Goal: Transaction & Acquisition: Purchase product/service

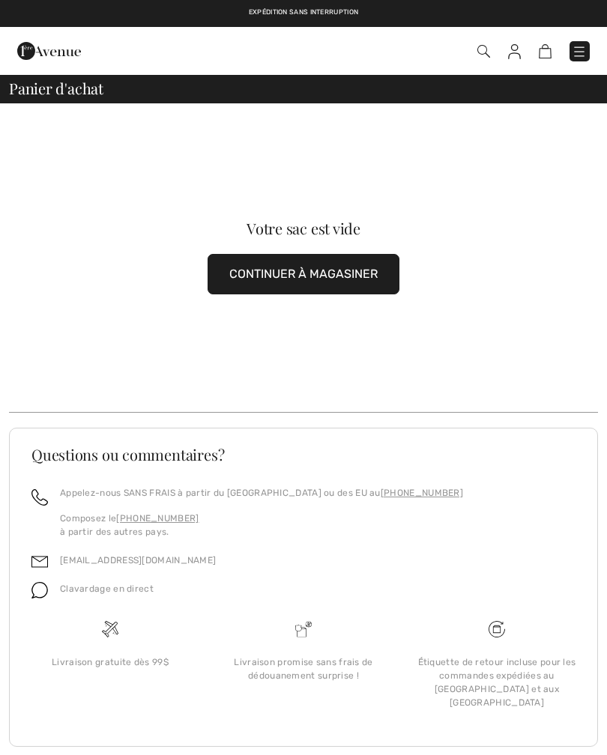
click at [312, 276] on button "CONTINUER À MAGASINER" at bounding box center [303, 274] width 192 height 40
click at [342, 282] on button "CONTINUER À MAGASINER" at bounding box center [303, 274] width 192 height 40
click at [343, 264] on button "CONTINUER À MAGASINER" at bounding box center [303, 274] width 192 height 40
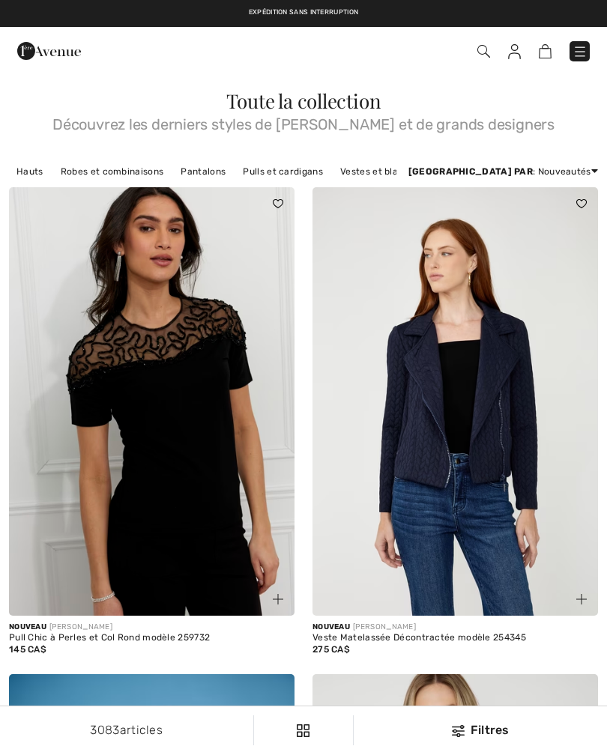
checkbox input "true"
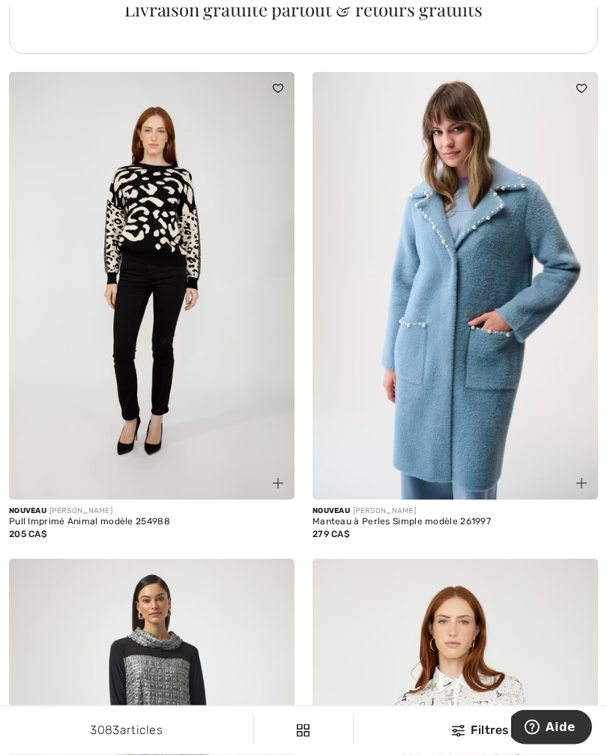
scroll to position [3214, 0]
click at [483, 397] on img at bounding box center [454, 285] width 285 height 428
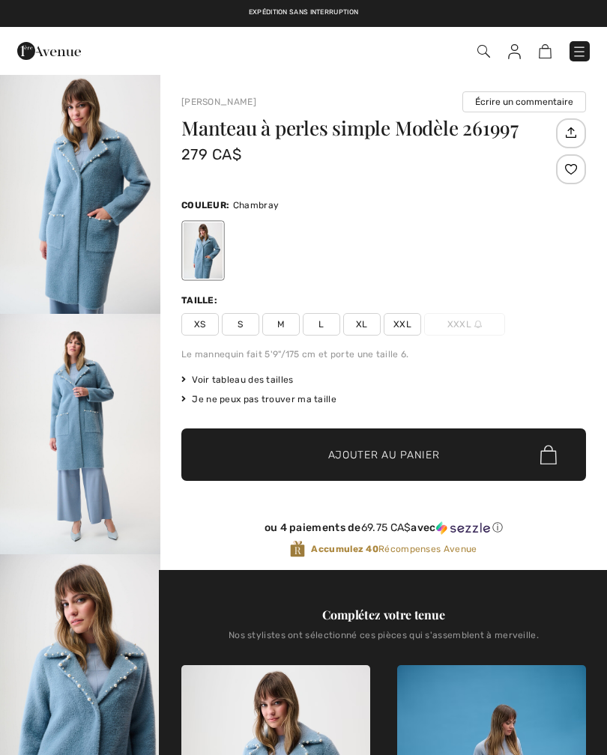
checkbox input "true"
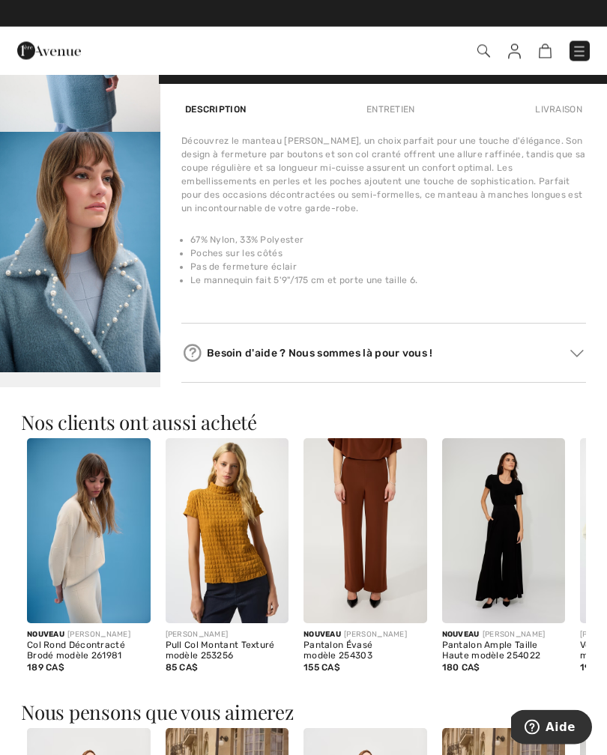
scroll to position [903, 0]
click at [242, 559] on img at bounding box center [227, 530] width 124 height 185
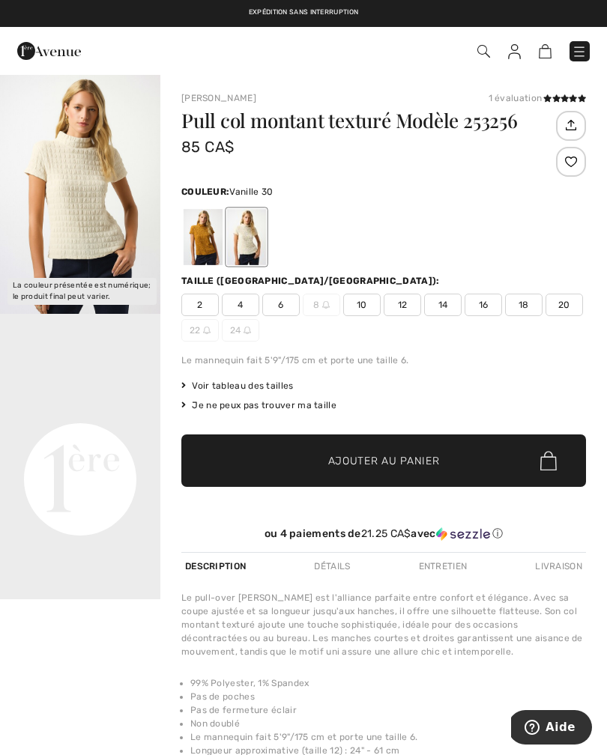
click at [529, 303] on span "18" at bounding box center [523, 305] width 37 height 22
click at [411, 461] on span "Ajouter au panier" at bounding box center [384, 461] width 112 height 16
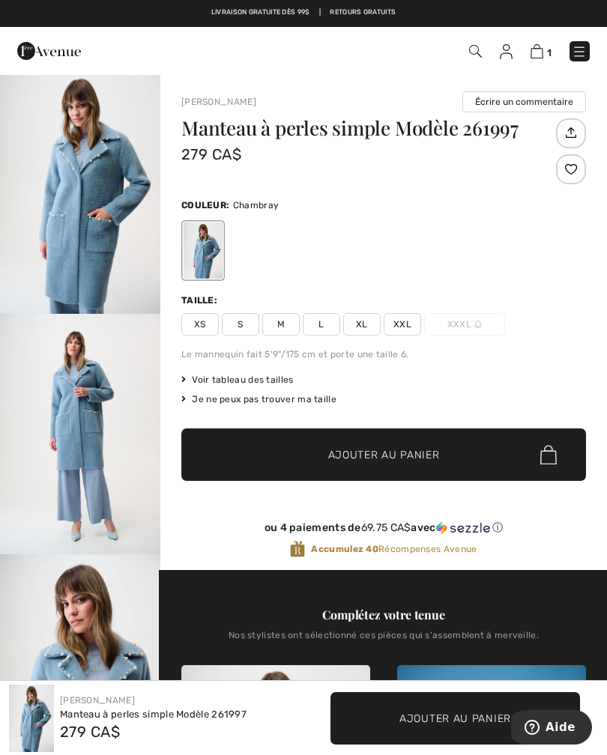
click at [409, 321] on span "XXL" at bounding box center [401, 324] width 37 height 22
click at [417, 455] on span "Ajouter au panier" at bounding box center [384, 455] width 112 height 16
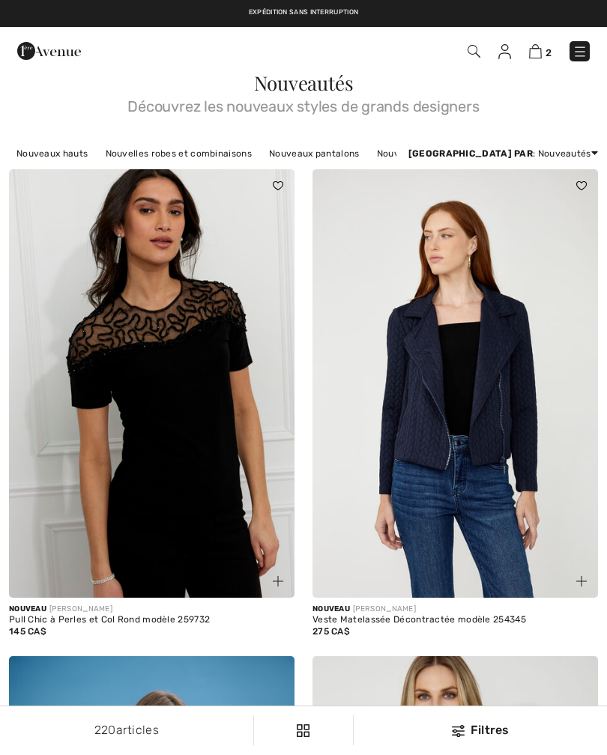
checkbox input "true"
click at [538, 58] on img at bounding box center [535, 51] width 13 height 14
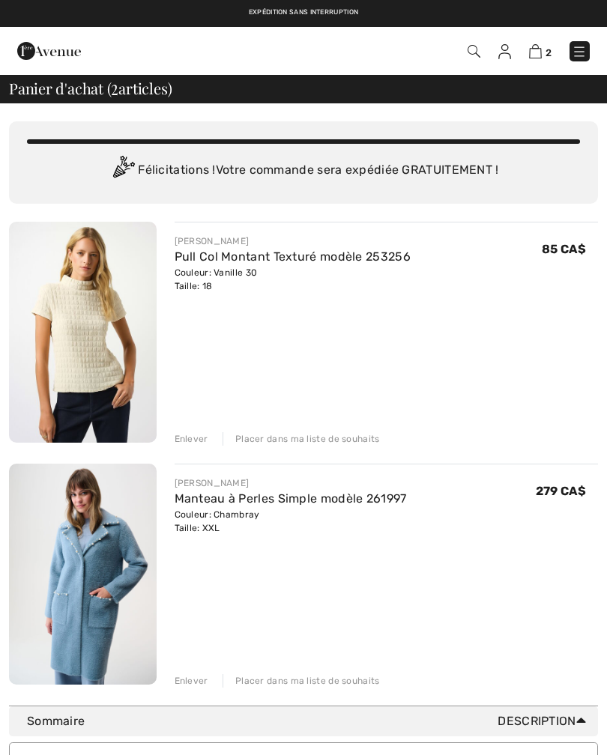
click at [499, 59] on link at bounding box center [504, 51] width 13 height 18
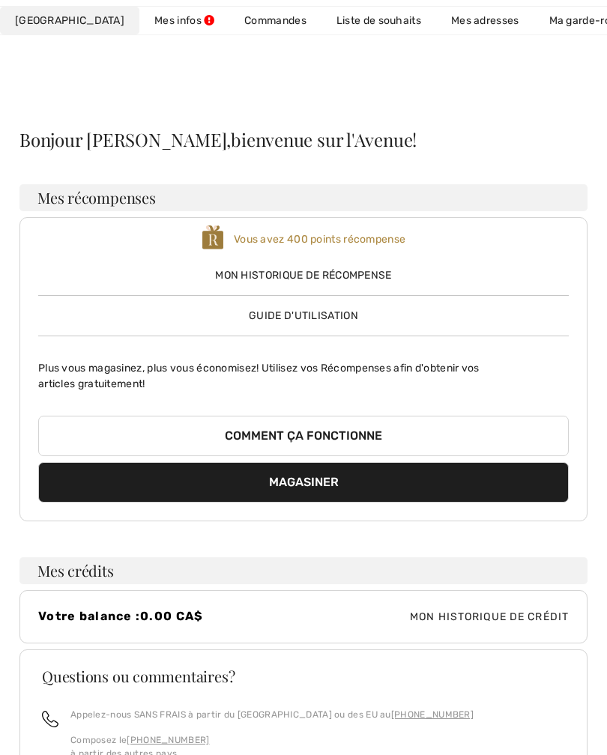
click at [139, 22] on link "Mes infos" at bounding box center [184, 21] width 90 height 28
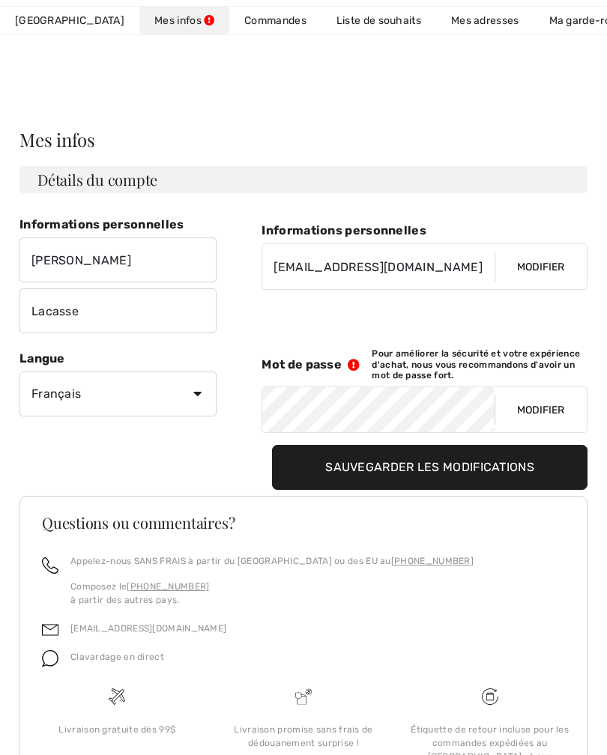
click at [54, 32] on link "Mon Avenue 400 Points récompense" at bounding box center [69, 21] width 139 height 28
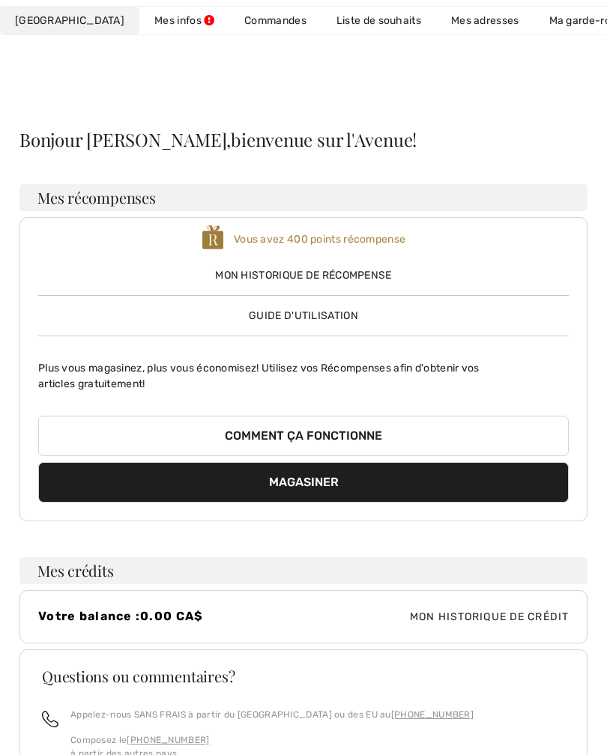
click at [234, 23] on link "Commandes" at bounding box center [275, 21] width 92 height 28
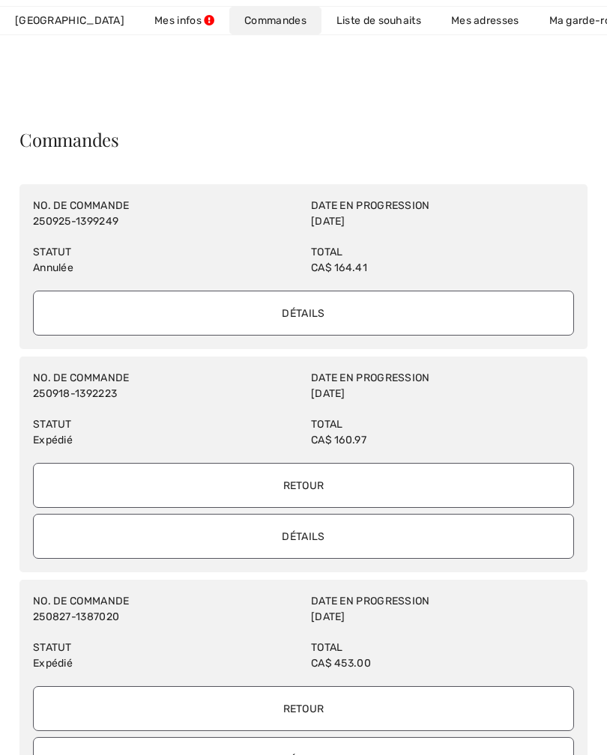
click at [301, 326] on input "Détails" at bounding box center [303, 313] width 541 height 45
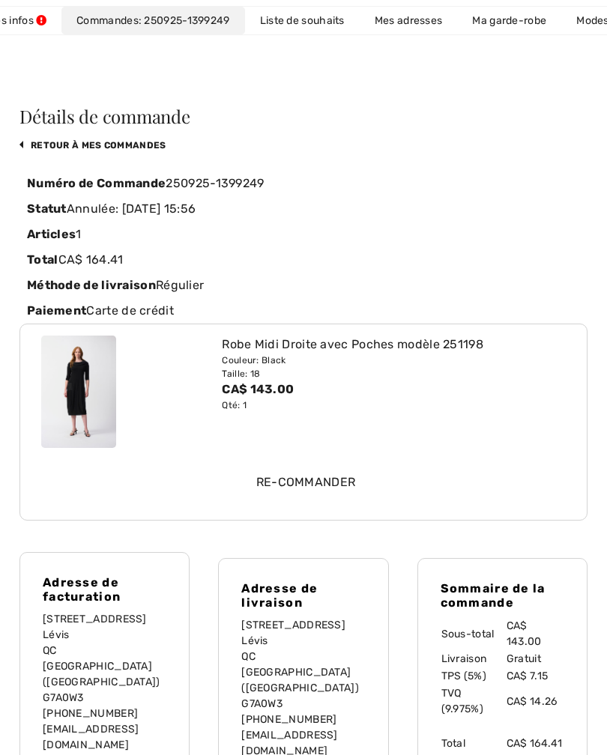
scroll to position [24, 0]
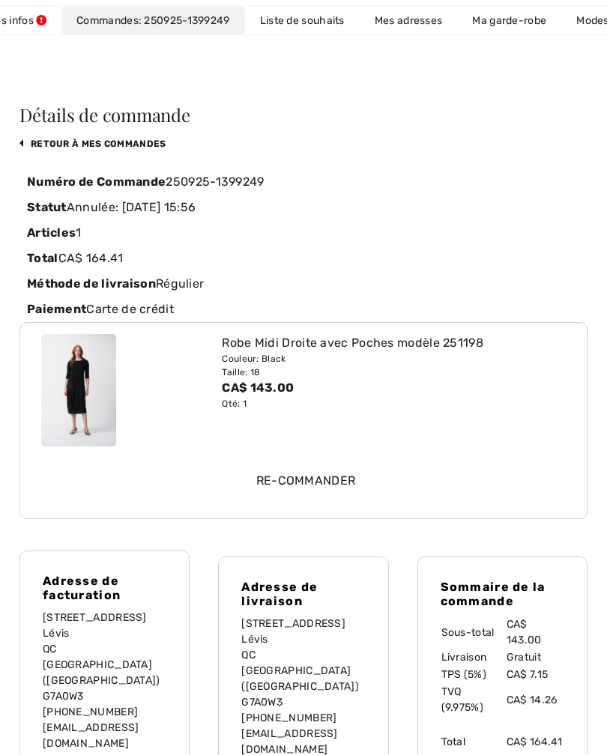
click at [310, 475] on input "Re-commander" at bounding box center [305, 481] width 524 height 45
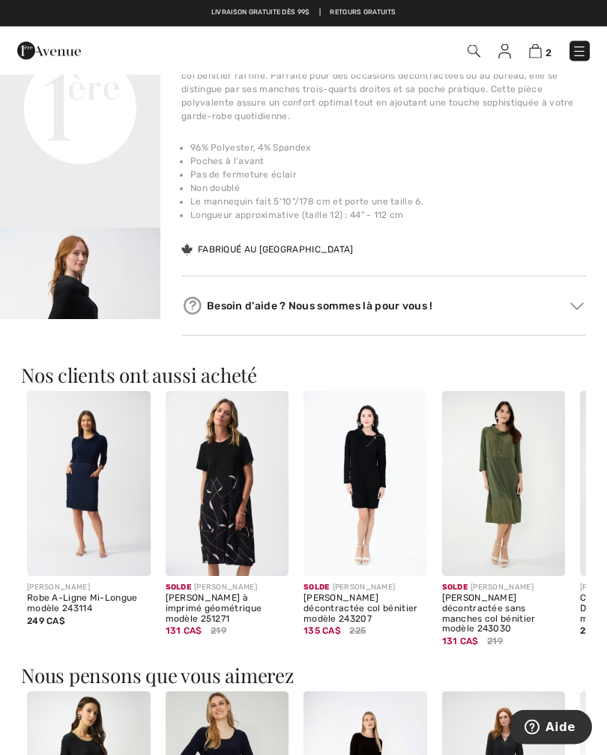
scroll to position [567, 0]
click at [382, 538] on img at bounding box center [365, 483] width 124 height 185
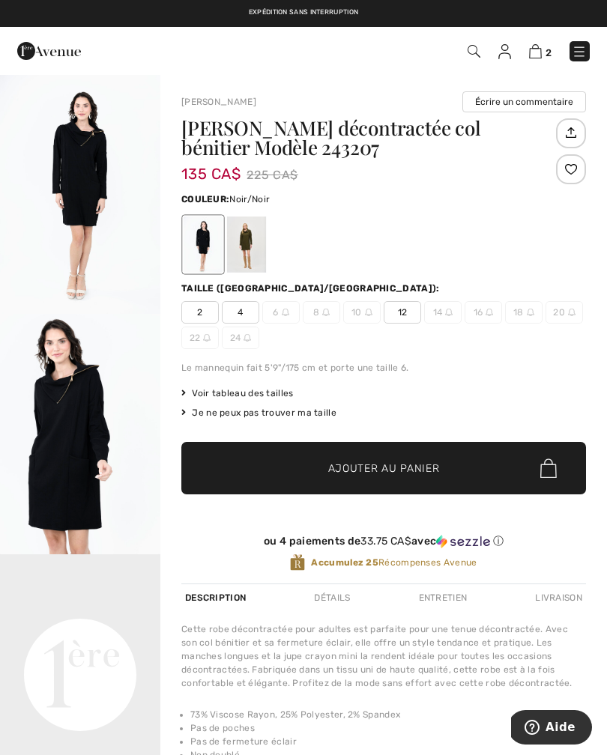
scroll to position [22, 0]
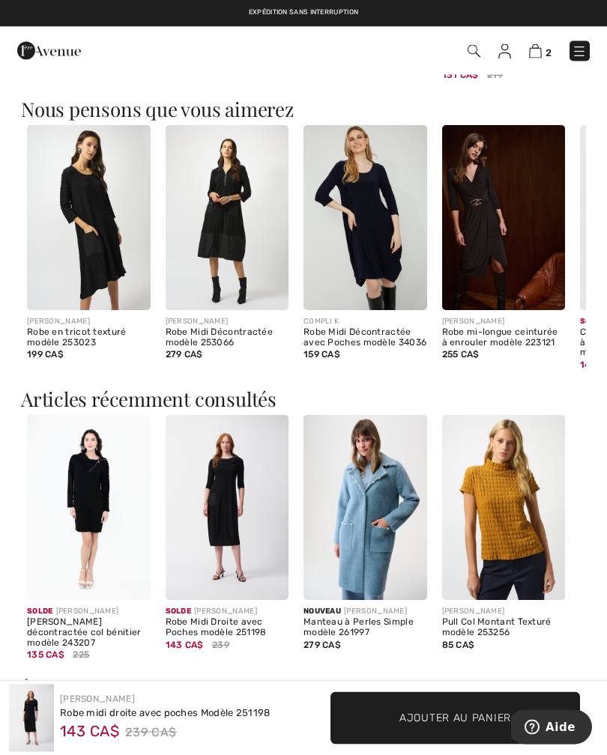
scroll to position [1133, 0]
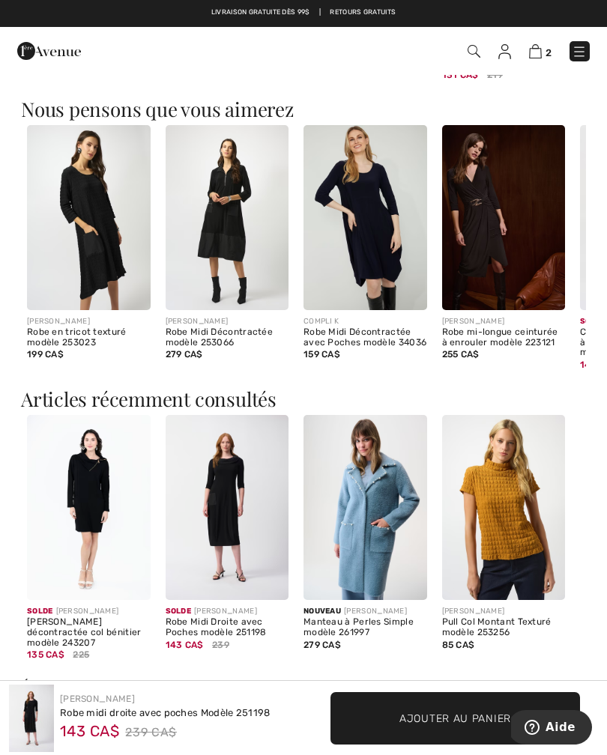
click at [448, 726] on span "Ajouter au panier" at bounding box center [455, 718] width 112 height 16
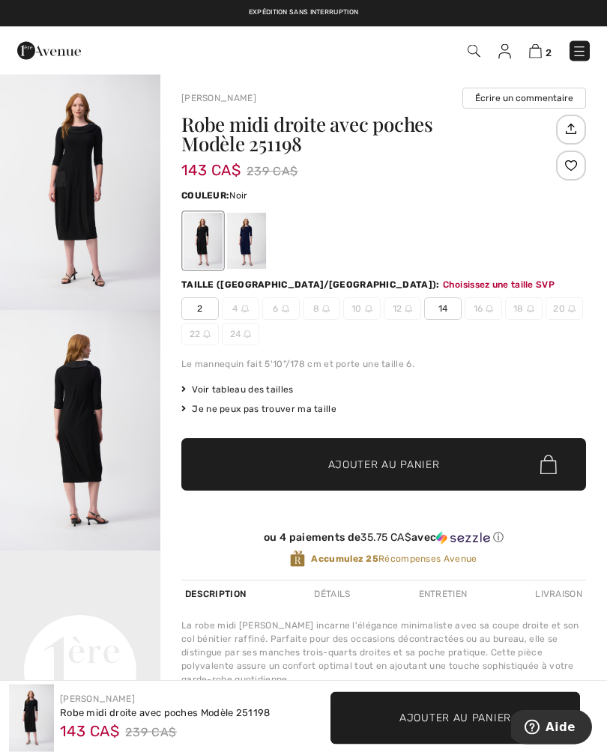
scroll to position [0, 0]
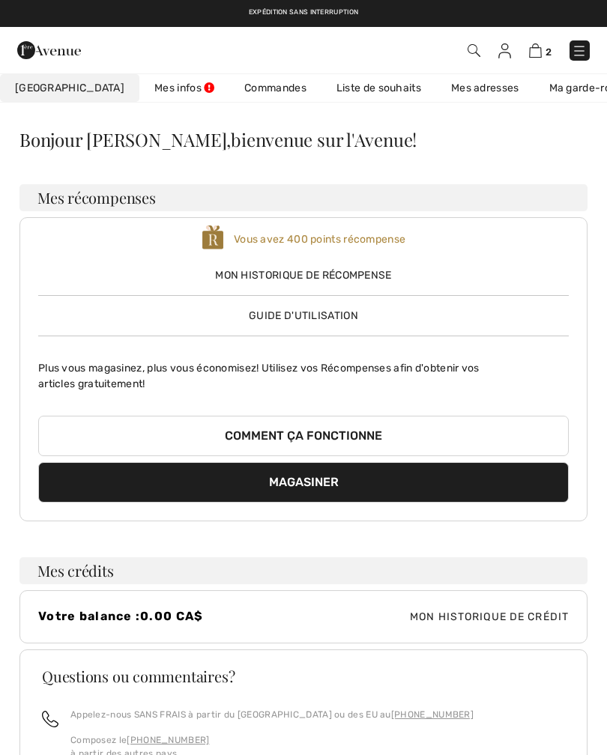
click at [139, 84] on link "Mes infos" at bounding box center [184, 88] width 90 height 28
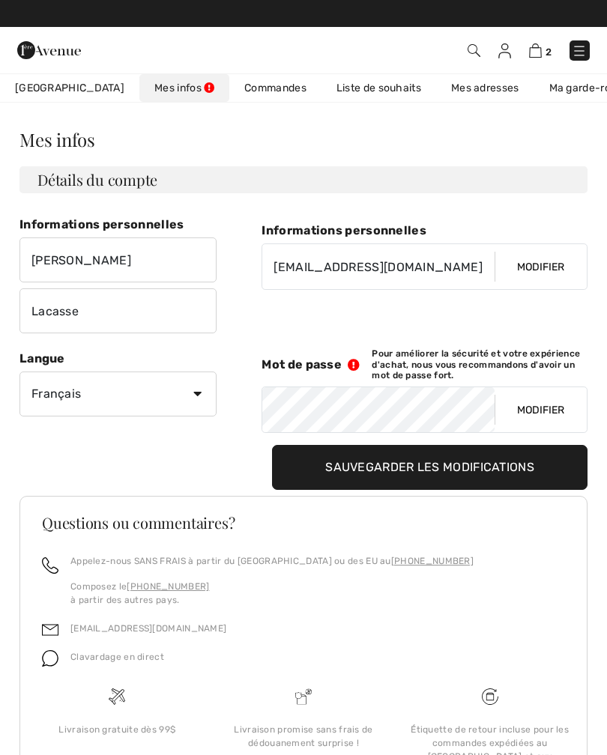
click at [555, 76] on link "Ma garde-robe" at bounding box center [586, 88] width 104 height 28
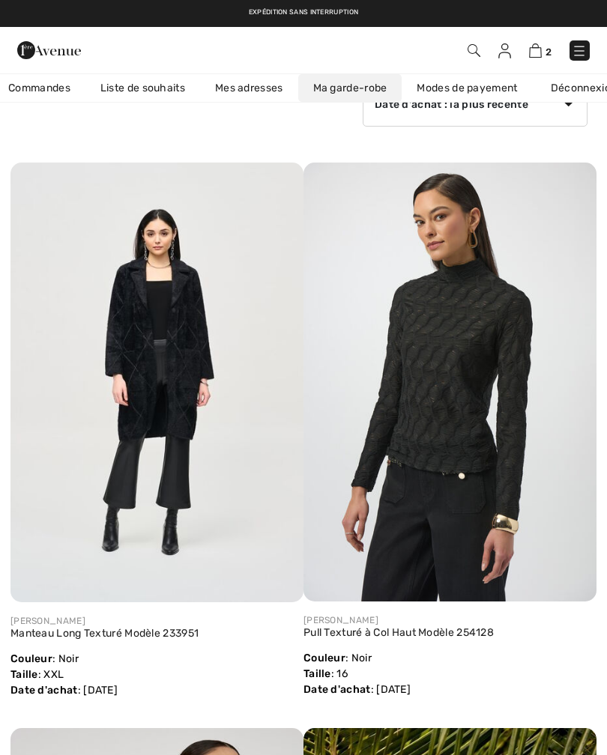
scroll to position [101, 0]
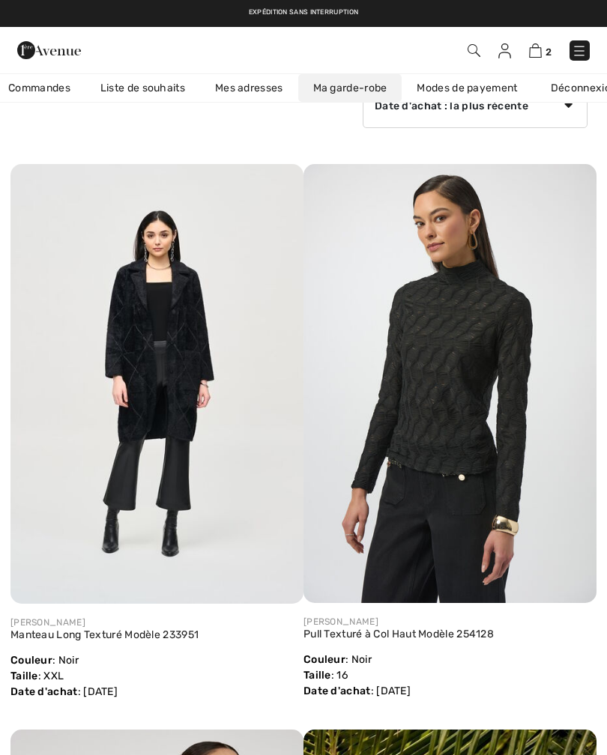
click at [469, 409] on img at bounding box center [449, 383] width 293 height 439
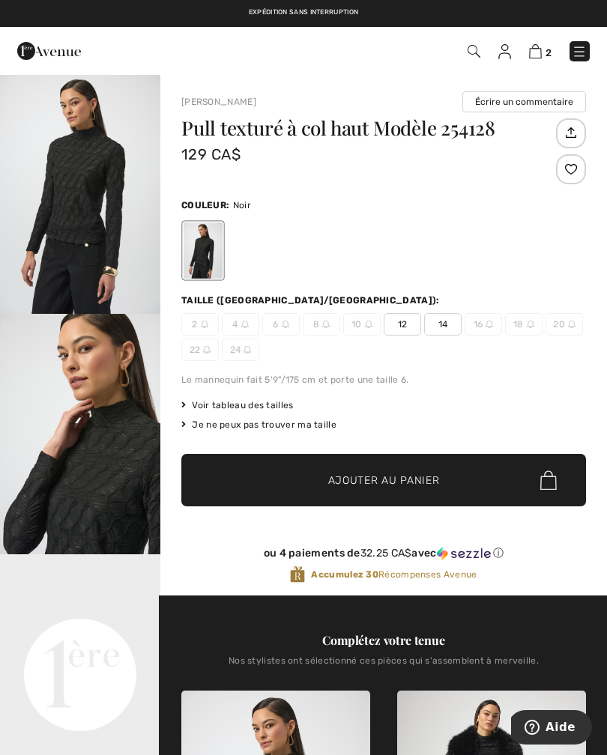
scroll to position [22, 0]
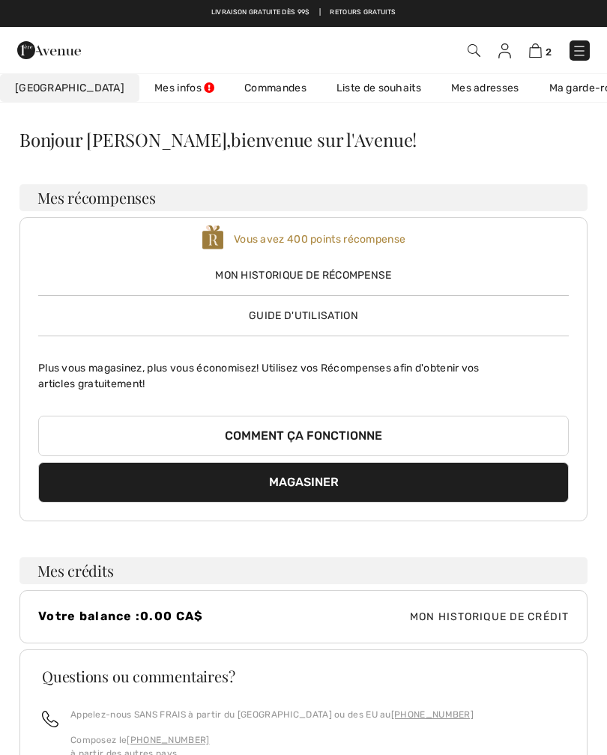
click at [332, 76] on link "Liste de souhaits" at bounding box center [378, 88] width 115 height 28
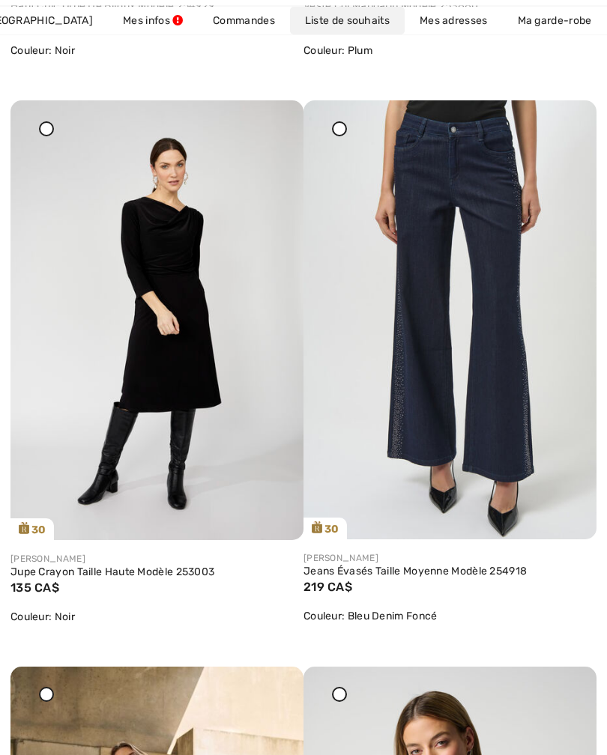
scroll to position [1861, 0]
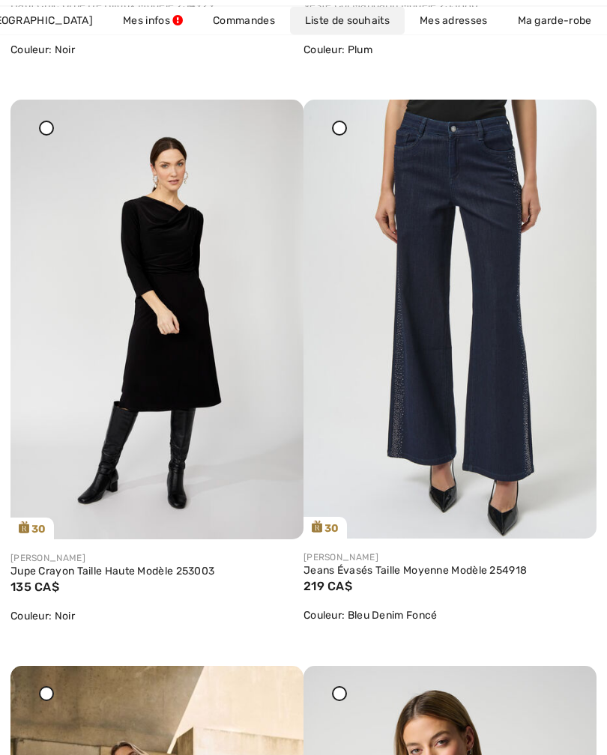
click at [487, 377] on img at bounding box center [449, 319] width 293 height 439
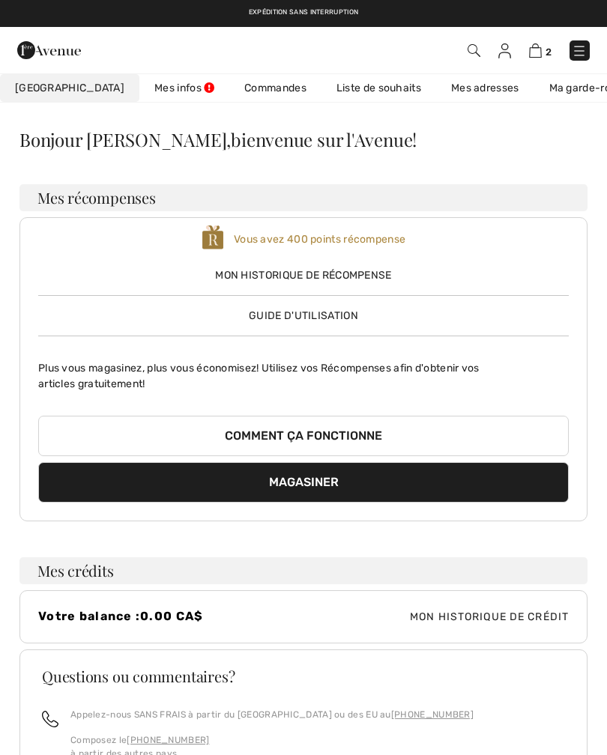
click at [142, 92] on link "Mes infos" at bounding box center [184, 88] width 90 height 28
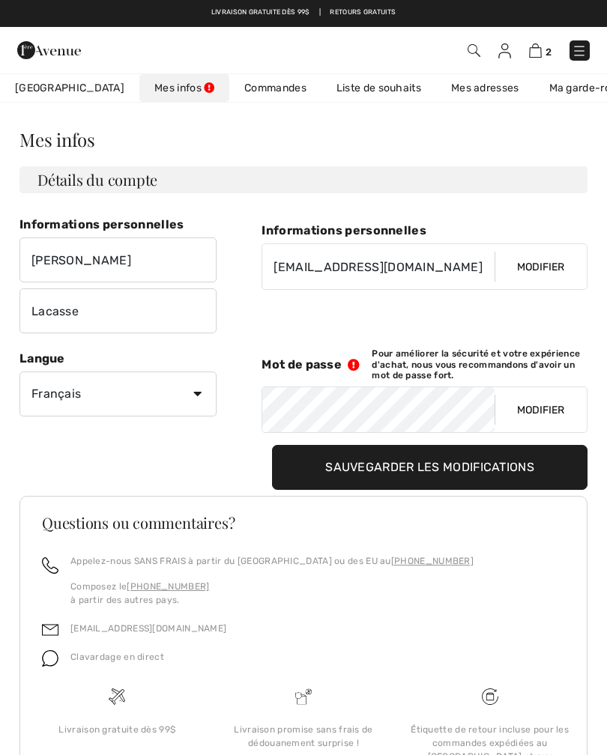
click at [234, 83] on link "Commandes" at bounding box center [275, 88] width 92 height 28
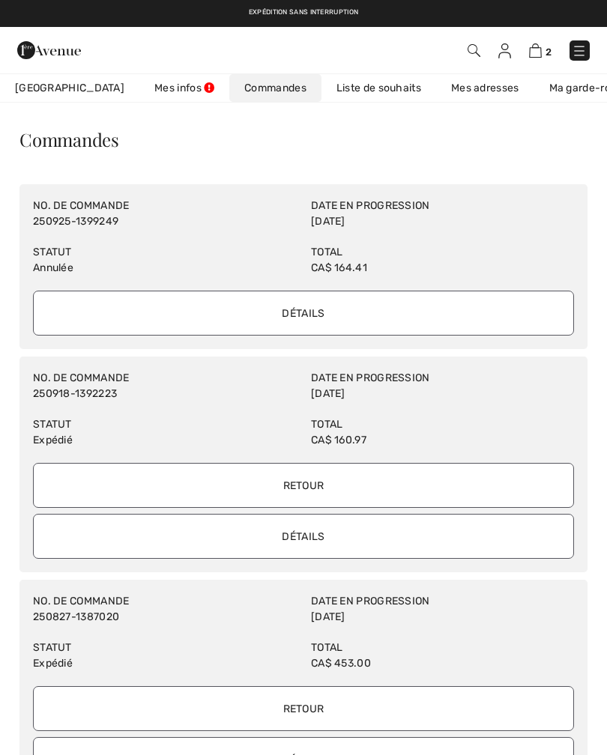
click at [308, 308] on input "Détails" at bounding box center [303, 313] width 541 height 45
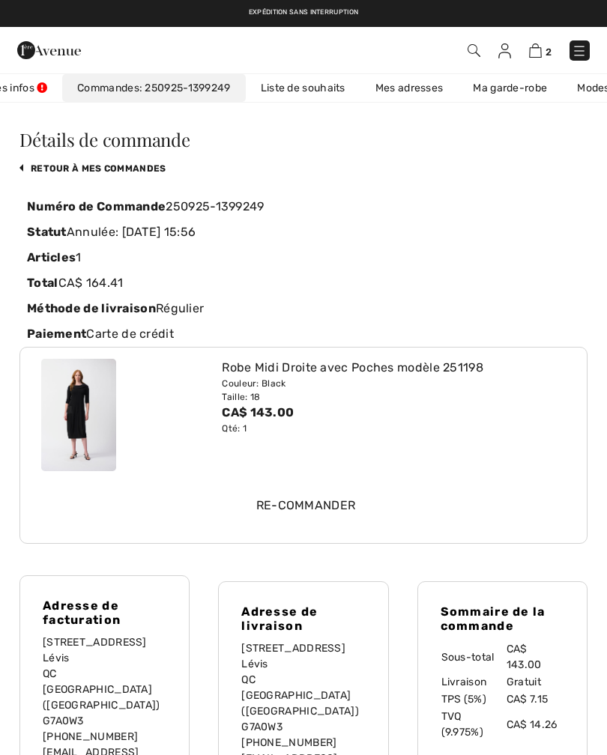
scroll to position [0, 168]
click at [314, 512] on input "Re-commander" at bounding box center [305, 505] width 524 height 45
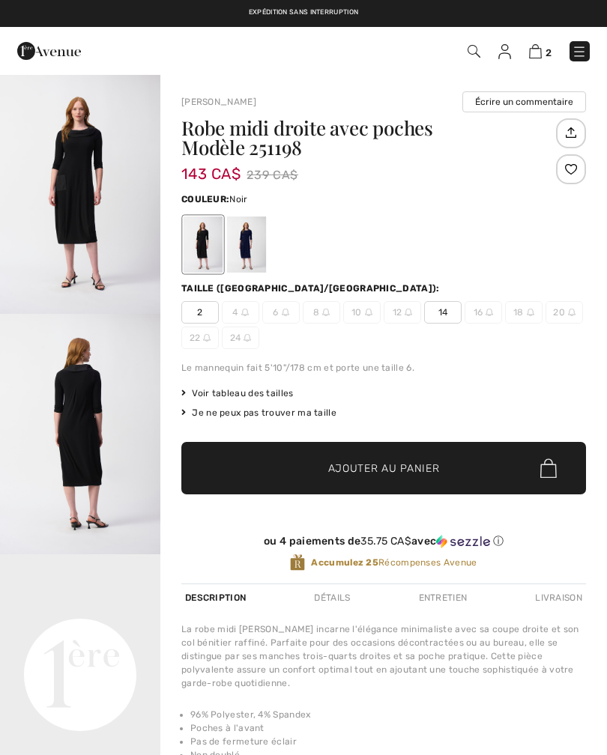
checkbox input "true"
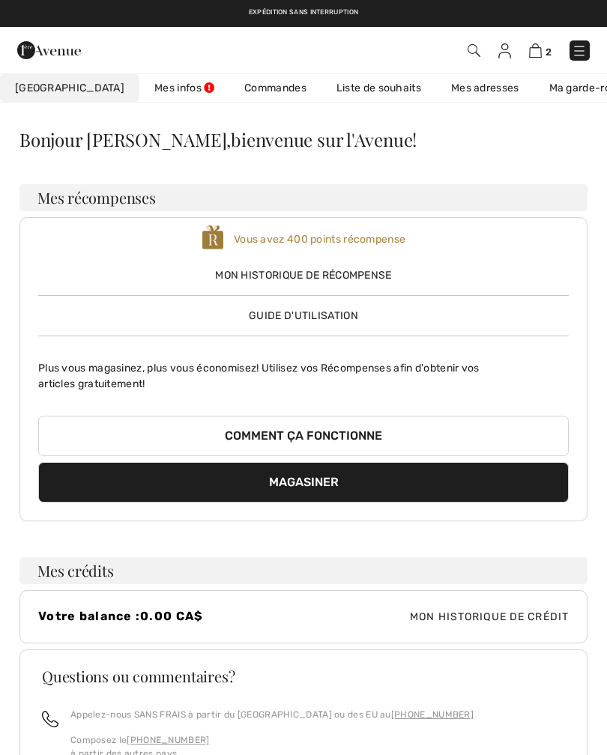
click at [545, 94] on link "Ma garde-robe" at bounding box center [586, 88] width 104 height 28
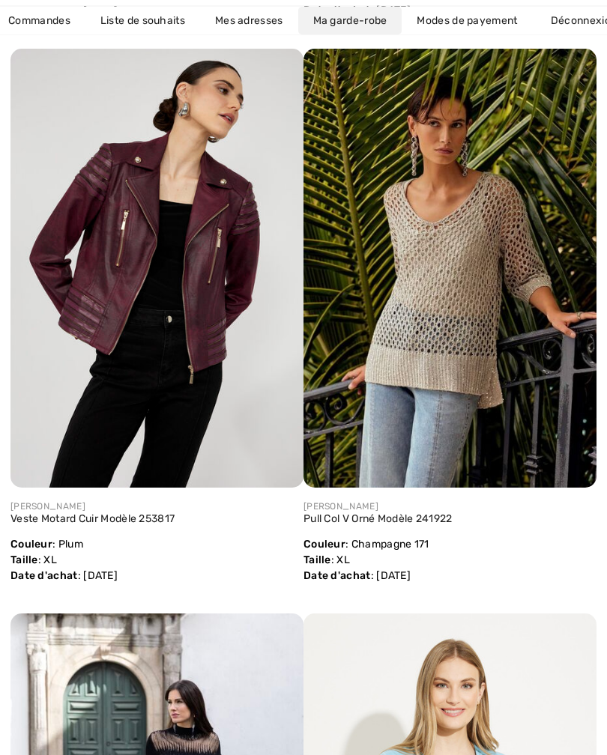
scroll to position [782, 0]
click at [176, 327] on img at bounding box center [156, 269] width 293 height 440
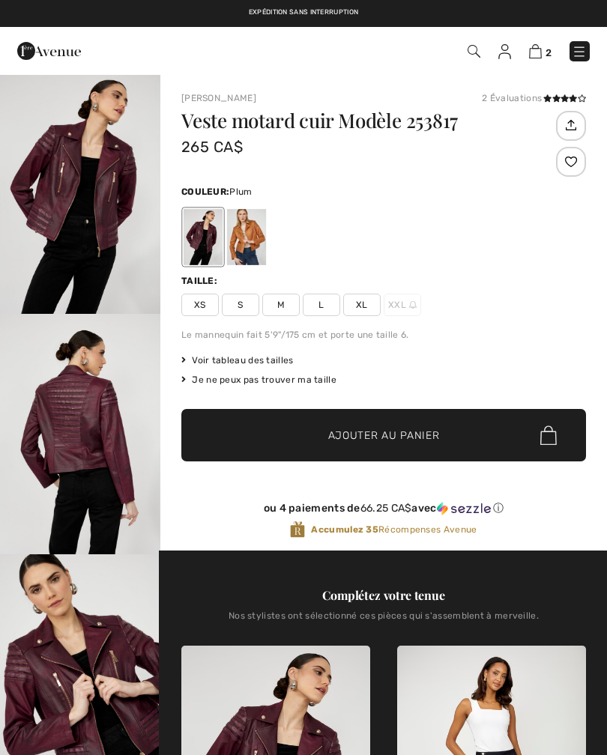
checkbox input "true"
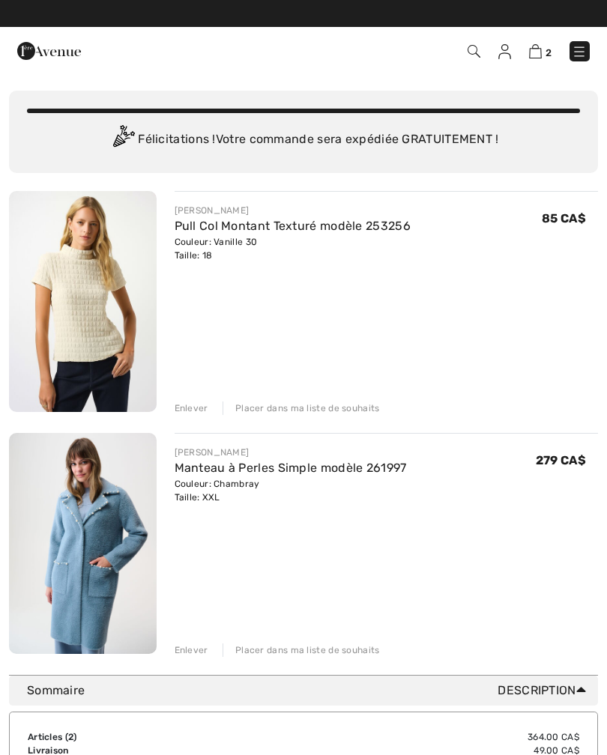
scroll to position [30, 0]
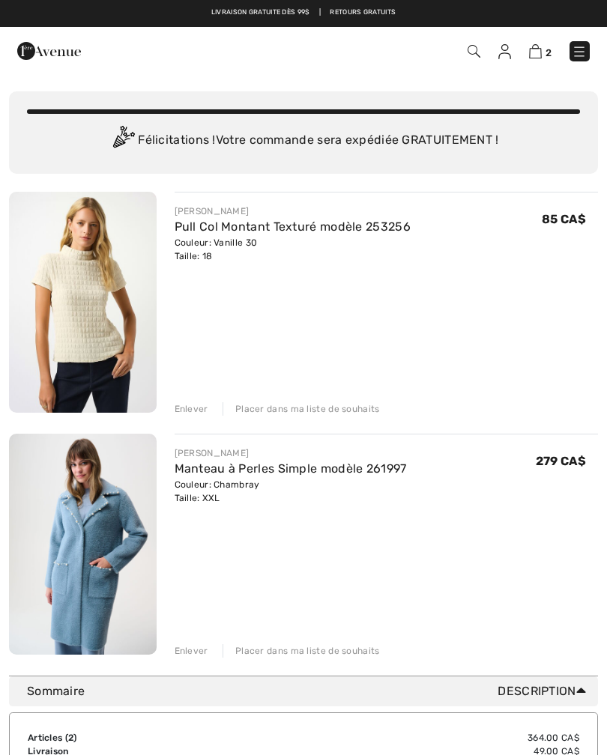
click at [98, 316] on img at bounding box center [83, 302] width 148 height 221
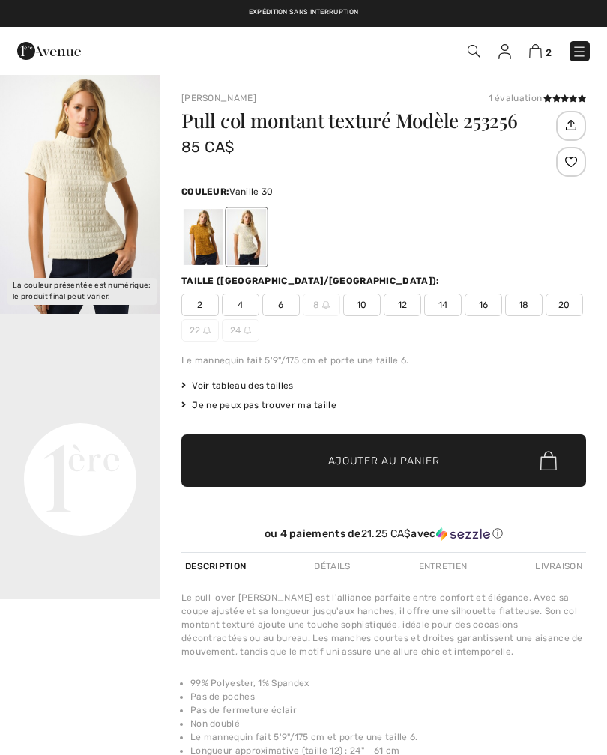
checkbox input "true"
click at [200, 247] on div at bounding box center [202, 237] width 39 height 56
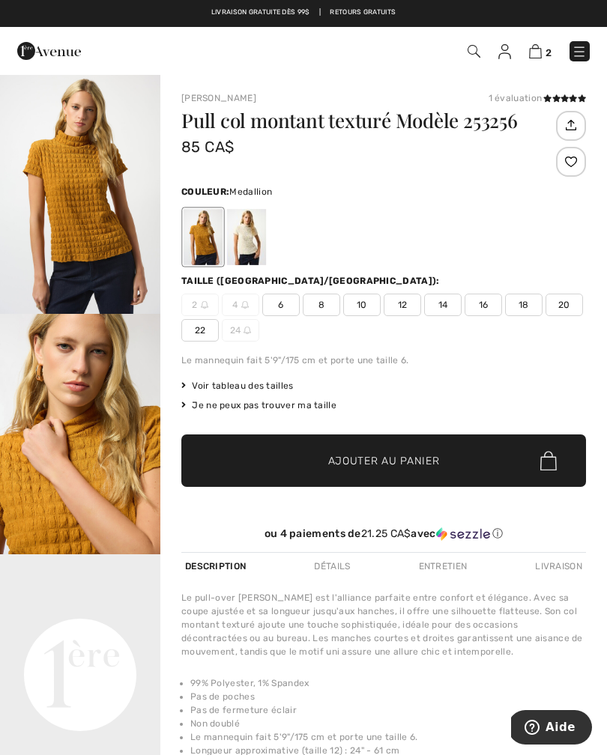
click at [523, 303] on span "18" at bounding box center [523, 305] width 37 height 22
click at [394, 475] on span "✔ Ajouté au panier Ajouter au panier" at bounding box center [383, 460] width 404 height 52
click at [391, 475] on span "✔ Ajouté au panier Ajouter au panier" at bounding box center [383, 460] width 404 height 52
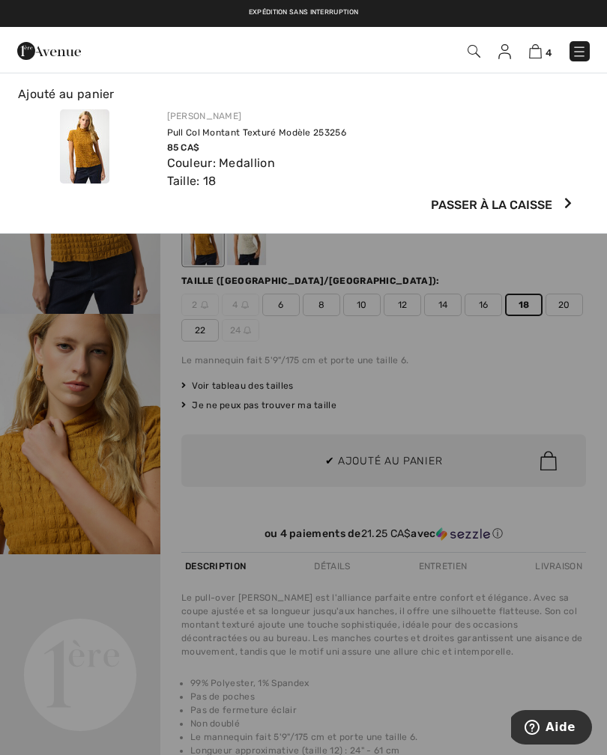
click at [537, 57] on img at bounding box center [535, 51] width 13 height 14
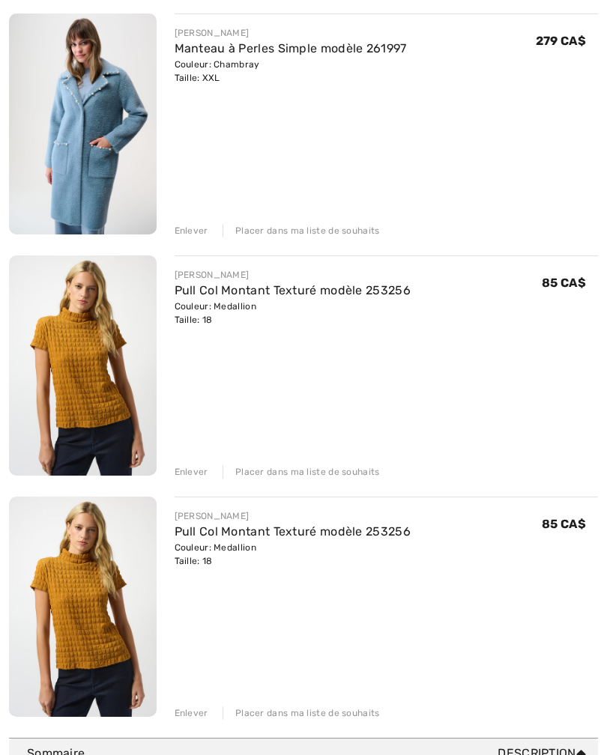
scroll to position [458, 0]
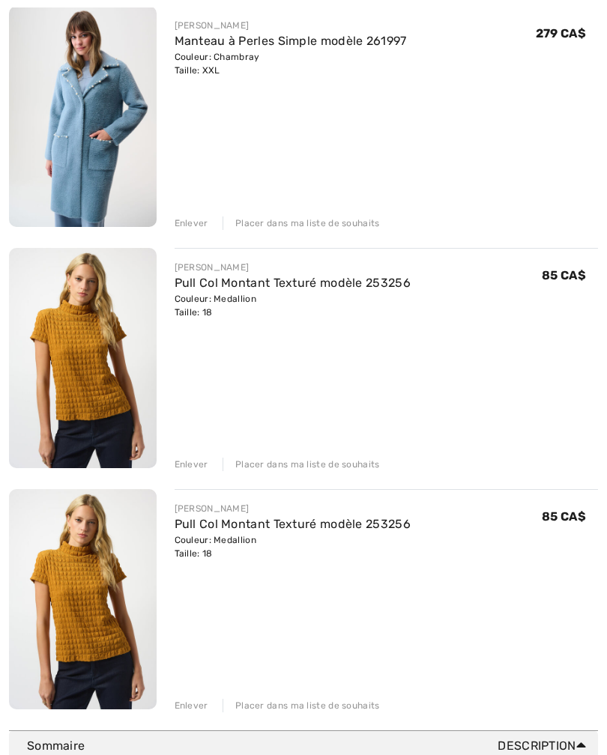
click at [194, 700] on div "Enlever" at bounding box center [191, 705] width 34 height 13
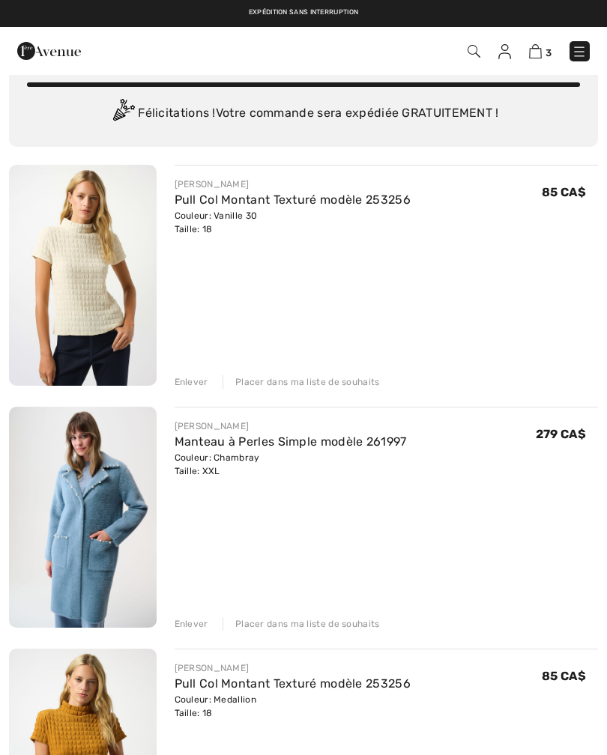
scroll to position [0, 0]
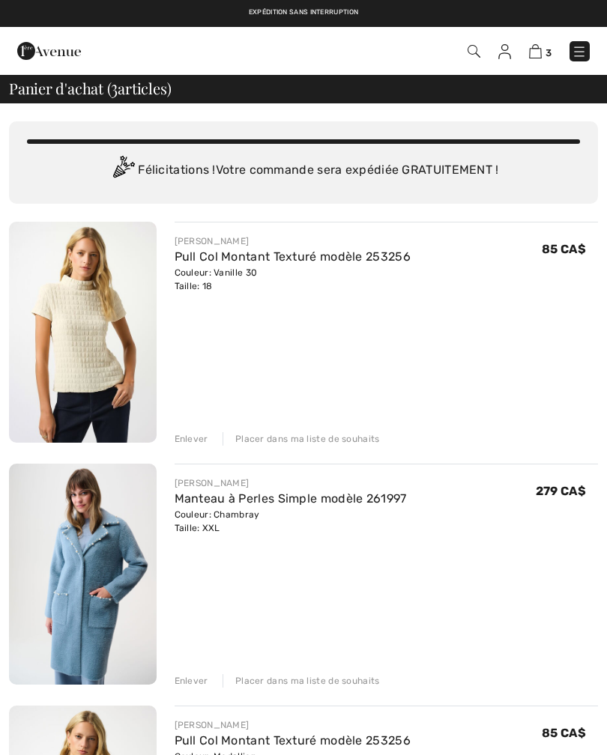
click at [189, 434] on div "Enlever" at bounding box center [191, 438] width 34 height 13
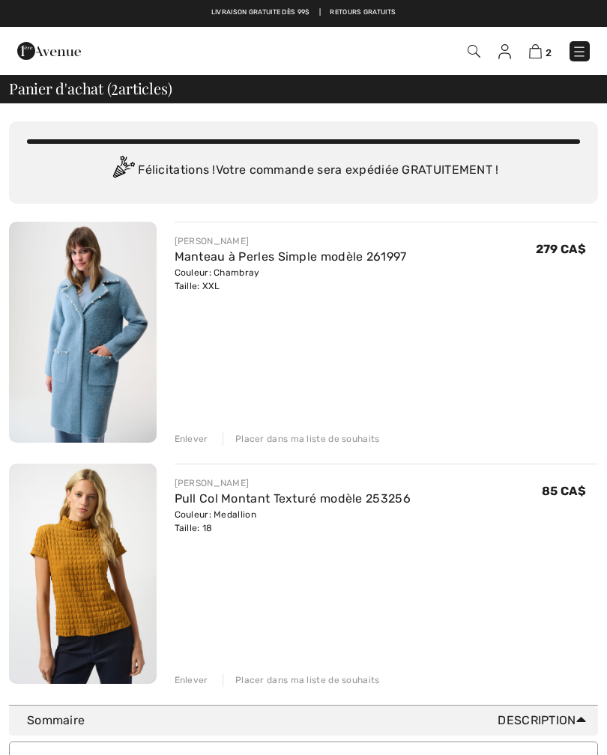
click at [192, 442] on div "Enlever" at bounding box center [191, 438] width 34 height 13
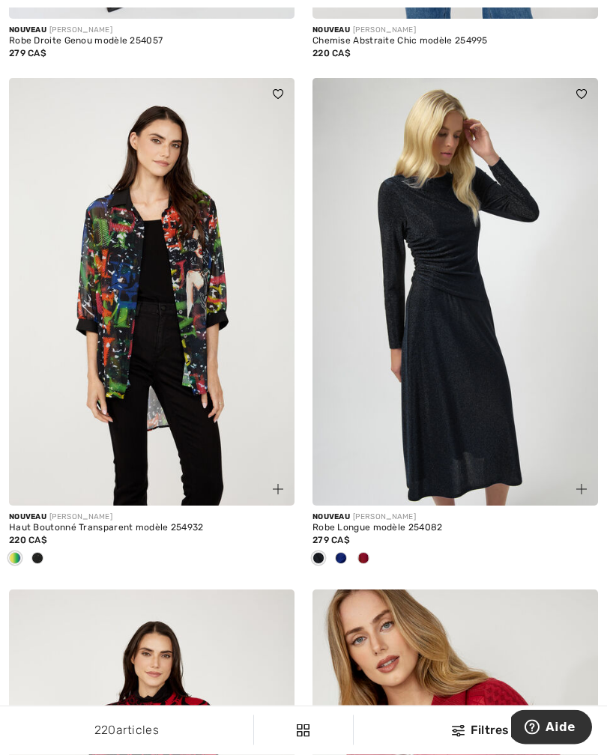
scroll to position [4243, 0]
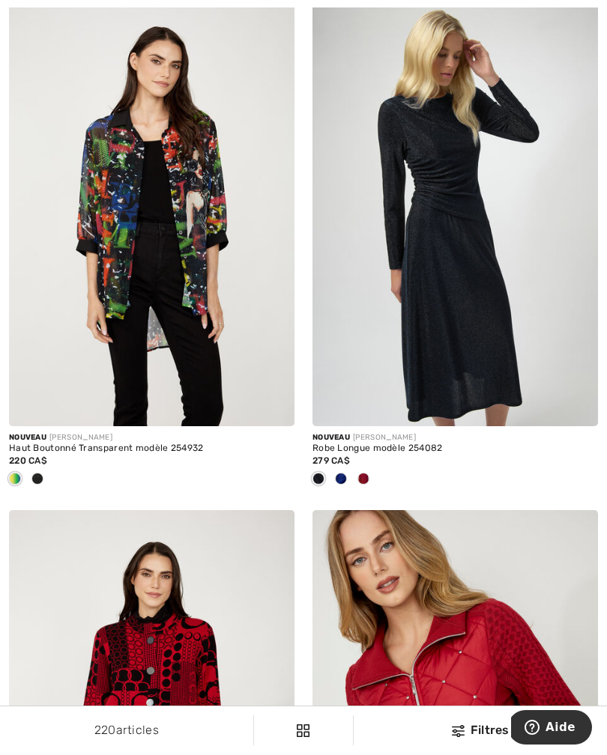
click at [487, 358] on img at bounding box center [454, 213] width 285 height 428
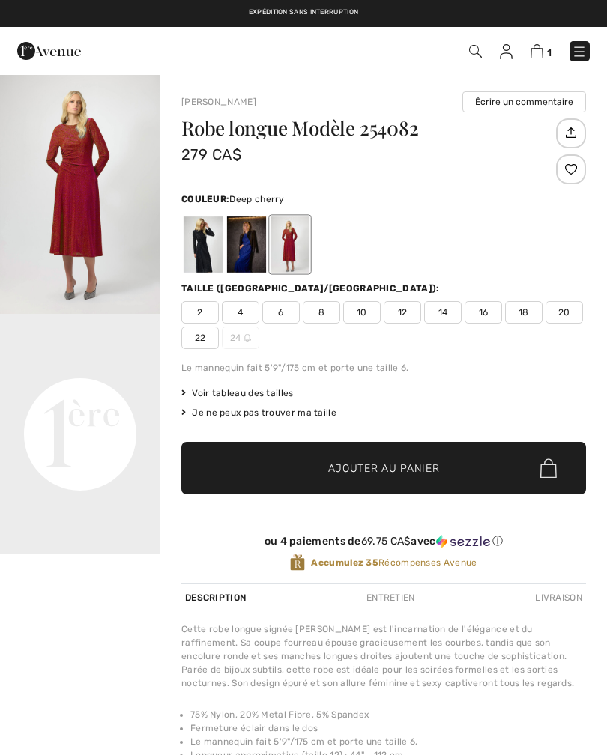
checkbox input "true"
click at [82, 219] on img "1 / 1" at bounding box center [80, 193] width 160 height 240
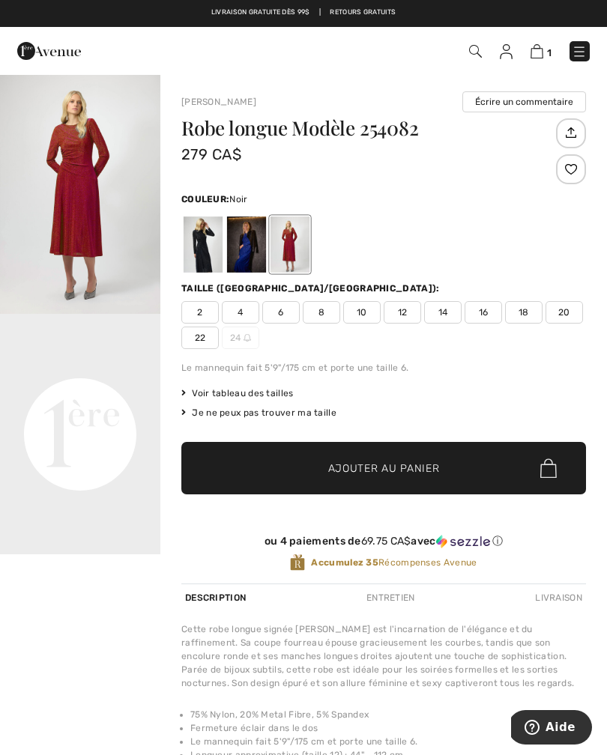
click at [204, 246] on div at bounding box center [202, 244] width 39 height 56
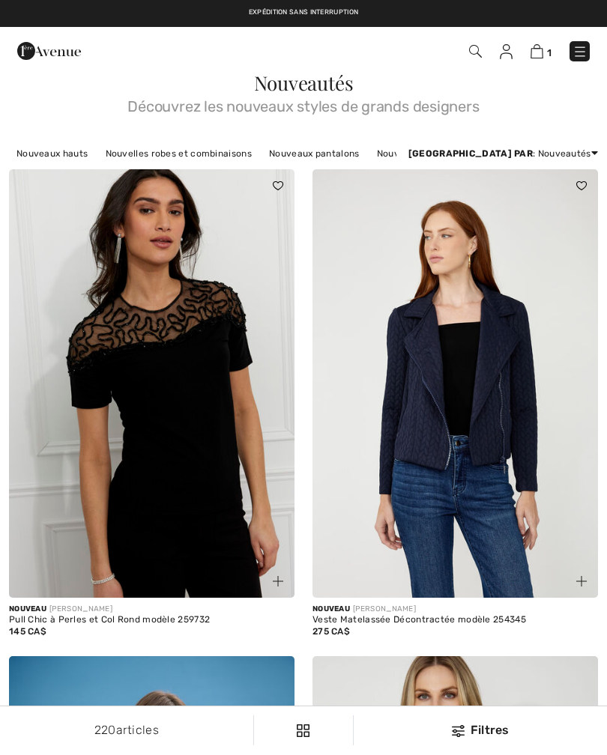
checkbox input "true"
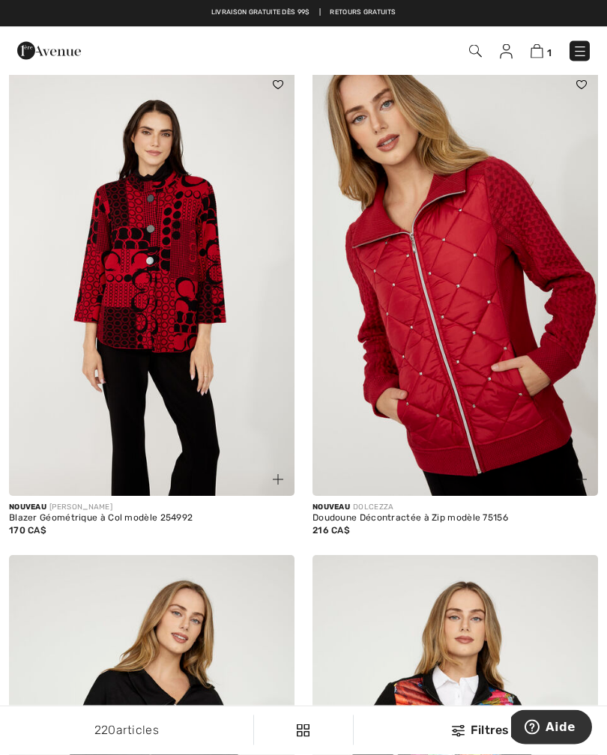
scroll to position [4684, 0]
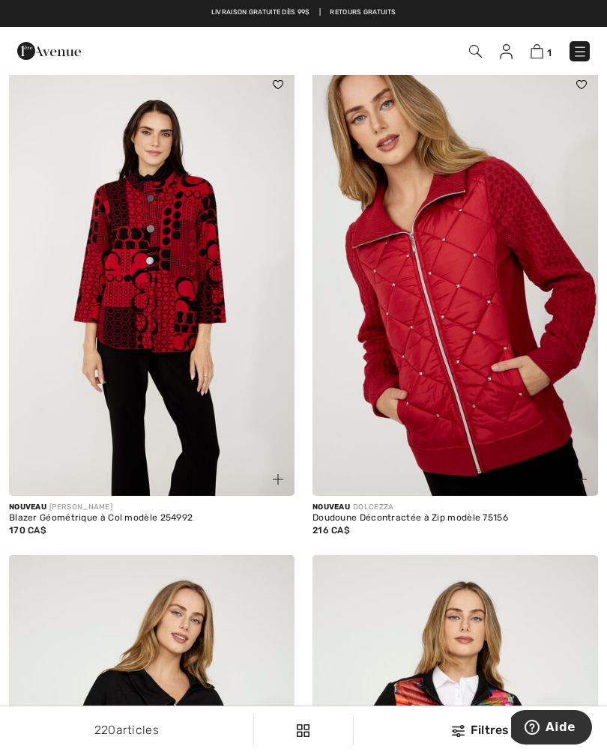
click at [484, 410] on img at bounding box center [454, 282] width 285 height 428
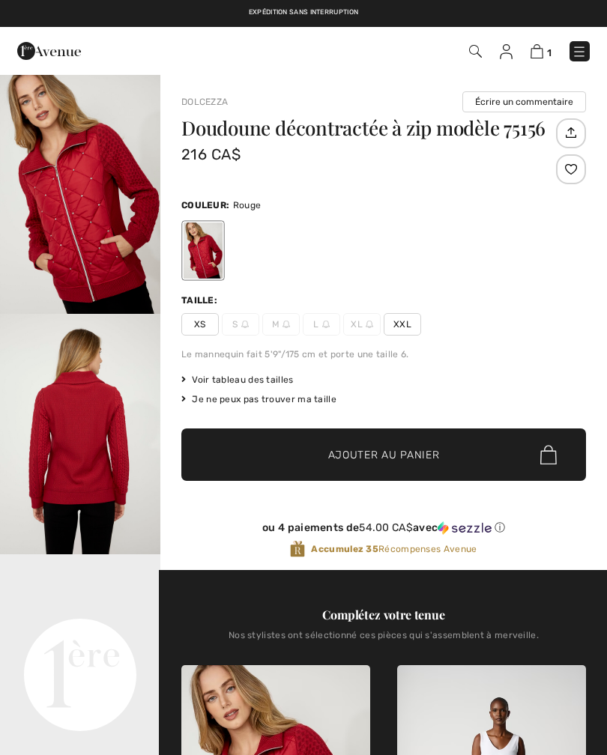
checkbox input "true"
click at [406, 328] on span "XXL" at bounding box center [401, 324] width 37 height 22
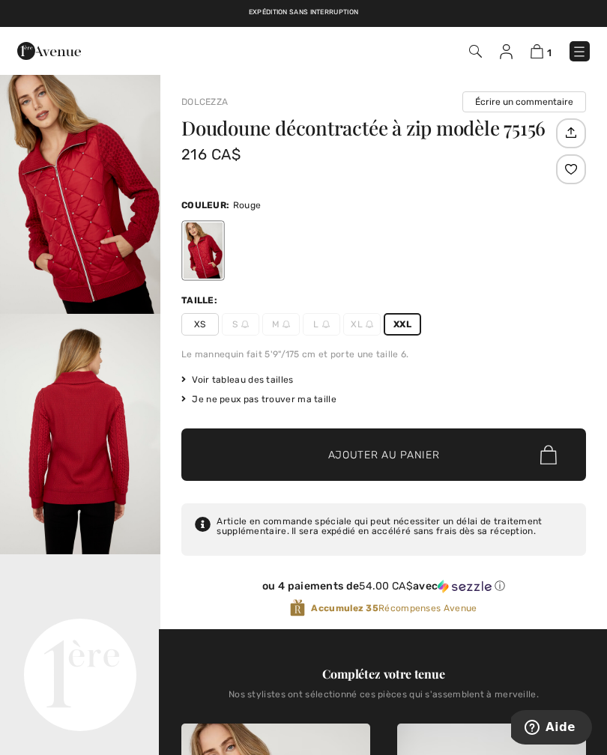
click at [401, 461] on span "Ajouter au panier" at bounding box center [384, 455] width 112 height 16
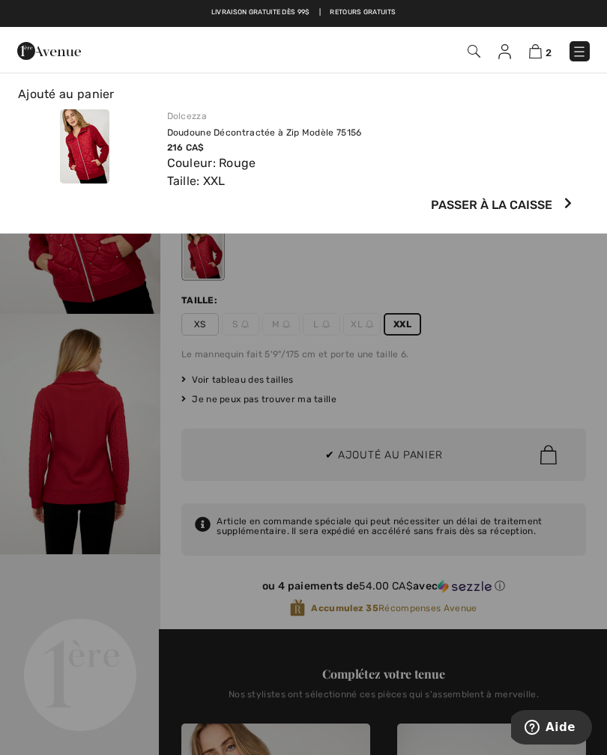
scroll to position [22, 0]
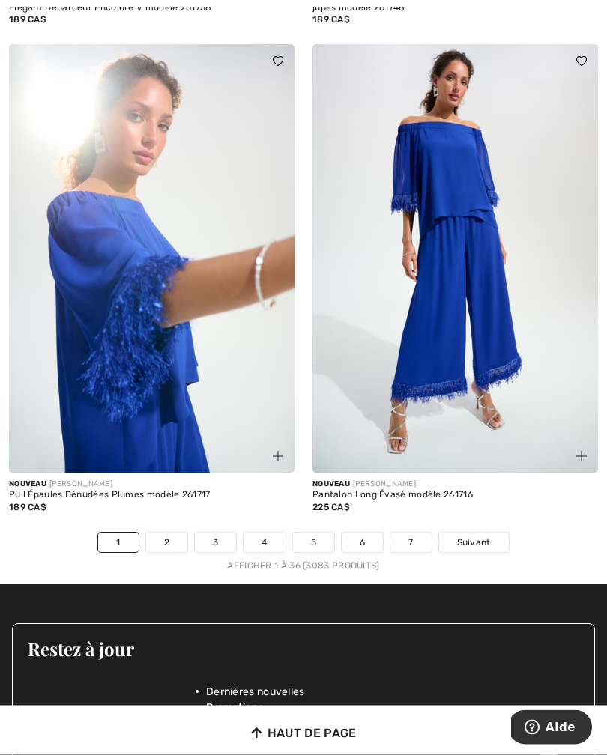
scroll to position [8895, 0]
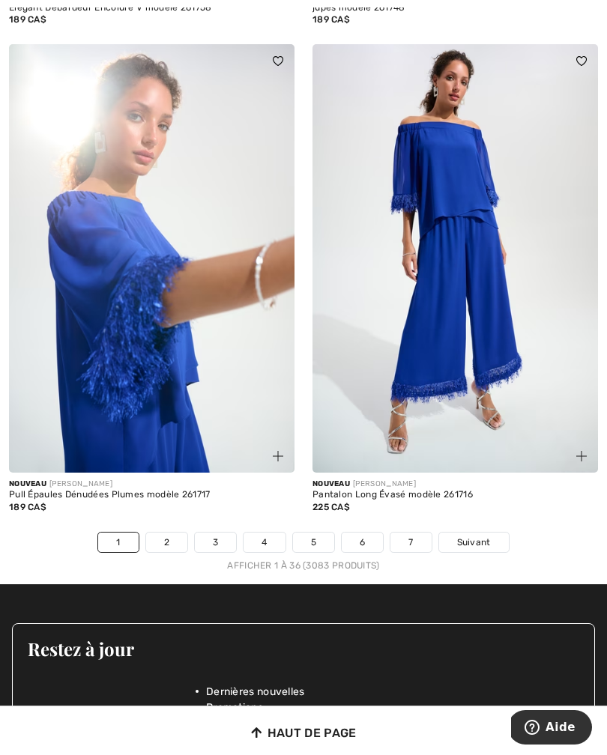
click at [170, 532] on link "2" at bounding box center [166, 541] width 41 height 19
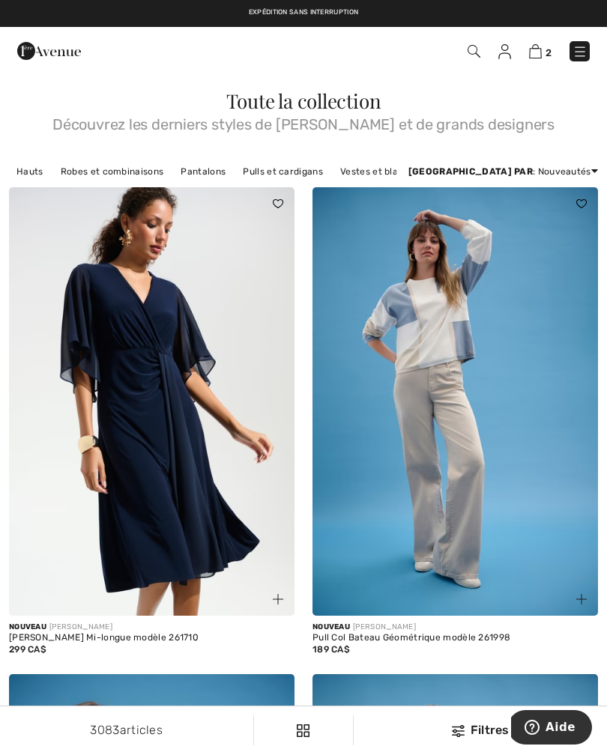
click at [559, 583] on div at bounding box center [572, 590] width 50 height 50
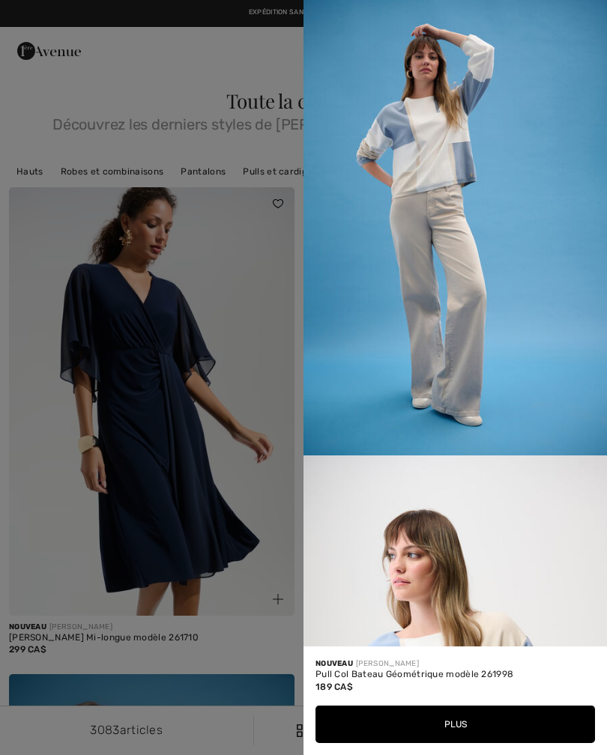
click at [227, 627] on div at bounding box center [303, 377] width 607 height 755
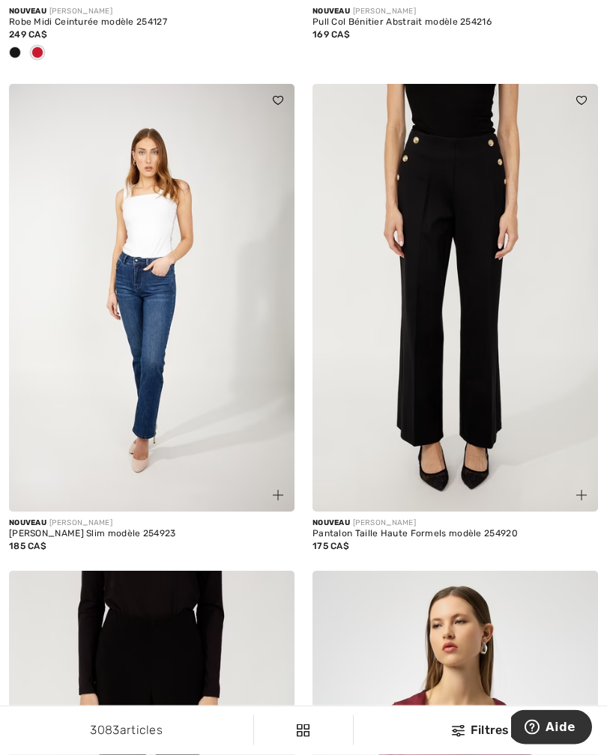
scroll to position [4711, 0]
click at [488, 363] on img at bounding box center [454, 298] width 285 height 428
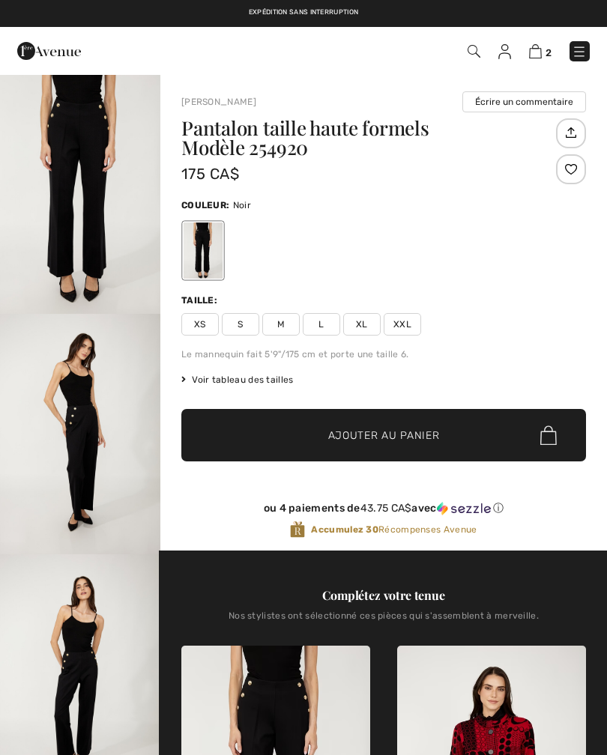
checkbox input "true"
click at [409, 329] on span "XXL" at bounding box center [401, 324] width 37 height 22
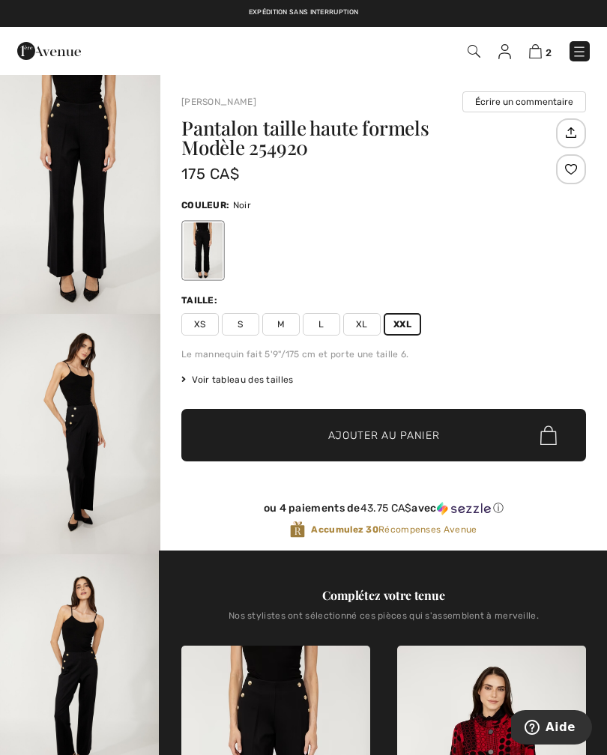
click at [413, 441] on span "Ajouter au panier" at bounding box center [384, 436] width 112 height 16
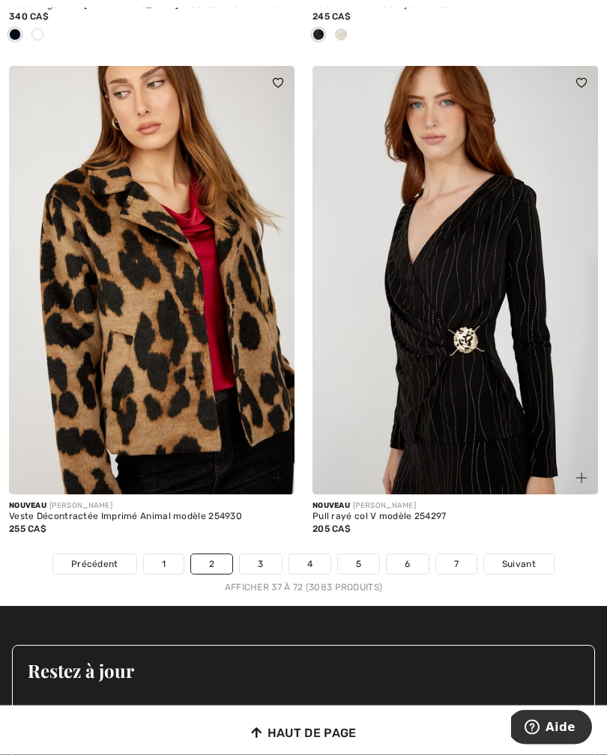
scroll to position [9021, 0]
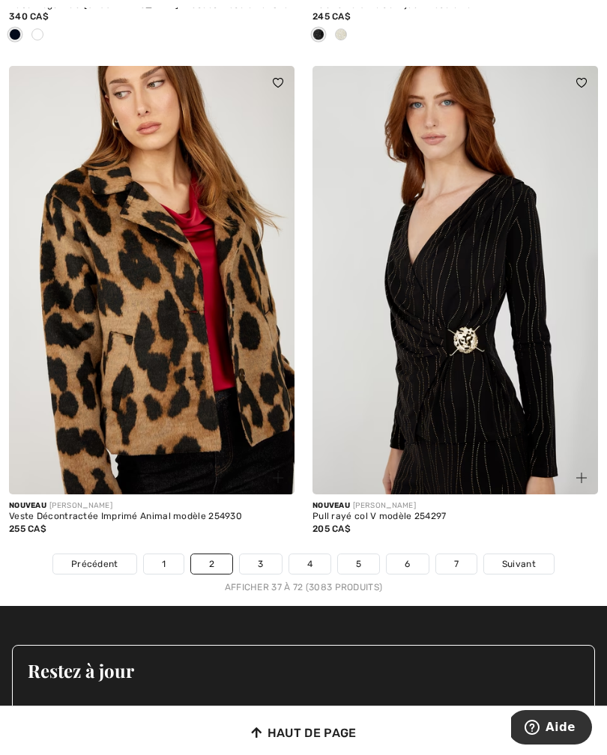
click at [273, 562] on link "3" at bounding box center [260, 563] width 41 height 19
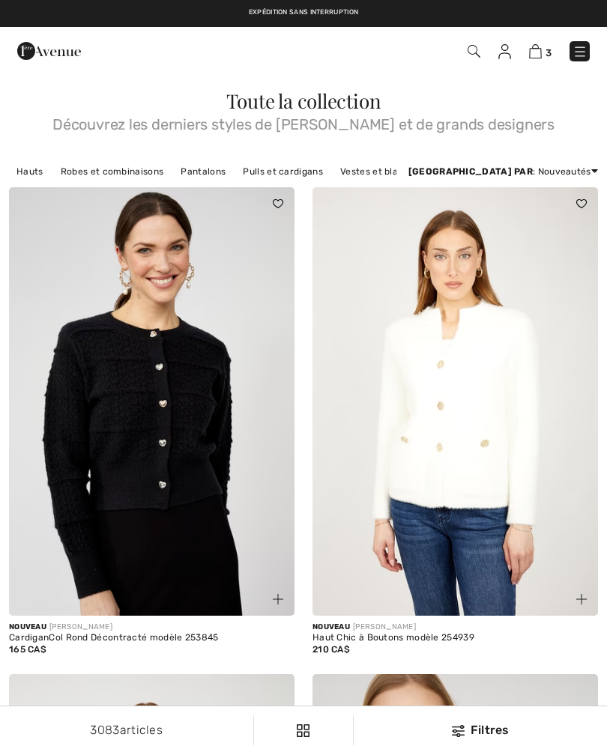
checkbox input "true"
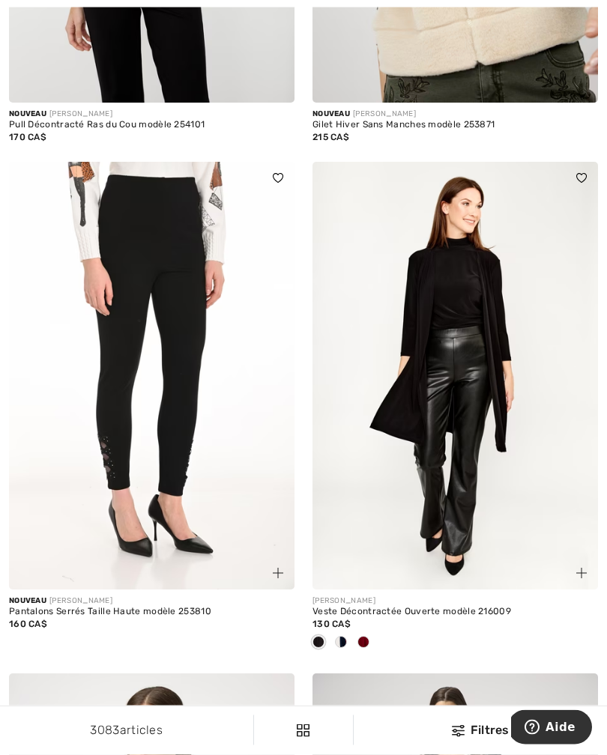
scroll to position [1000, 0]
click at [469, 320] on img at bounding box center [454, 376] width 285 height 428
click at [505, 373] on img at bounding box center [454, 376] width 285 height 428
click at [405, 414] on img at bounding box center [454, 376] width 285 height 428
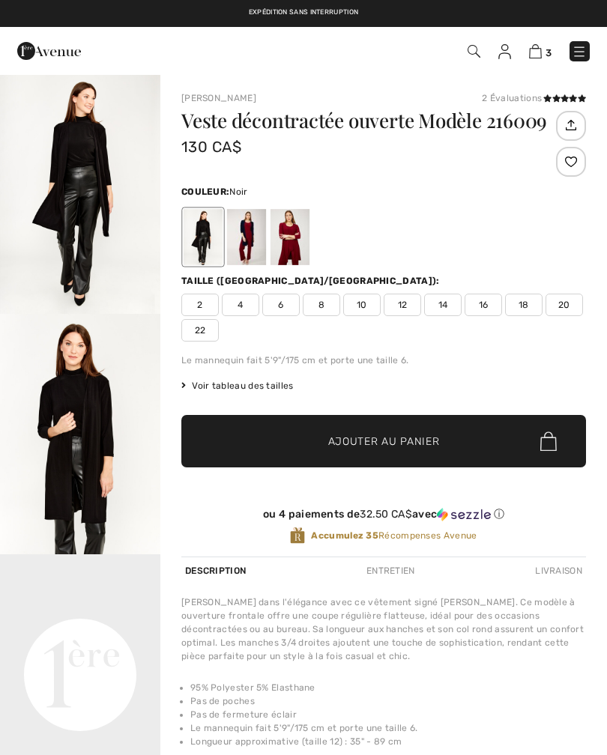
checkbox input "true"
click at [251, 258] on div at bounding box center [246, 237] width 39 height 56
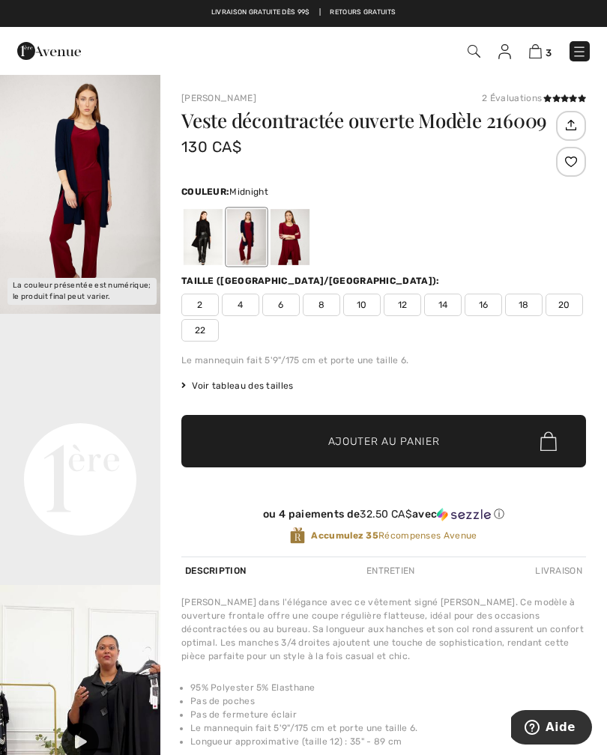
click at [289, 261] on div at bounding box center [289, 237] width 39 height 56
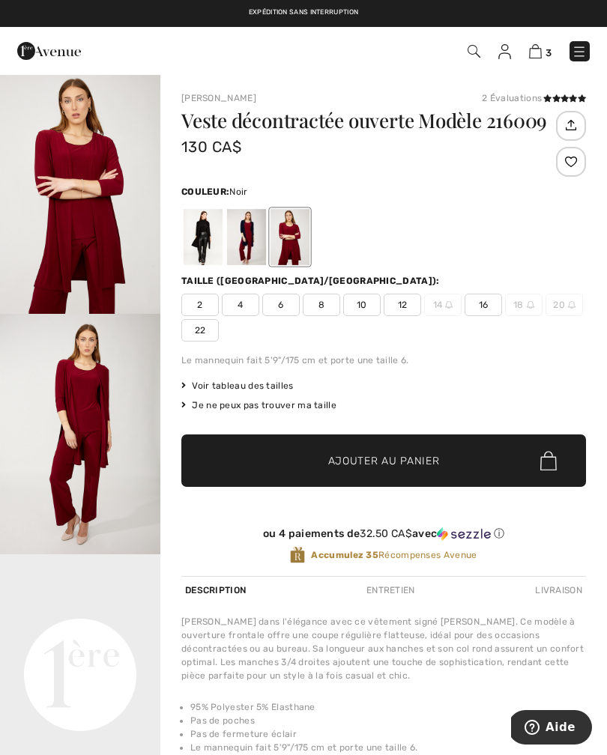
click at [206, 257] on div at bounding box center [202, 237] width 39 height 56
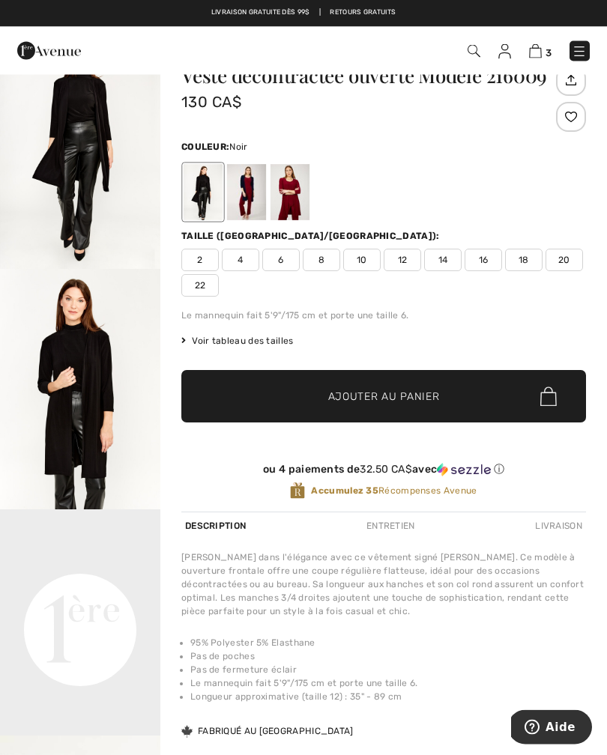
scroll to position [23, 0]
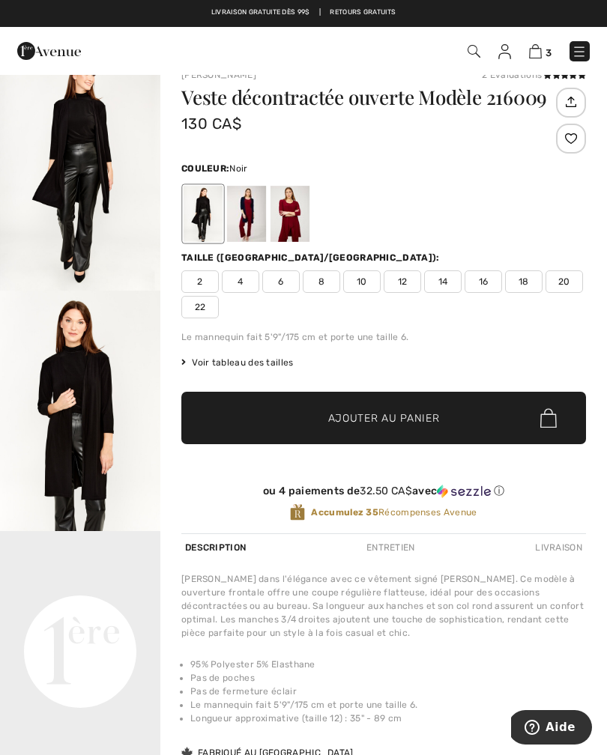
click at [529, 290] on span "18" at bounding box center [523, 281] width 37 height 22
click at [362, 412] on span "Ajouter au panier" at bounding box center [384, 418] width 112 height 16
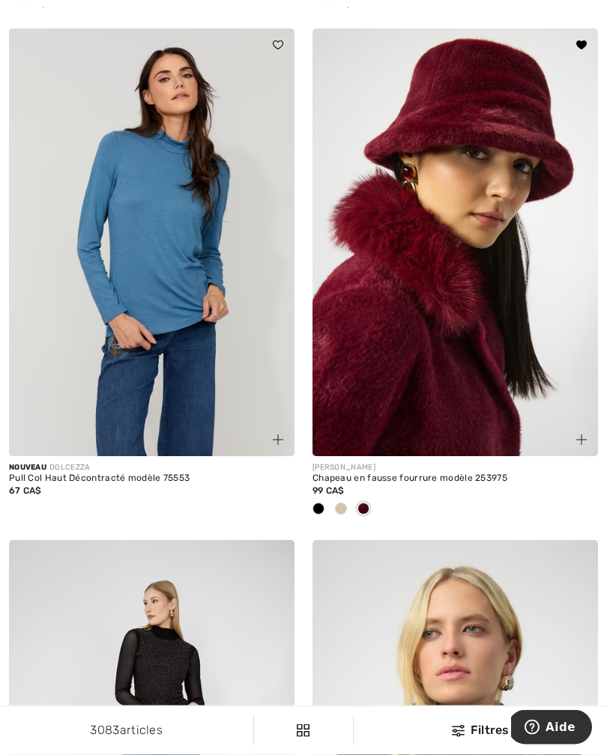
scroll to position [4693, 0]
click at [478, 335] on img at bounding box center [454, 242] width 285 height 428
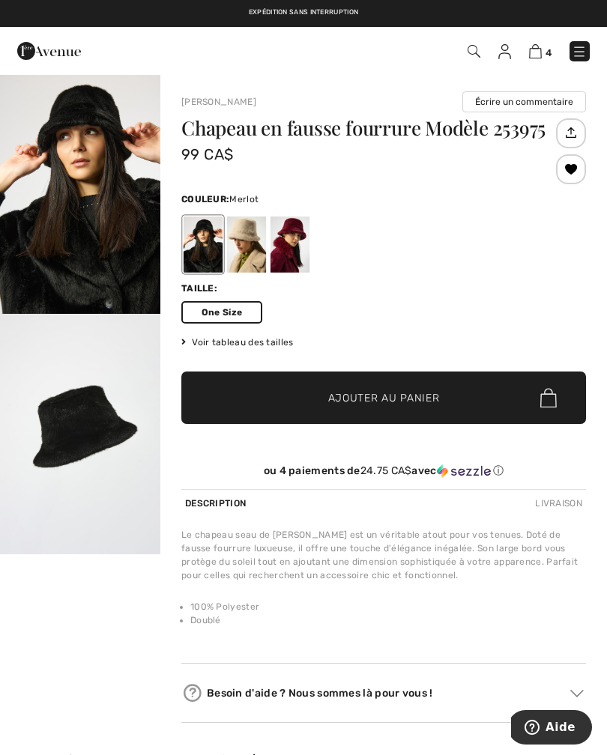
click at [299, 251] on div at bounding box center [289, 244] width 39 height 56
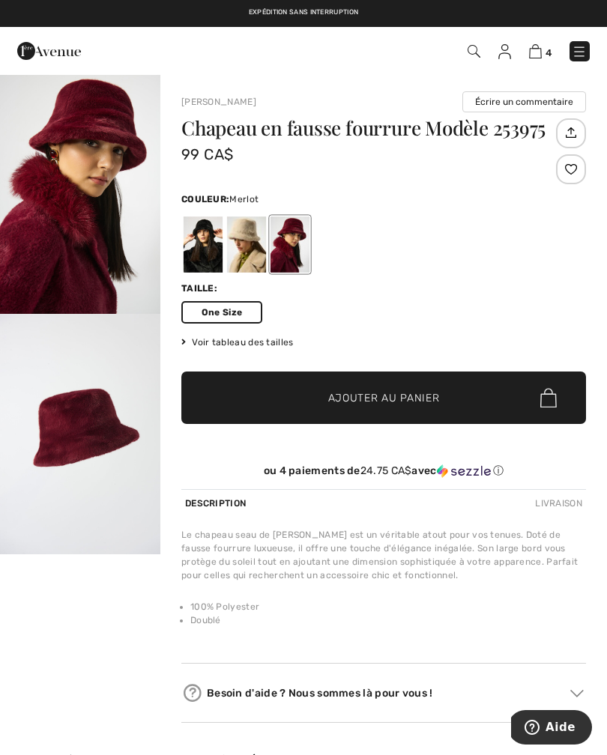
click at [402, 401] on span "Ajouter au panier" at bounding box center [384, 398] width 112 height 16
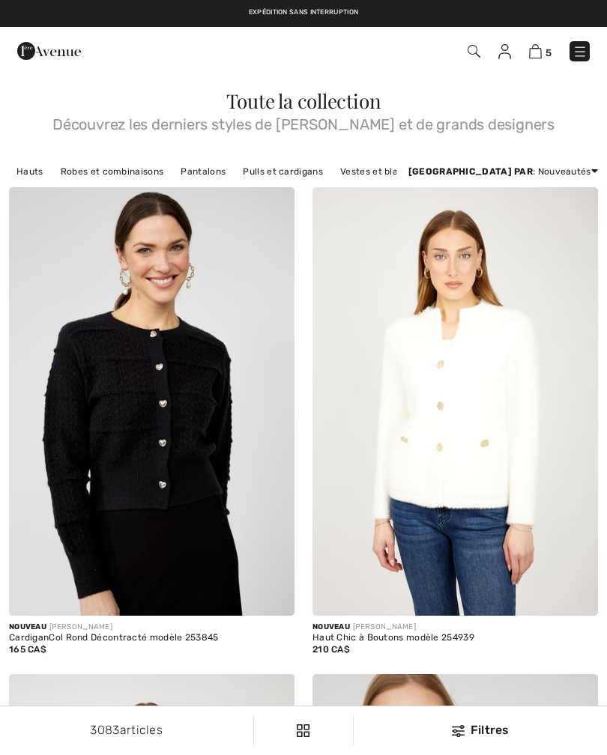
checkbox input "true"
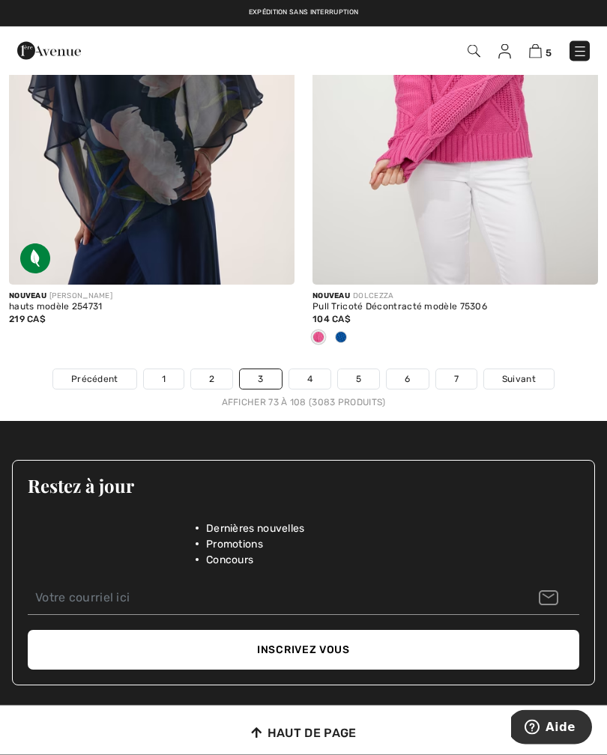
scroll to position [9091, 0]
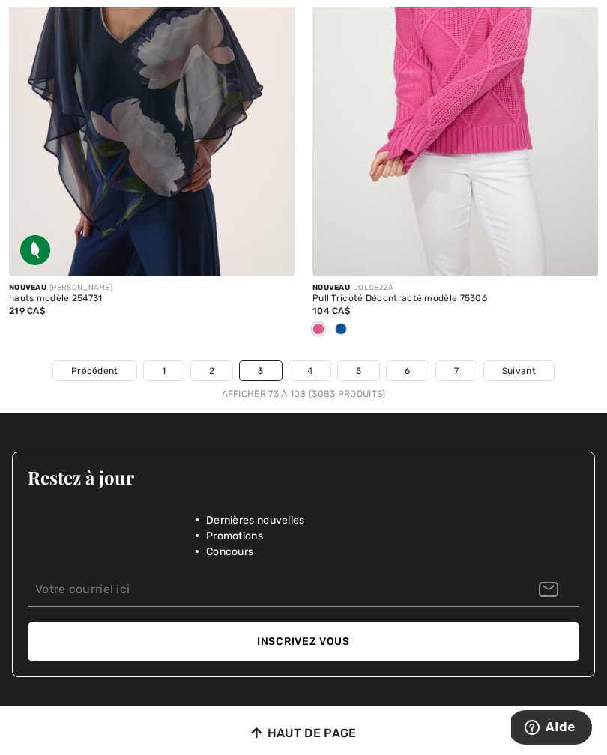
click at [314, 363] on link "4" at bounding box center [309, 370] width 41 height 19
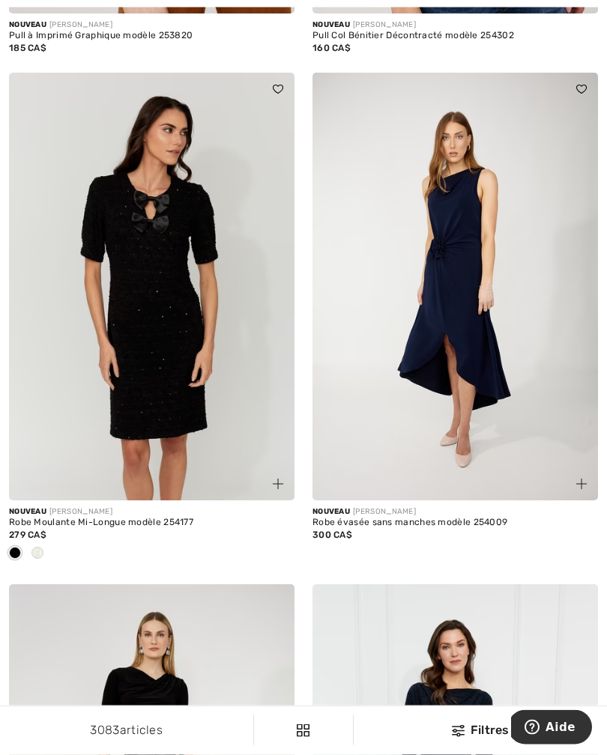
scroll to position [7893, 0]
click at [165, 413] on img at bounding box center [151, 287] width 285 height 428
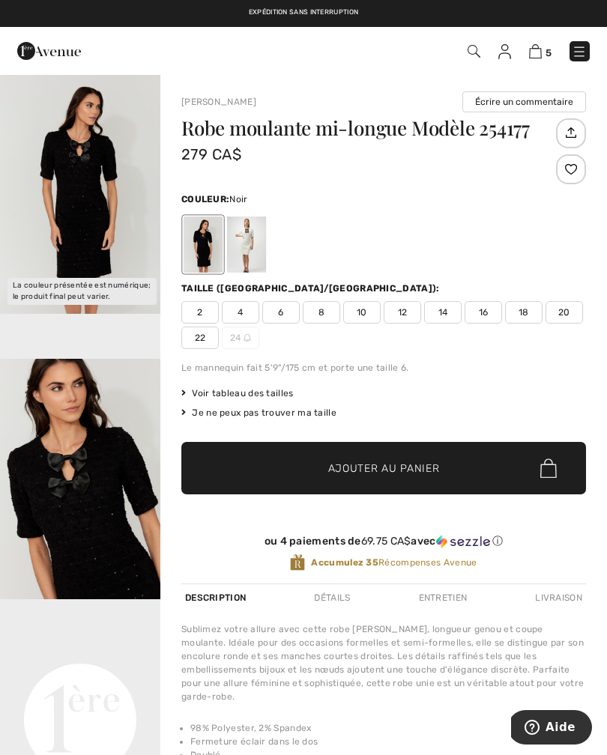
click at [529, 313] on span "18" at bounding box center [523, 312] width 37 height 22
click at [385, 479] on span "✔ Ajouté au panier Ajouter au panier" at bounding box center [383, 468] width 404 height 52
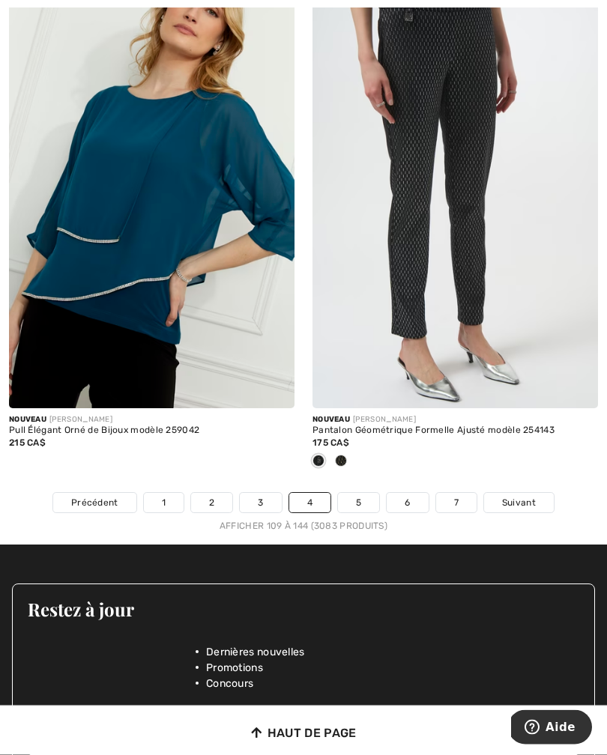
scroll to position [8984, 0]
click at [357, 493] on link "5" at bounding box center [358, 502] width 41 height 19
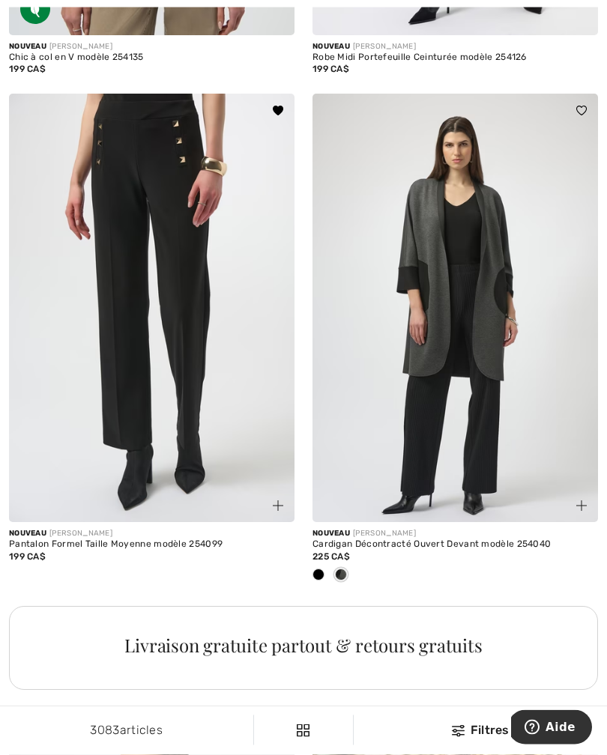
scroll to position [2553, 0]
click at [115, 529] on div "Nouveau [PERSON_NAME]" at bounding box center [151, 533] width 285 height 11
click at [199, 408] on img at bounding box center [151, 308] width 285 height 428
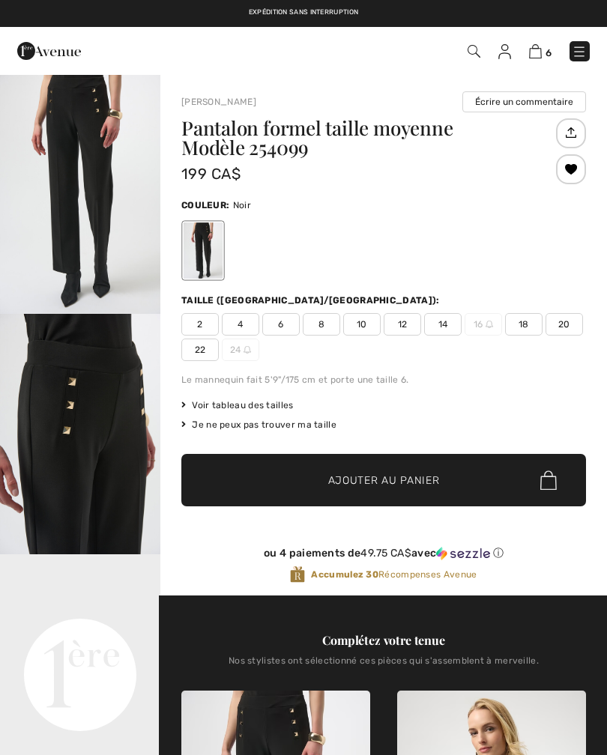
checkbox input "true"
click at [529, 334] on span "18" at bounding box center [523, 324] width 37 height 22
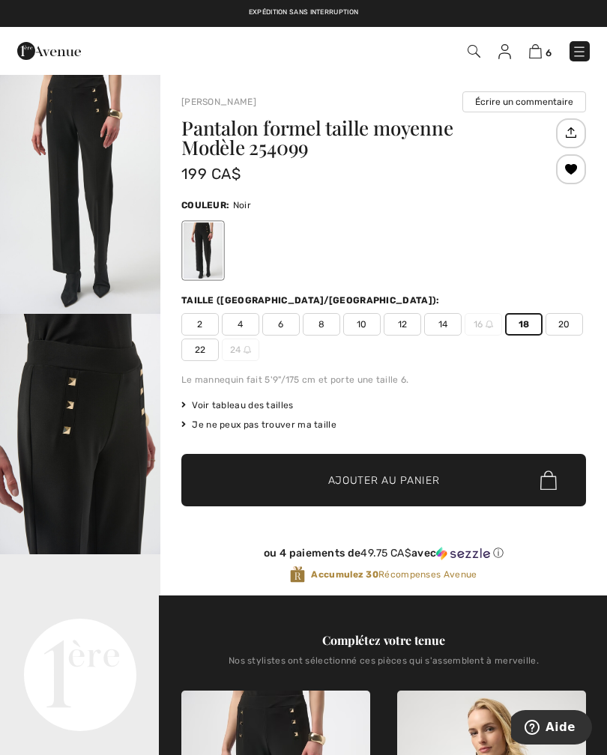
click at [416, 492] on span "✔ Ajouté au panier Ajouter au panier" at bounding box center [383, 480] width 404 height 52
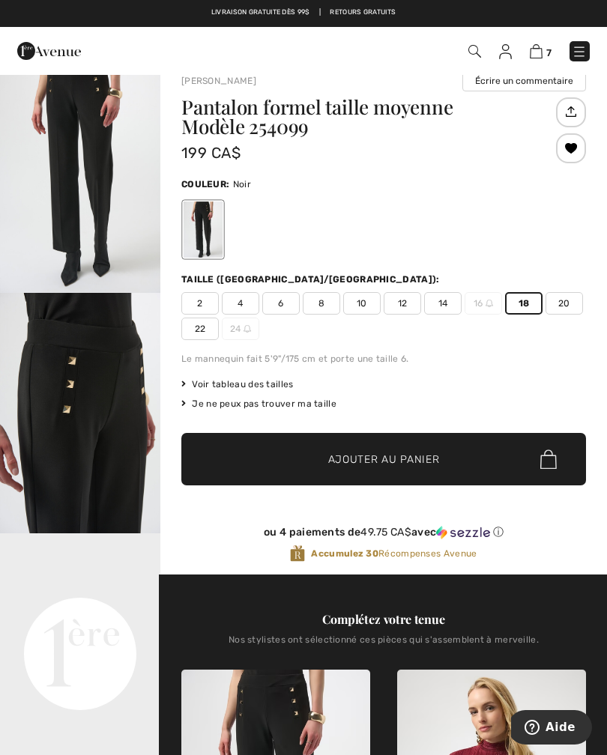
scroll to position [22, 0]
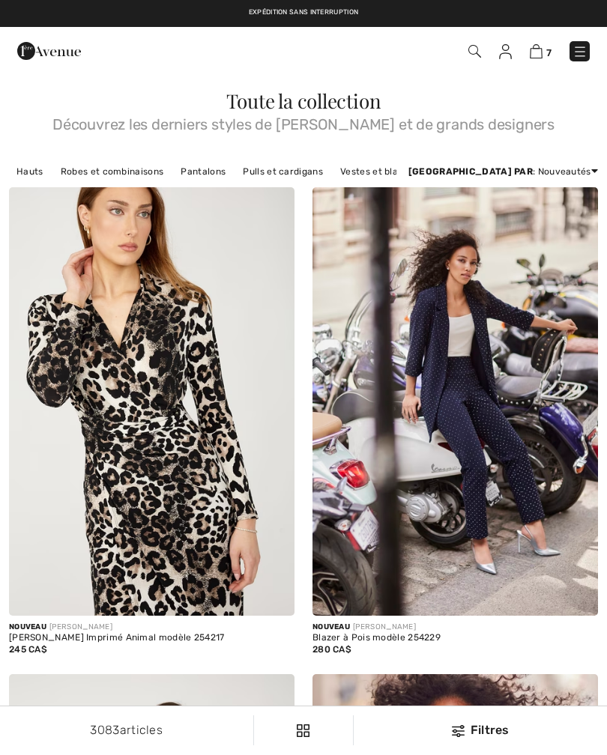
checkbox input "true"
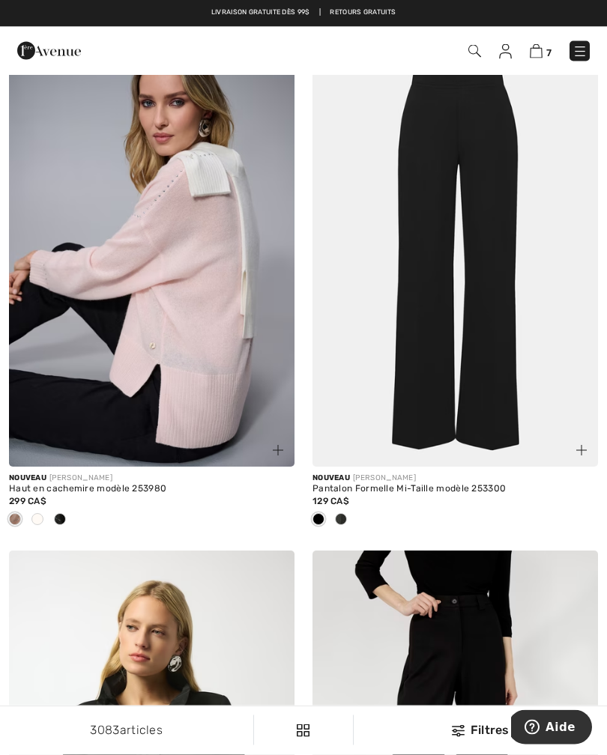
scroll to position [3732, 0]
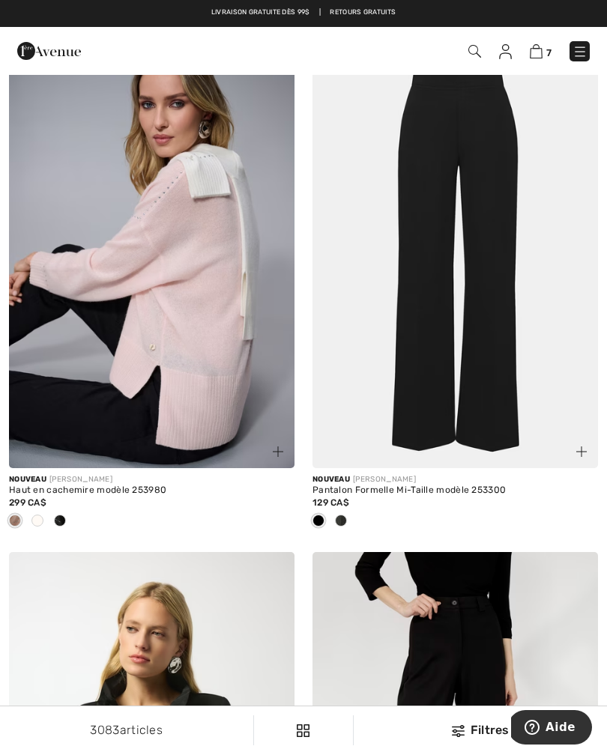
click at [487, 362] on img at bounding box center [454, 254] width 285 height 428
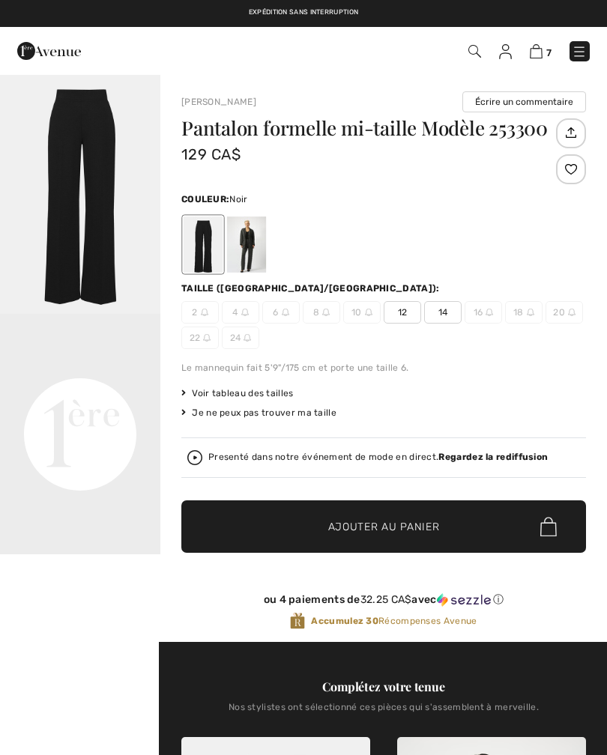
checkbox input "true"
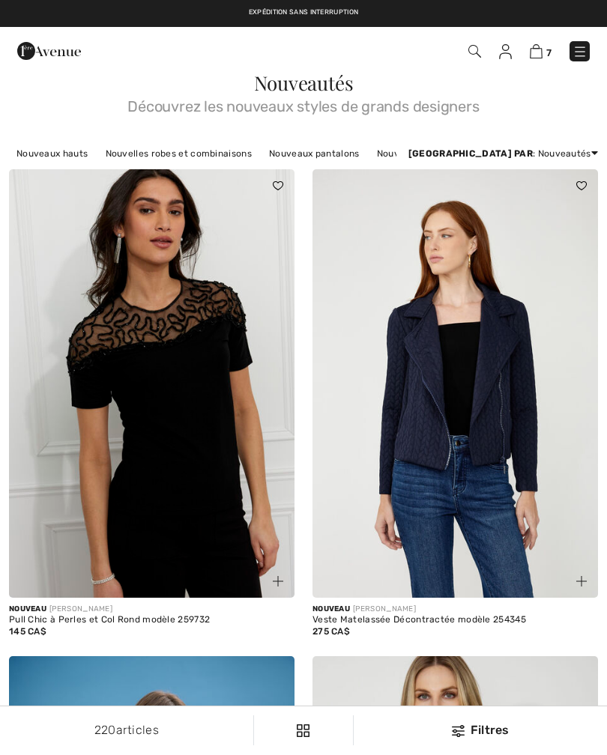
checkbox input "true"
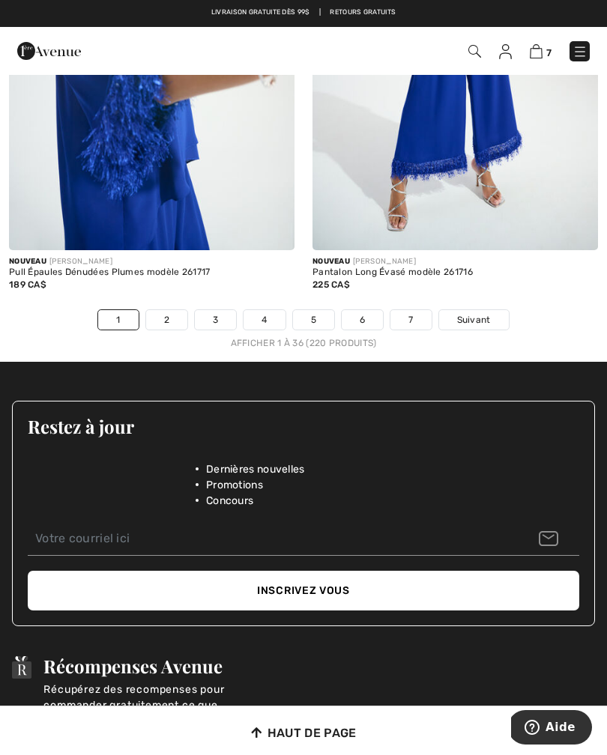
scroll to position [9096, 0]
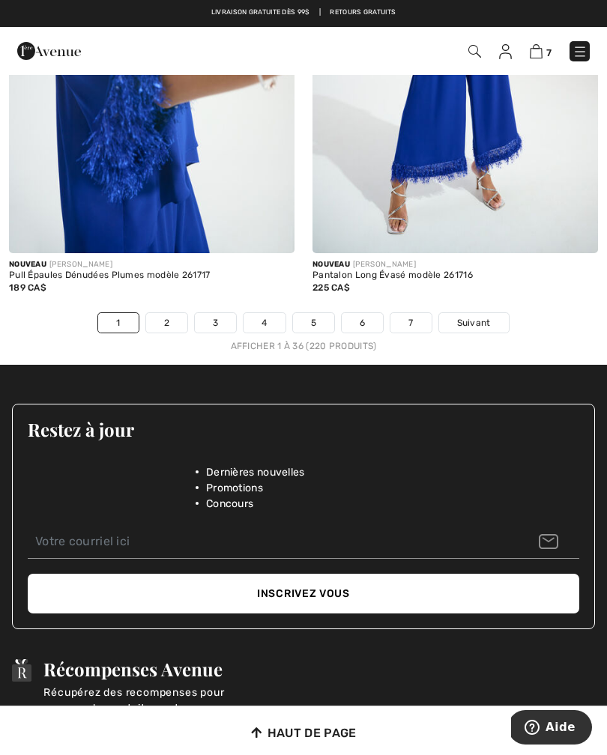
click at [168, 315] on link "2" at bounding box center [166, 322] width 41 height 19
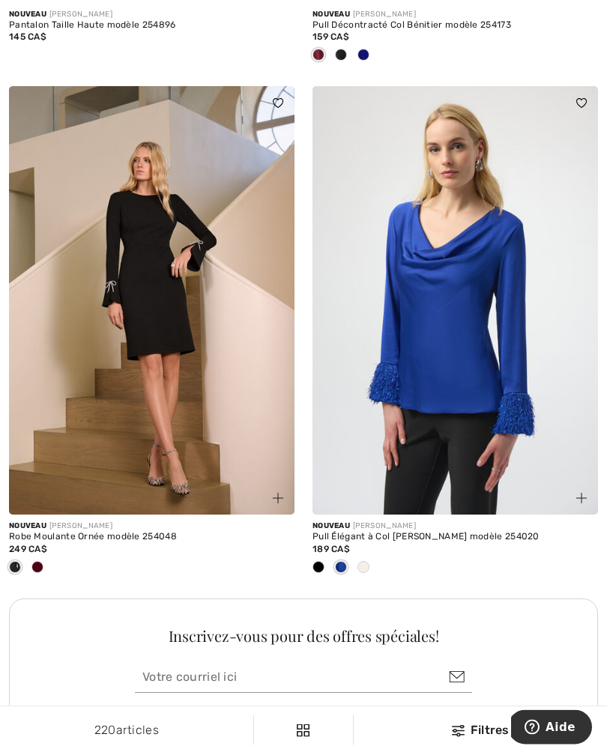
scroll to position [5689, 0]
click at [177, 360] on img at bounding box center [151, 300] width 285 height 428
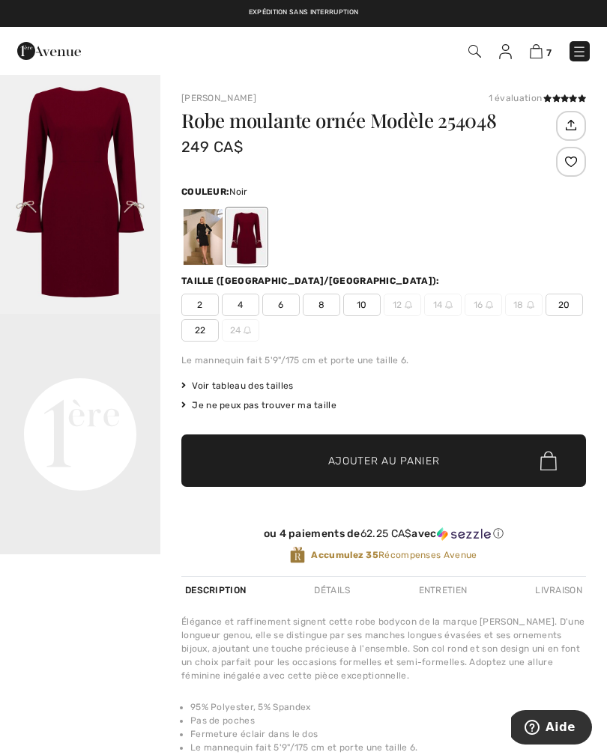
click at [204, 255] on div at bounding box center [202, 237] width 39 height 56
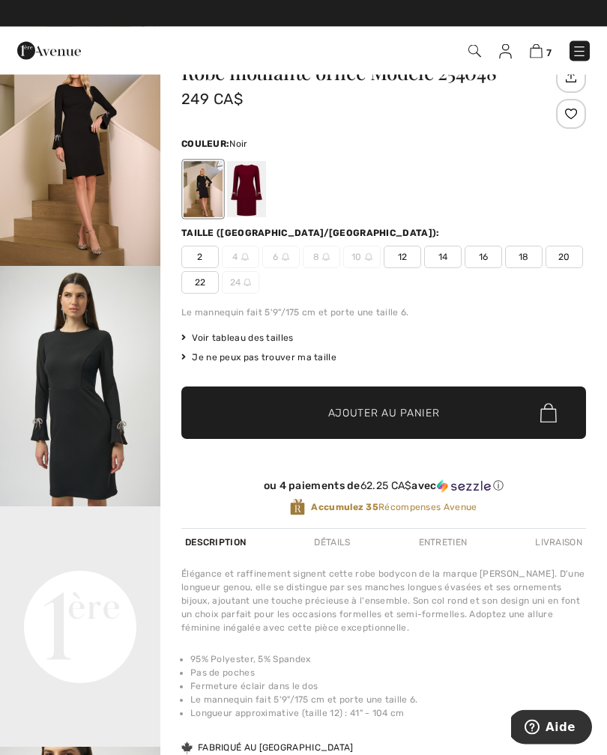
scroll to position [48, 0]
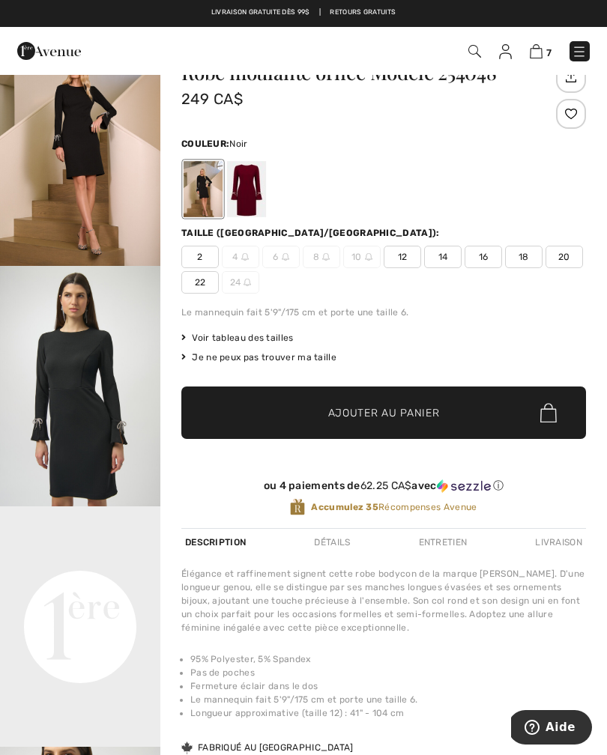
click at [528, 258] on span "18" at bounding box center [523, 257] width 37 height 22
click at [414, 419] on span "Ajouter au panier" at bounding box center [384, 413] width 112 height 16
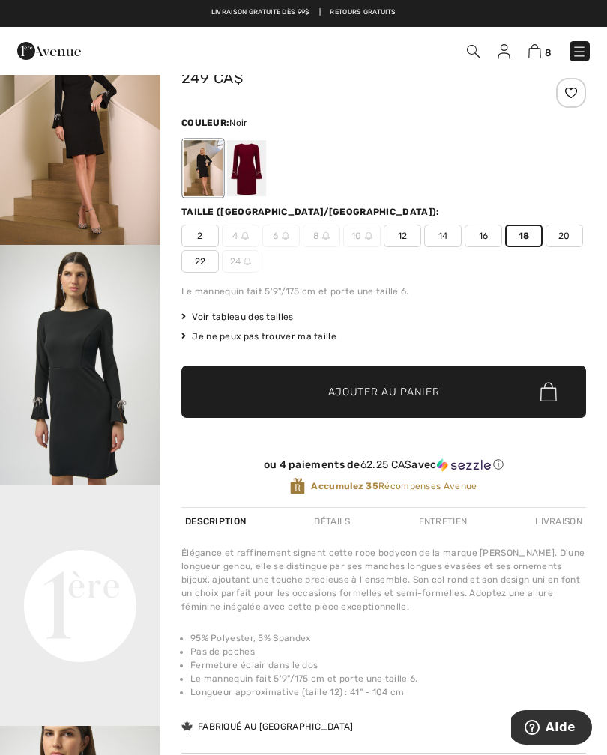
scroll to position [70, 0]
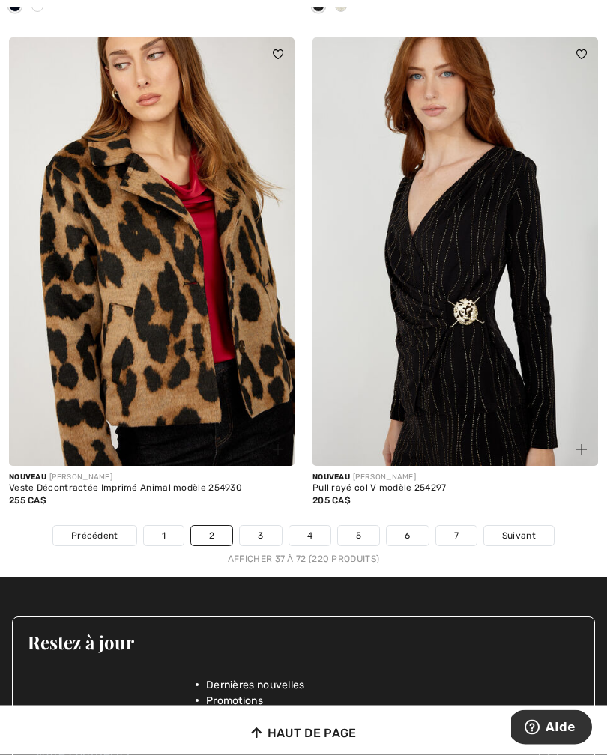
scroll to position [9032, 0]
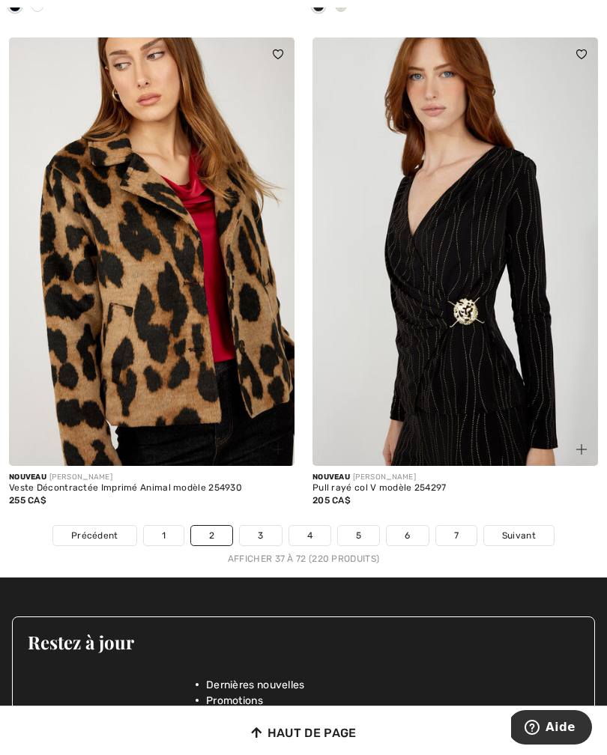
click at [260, 534] on link "3" at bounding box center [260, 535] width 41 height 19
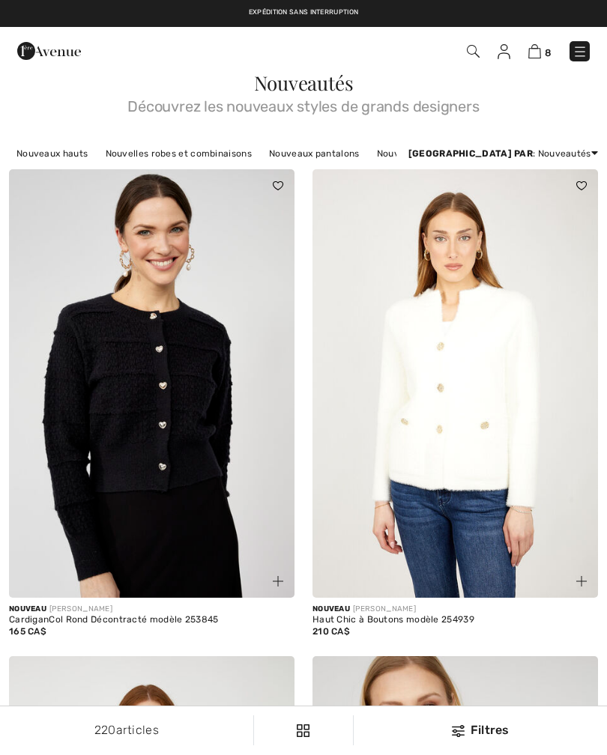
checkbox input "true"
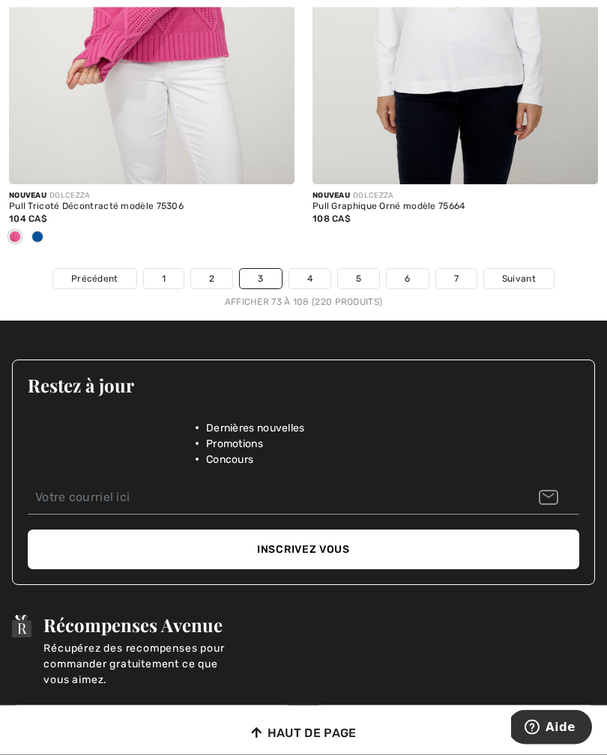
scroll to position [9190, 0]
click at [311, 270] on link "4" at bounding box center [309, 278] width 41 height 19
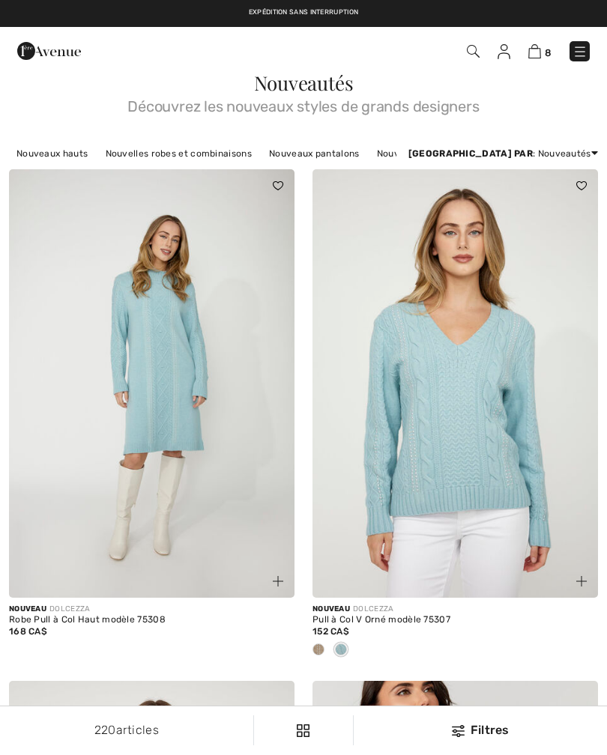
checkbox input "true"
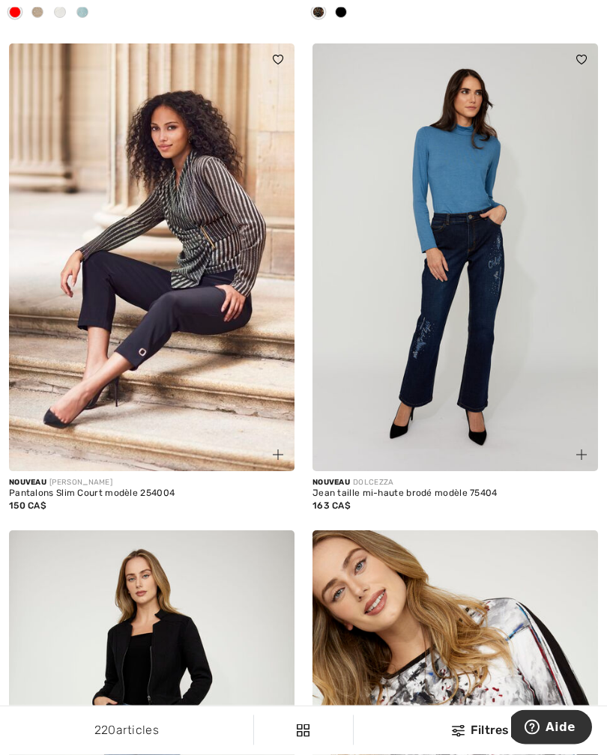
scroll to position [1149, 0]
click at [486, 378] on img at bounding box center [454, 257] width 285 height 428
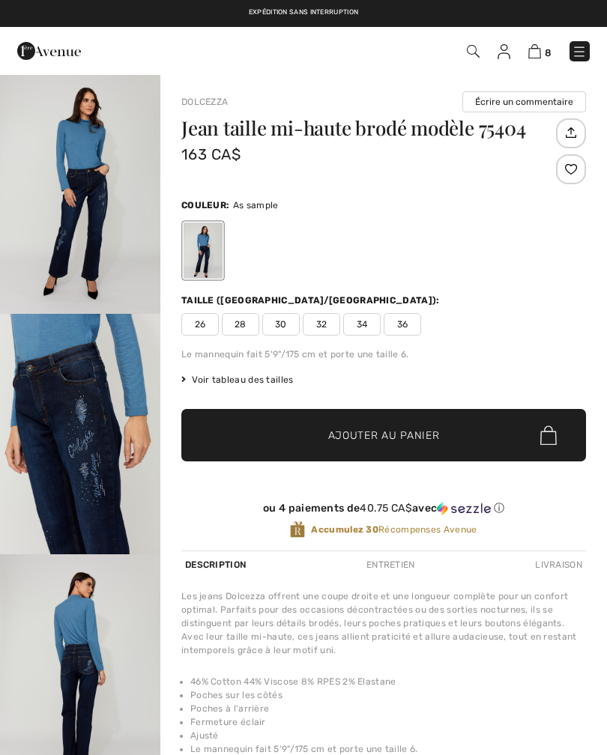
checkbox input "true"
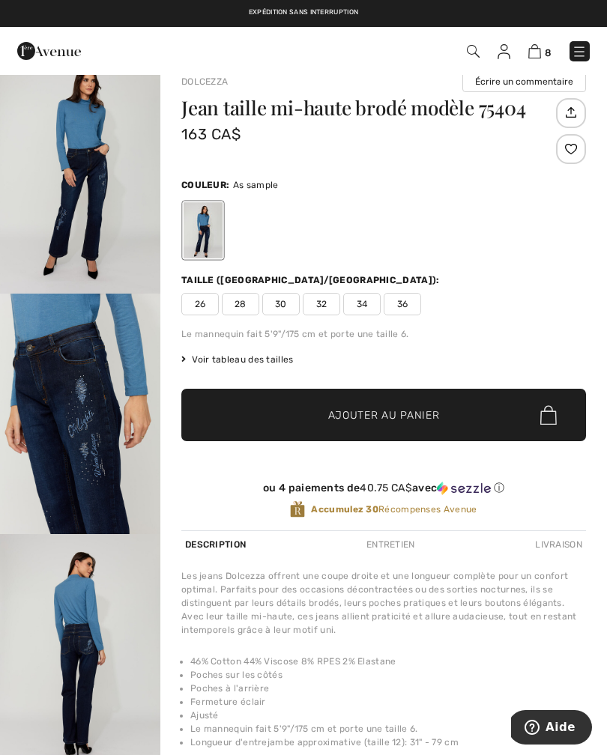
scroll to position [22, 0]
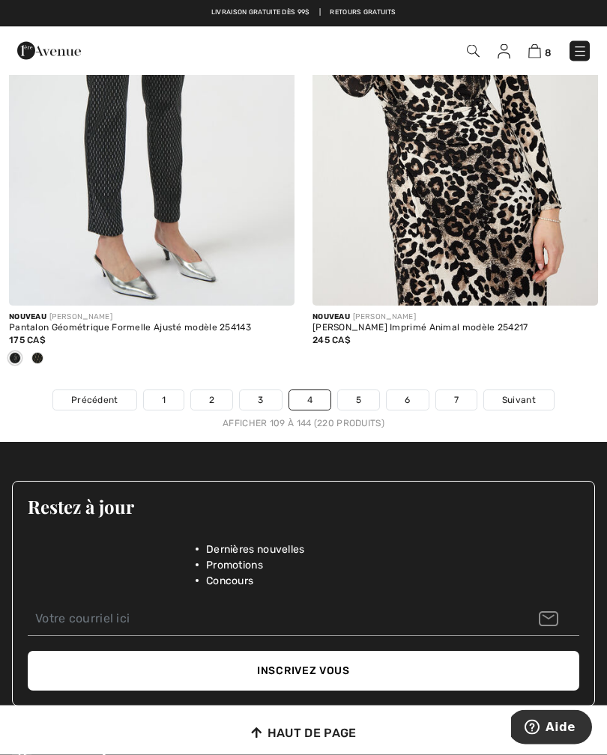
scroll to position [9098, 0]
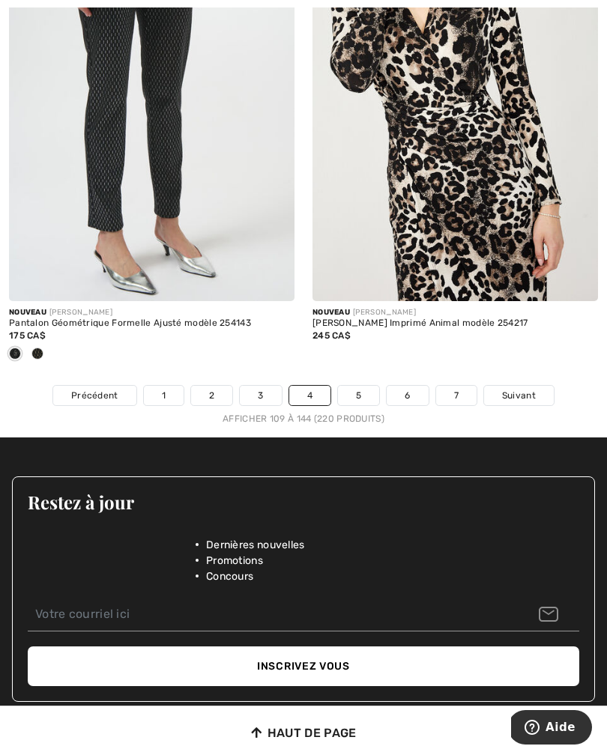
click at [365, 386] on link "5" at bounding box center [358, 395] width 41 height 19
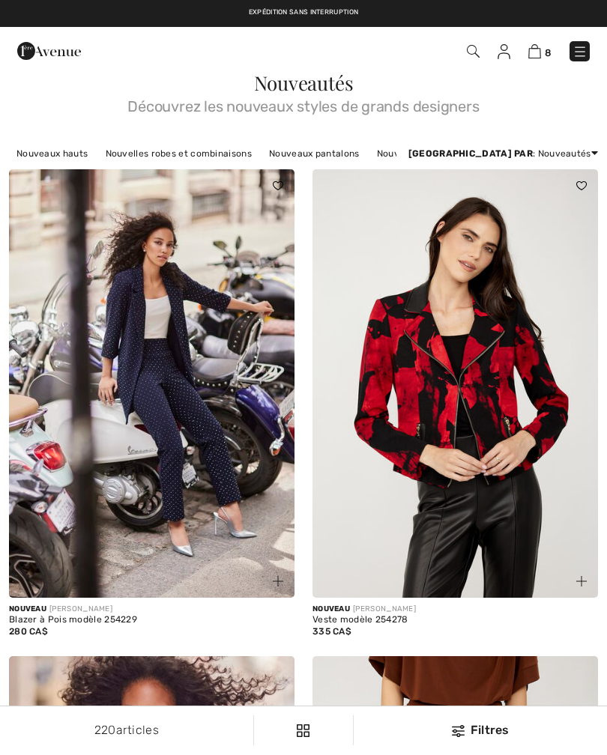
checkbox input "true"
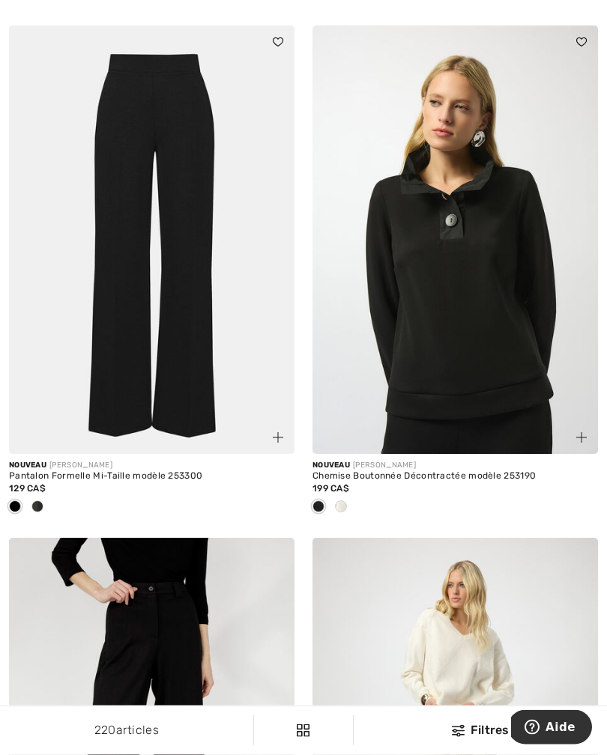
scroll to position [3728, 0]
click at [174, 321] on img at bounding box center [151, 239] width 285 height 428
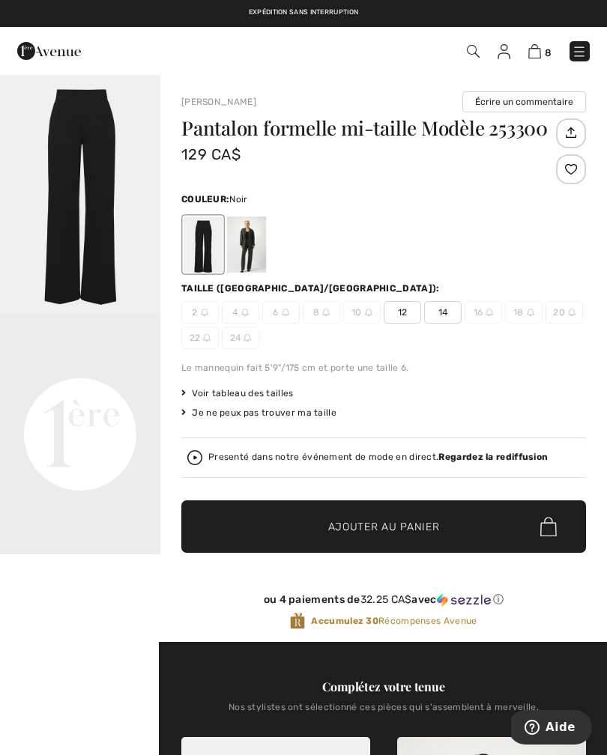
click at [244, 255] on div at bounding box center [246, 244] width 39 height 56
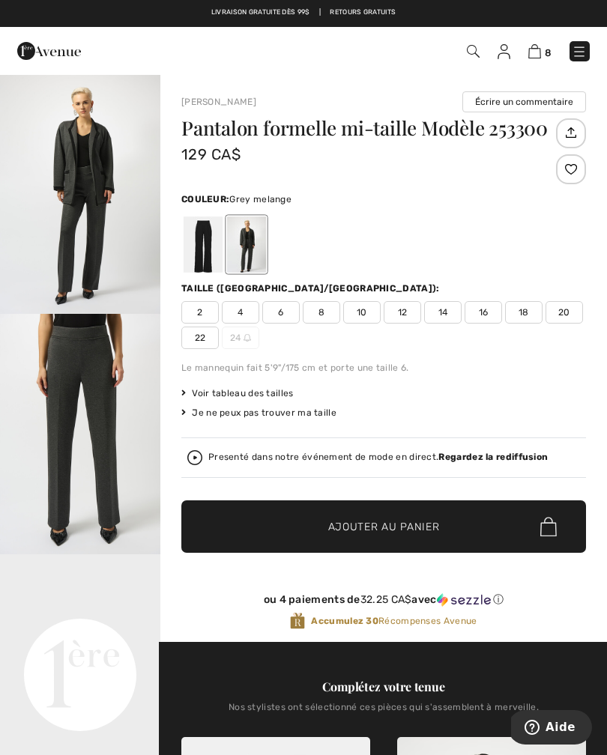
click at [522, 317] on span "18" at bounding box center [523, 312] width 37 height 22
click at [415, 541] on span "✔ Ajouté au panier Ajouter au panier" at bounding box center [383, 526] width 404 height 52
click at [401, 527] on span "Ajouter au panier" at bounding box center [384, 527] width 112 height 16
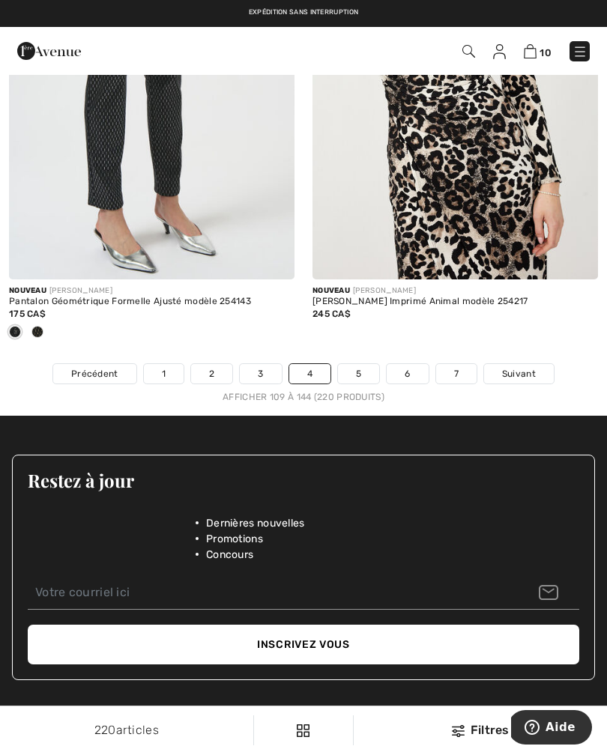
click at [364, 368] on link "5" at bounding box center [358, 373] width 41 height 19
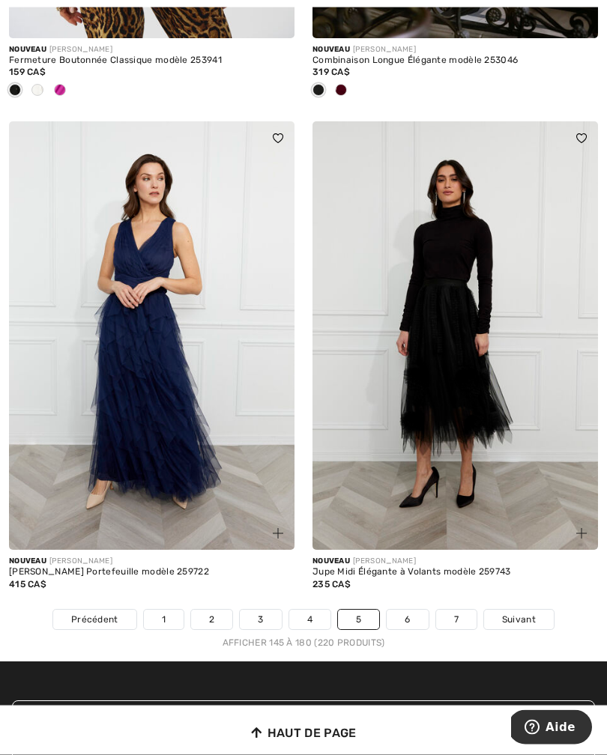
scroll to position [8874, 0]
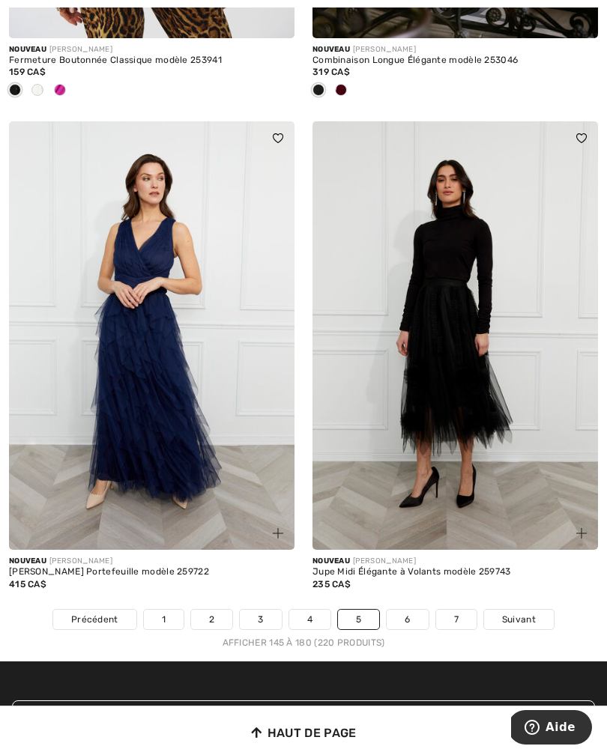
click at [419, 610] on link "6" at bounding box center [406, 619] width 41 height 19
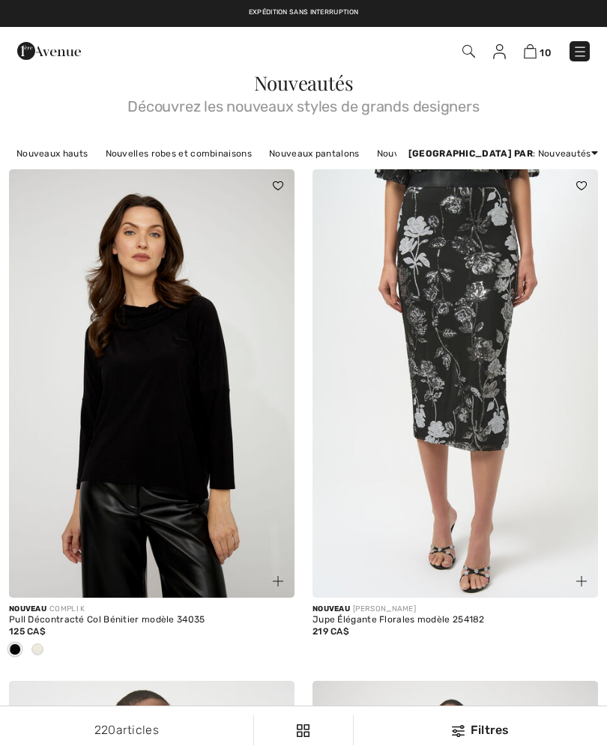
checkbox input "true"
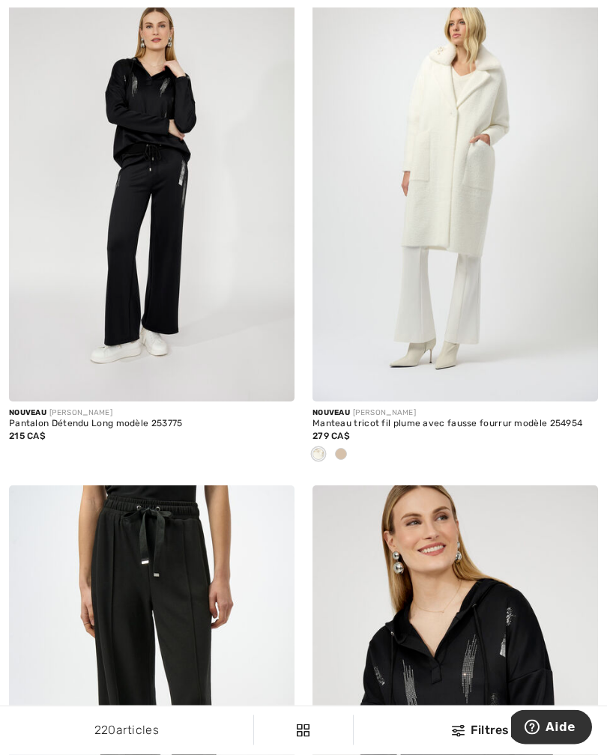
scroll to position [4278, 0]
click at [339, 448] on span at bounding box center [341, 454] width 12 height 12
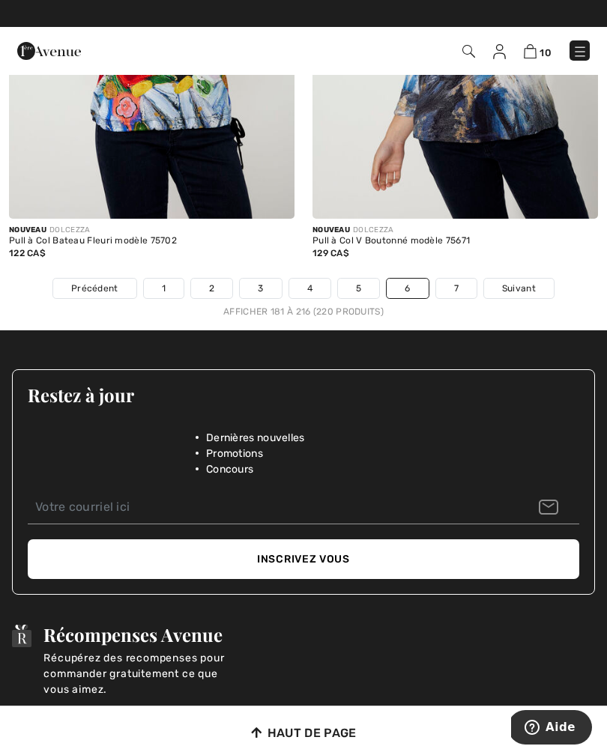
scroll to position [9226, 0]
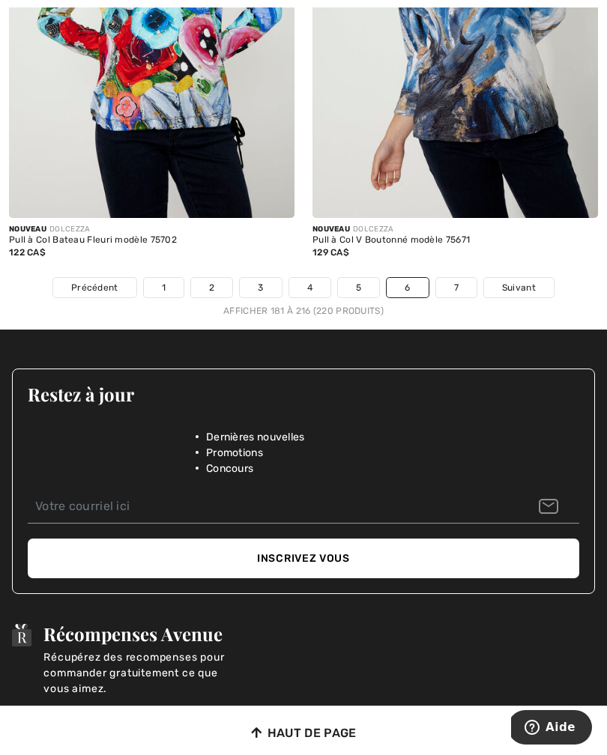
click at [456, 278] on link "7" at bounding box center [456, 287] width 40 height 19
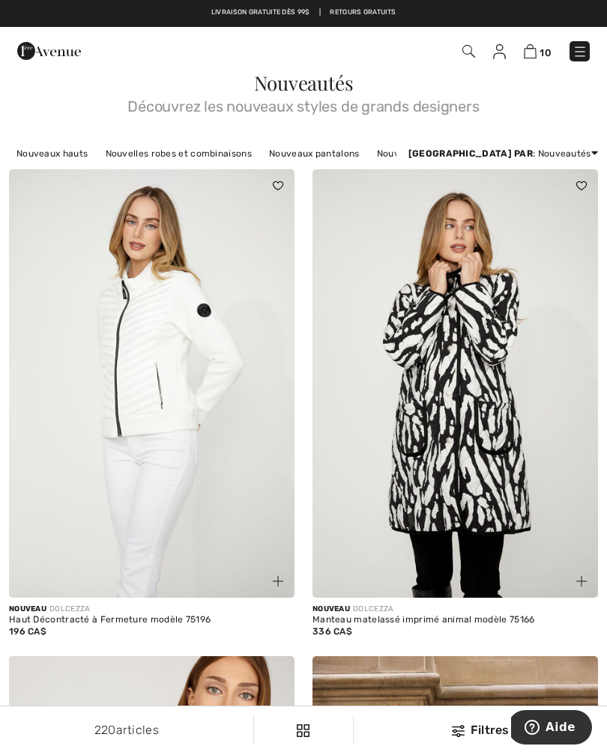
click at [532, 52] on img at bounding box center [529, 51] width 13 height 14
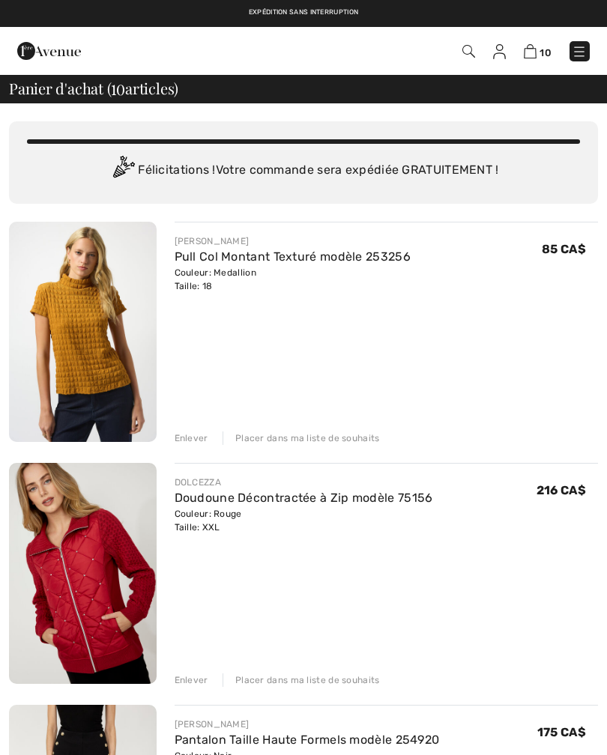
checkbox input "true"
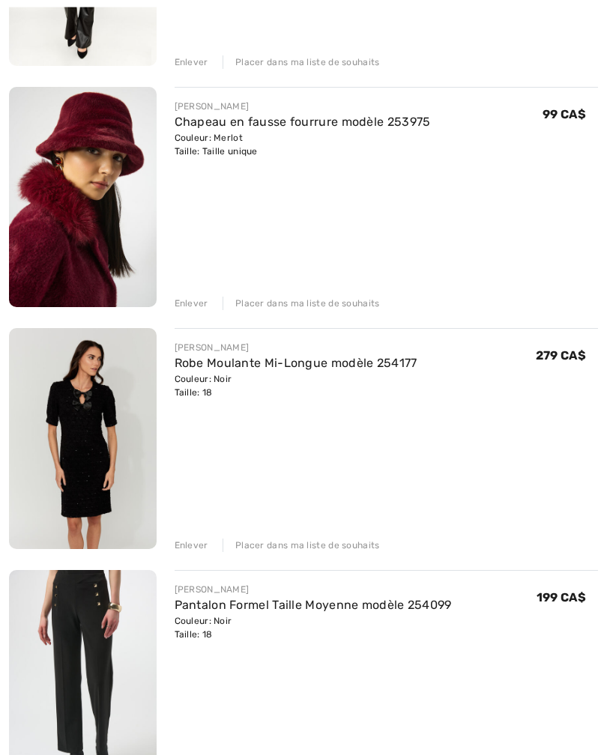
scroll to position [1101, 0]
click at [195, 547] on div "Enlever" at bounding box center [191, 544] width 34 height 13
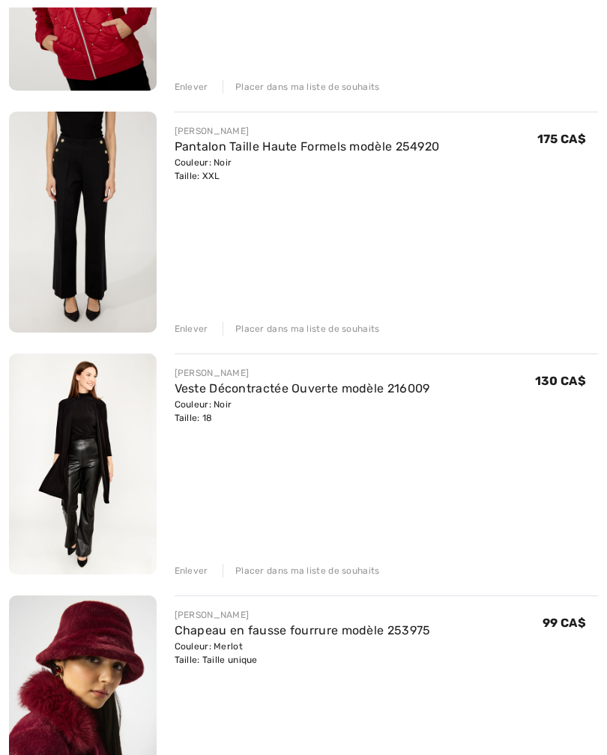
scroll to position [599, 0]
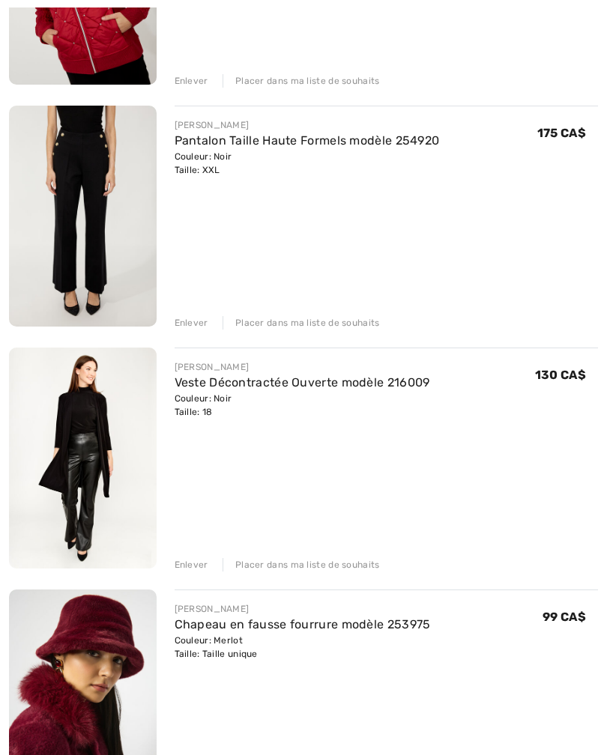
click at [195, 323] on div "Enlever" at bounding box center [191, 322] width 34 height 13
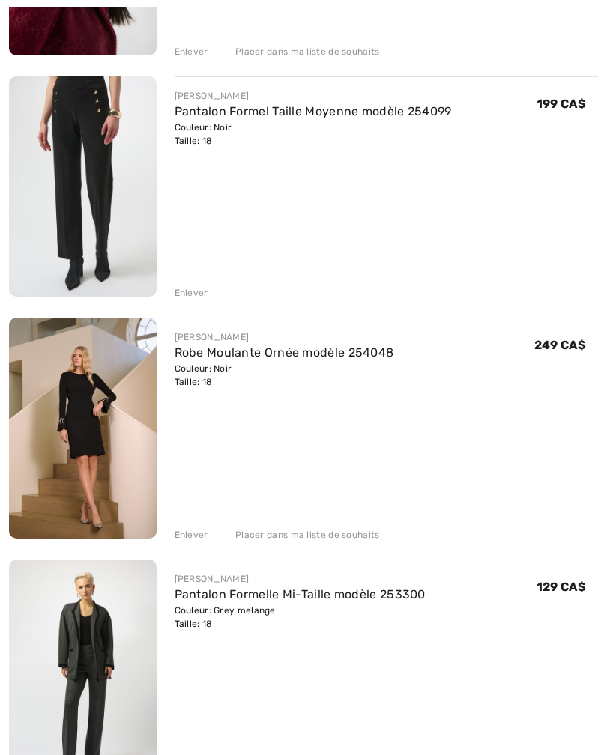
scroll to position [1114, 0]
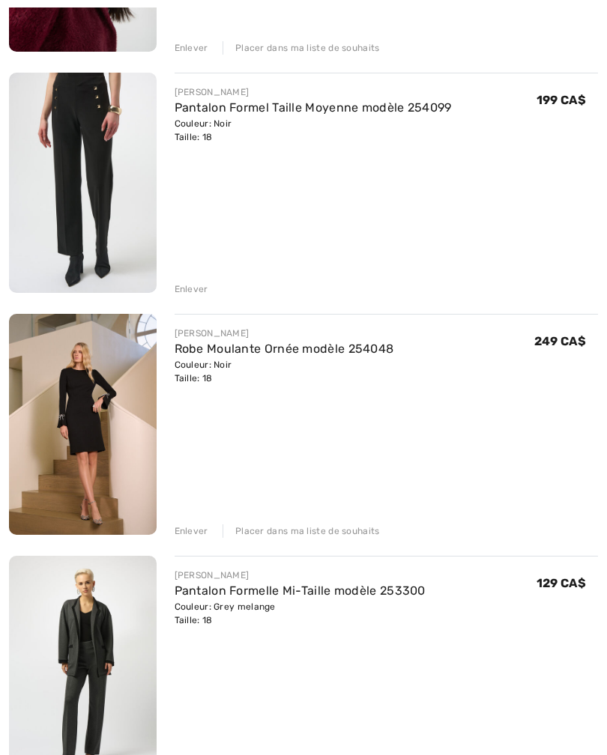
click at [195, 534] on div "Enlever" at bounding box center [191, 531] width 34 height 13
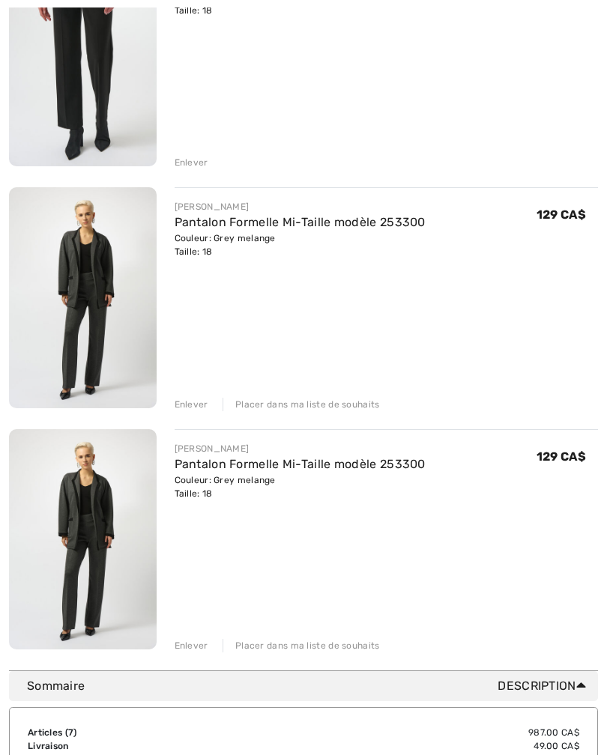
scroll to position [1241, 0]
click at [199, 642] on div "Enlever" at bounding box center [191, 645] width 34 height 13
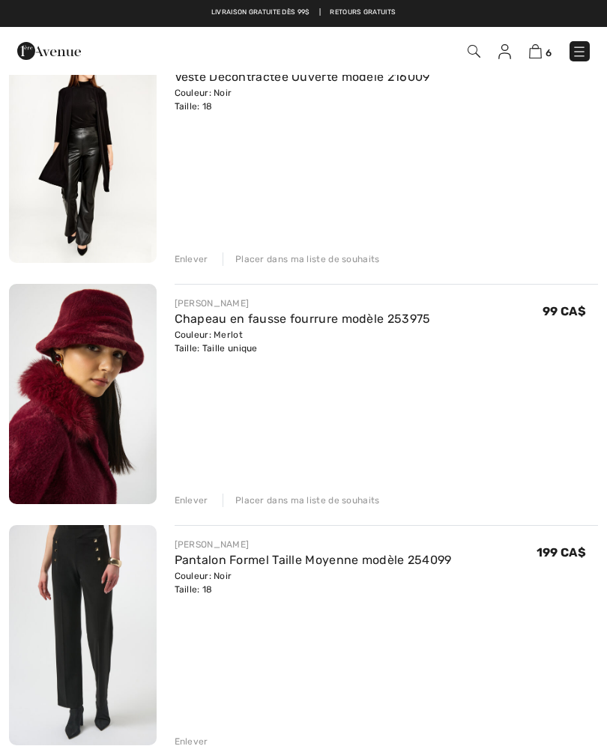
scroll to position [644, 0]
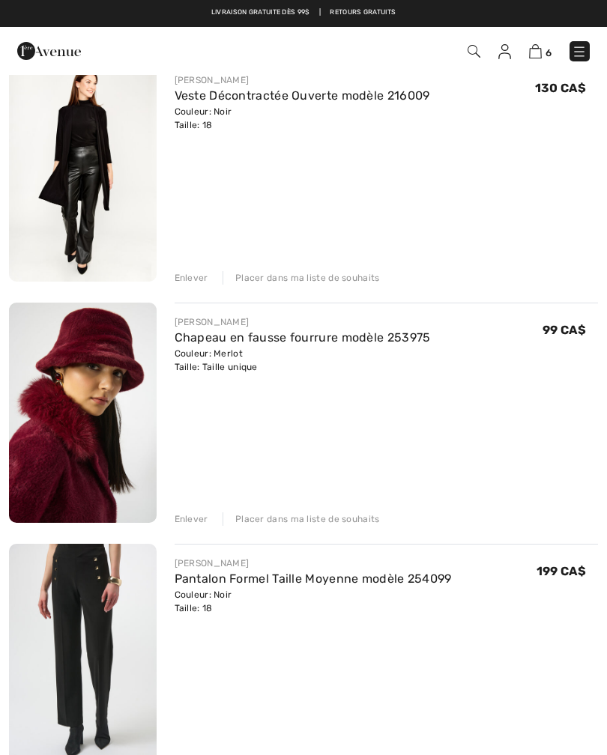
click at [297, 517] on div "Placer dans ma liste de souhaits" at bounding box center [300, 518] width 157 height 13
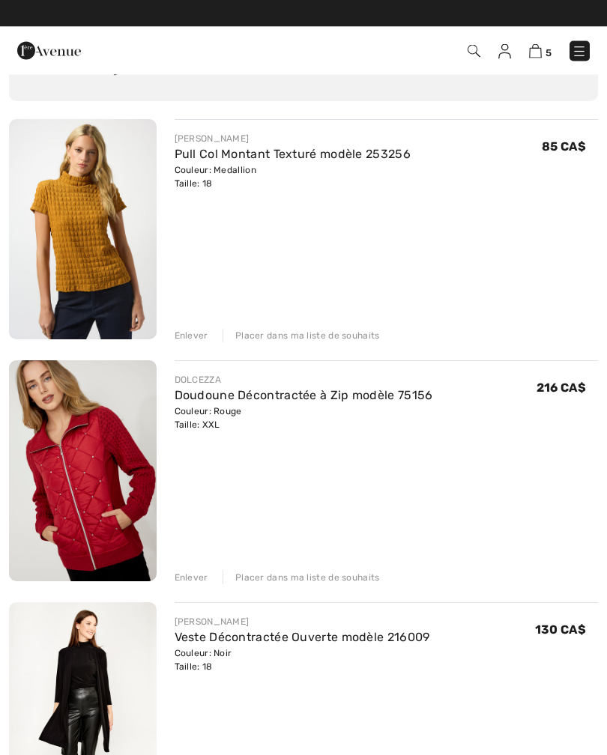
scroll to position [0, 0]
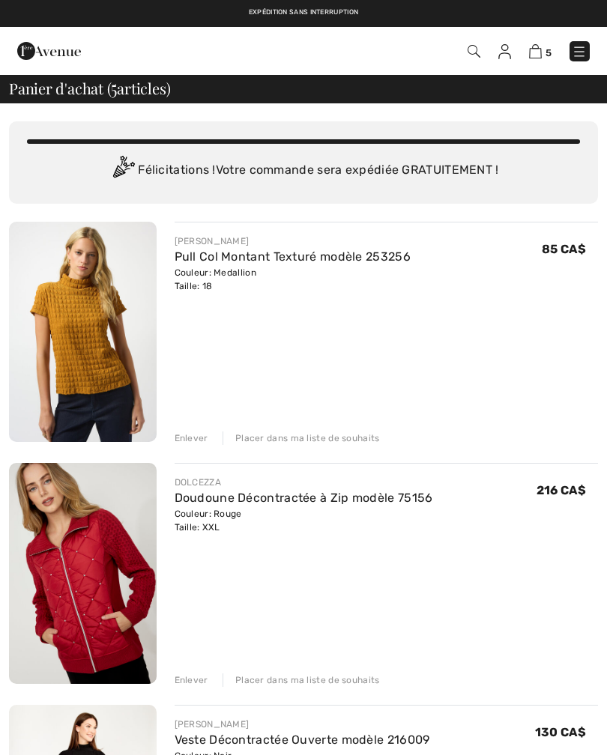
click at [305, 678] on div "Placer dans ma liste de souhaits" at bounding box center [300, 679] width 157 height 13
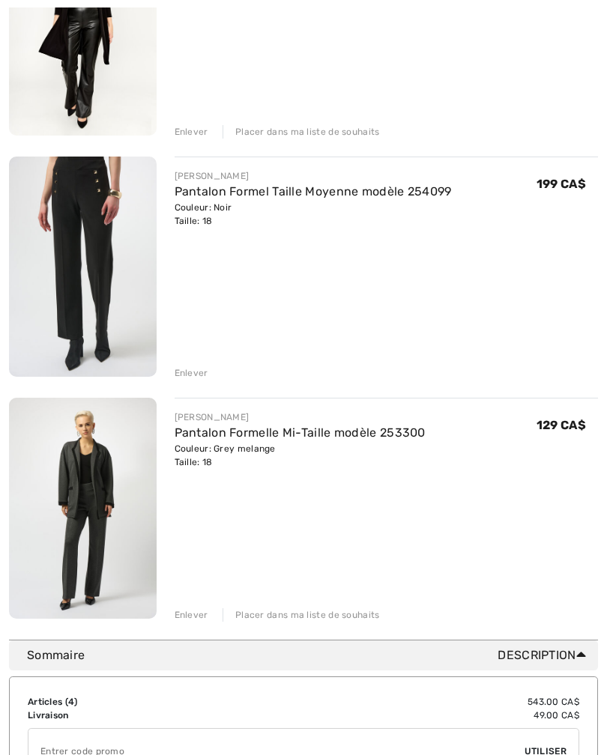
scroll to position [548, 0]
click at [101, 553] on img at bounding box center [83, 508] width 148 height 220
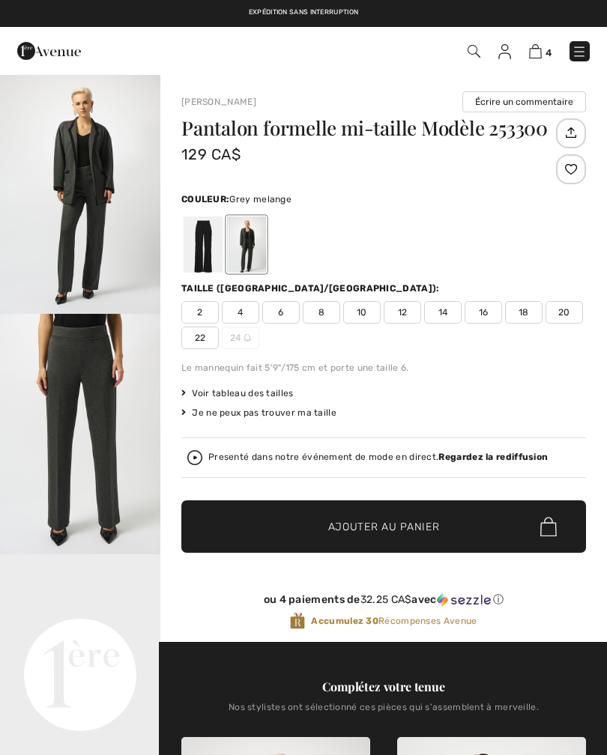
checkbox input "true"
click at [530, 308] on span "18" at bounding box center [523, 312] width 37 height 22
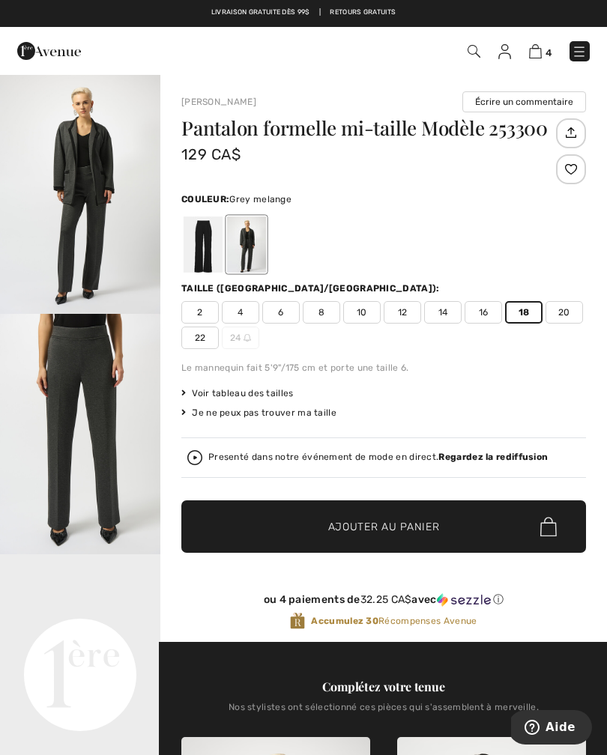
click at [390, 528] on span "Ajouter au panier" at bounding box center [384, 527] width 112 height 16
click at [539, 54] on img at bounding box center [535, 51] width 13 height 14
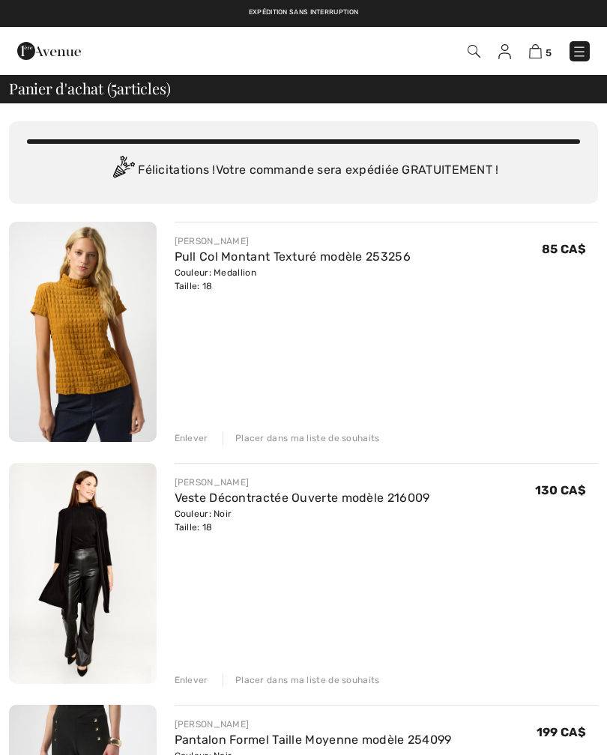
click at [104, 556] on img at bounding box center [83, 573] width 148 height 221
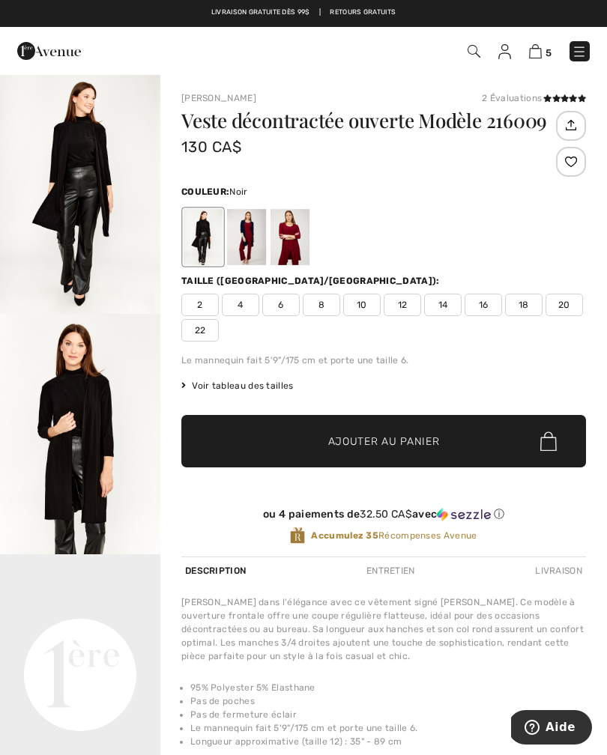
click at [535, 300] on span "18" at bounding box center [523, 305] width 37 height 22
click at [442, 449] on span "✔ Ajouté au panier Ajouter au panier" at bounding box center [383, 441] width 404 height 52
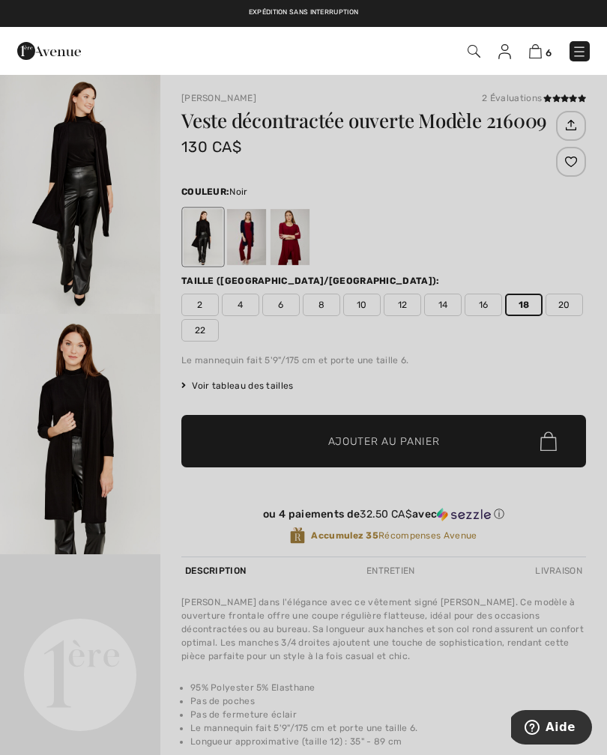
click at [533, 57] on img at bounding box center [535, 51] width 13 height 14
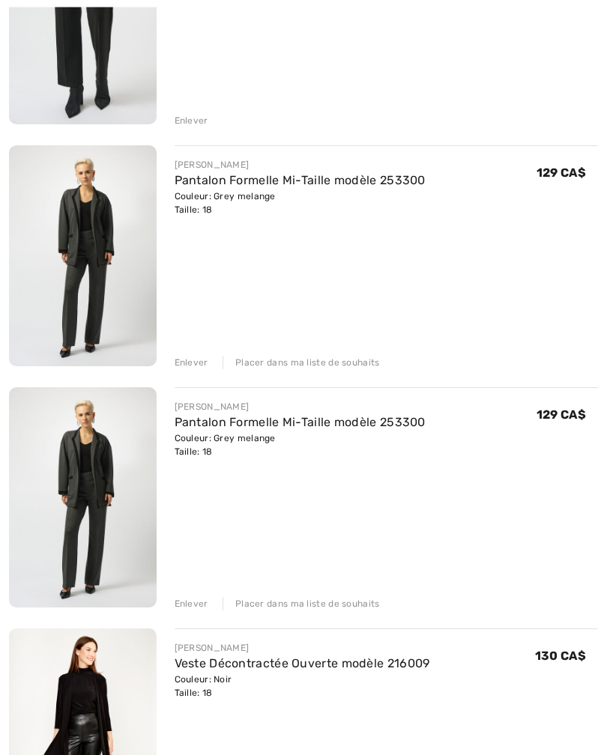
scroll to position [800, 0]
click at [194, 600] on div "Enlever" at bounding box center [191, 603] width 34 height 13
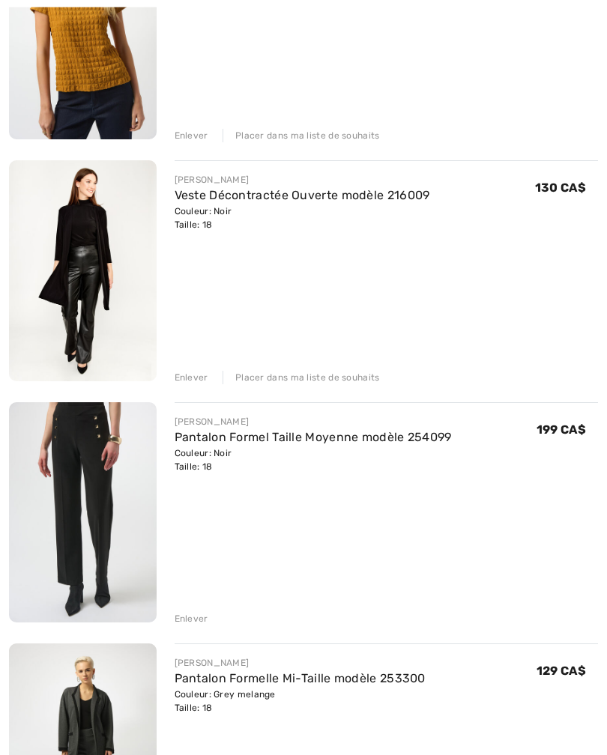
scroll to position [303, 0]
click at [187, 374] on div "Enlever" at bounding box center [191, 377] width 34 height 13
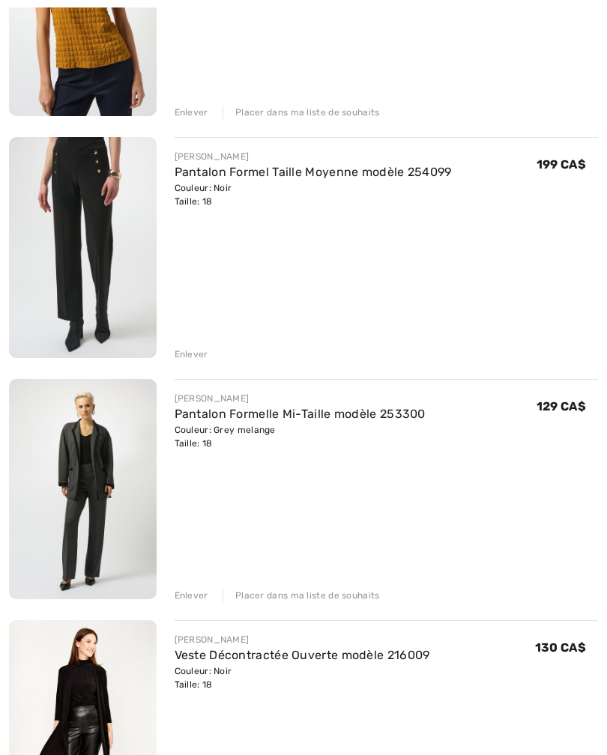
scroll to position [329, 0]
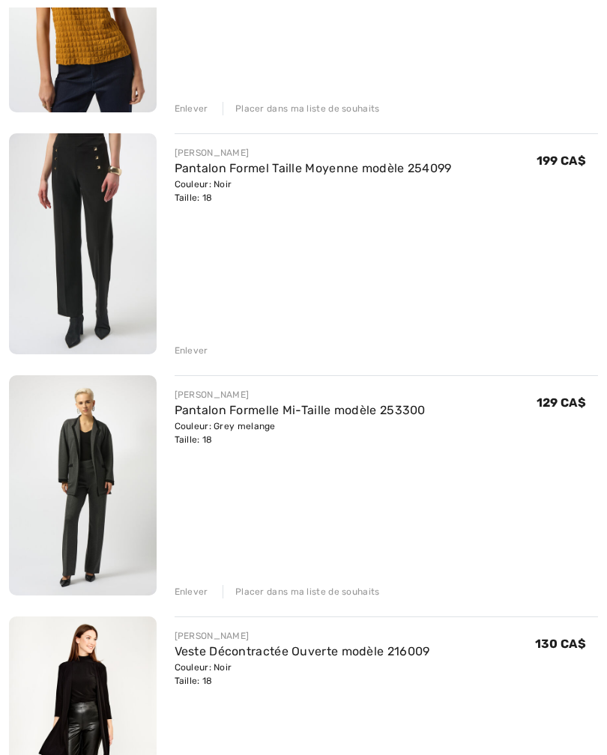
click at [190, 590] on div "Enlever" at bounding box center [191, 591] width 34 height 13
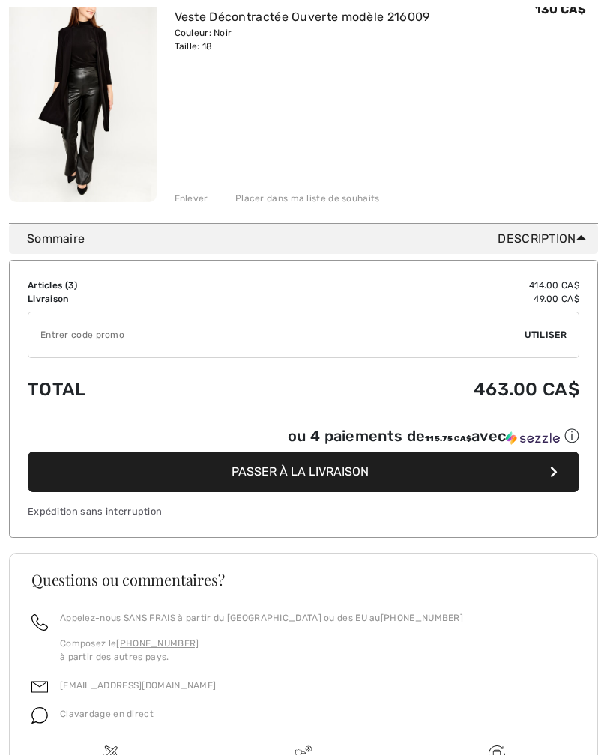
scroll to position [723, 0]
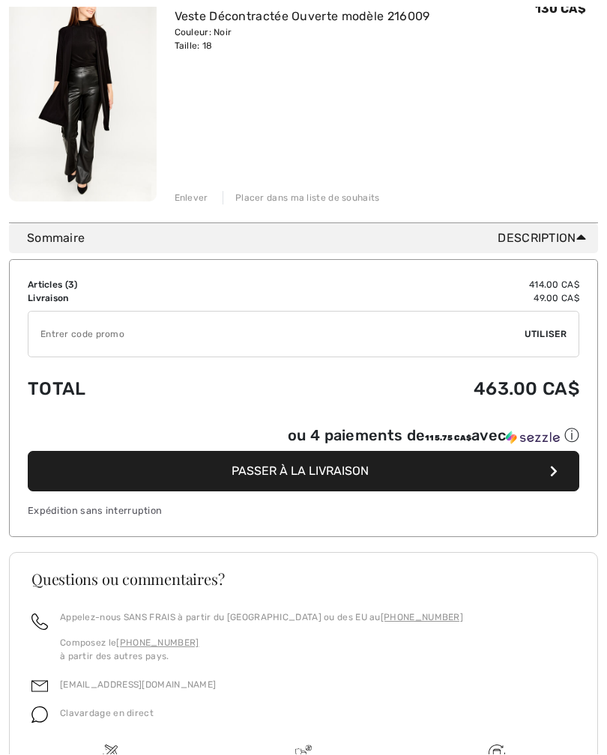
click at [306, 470] on span "Passer à la livraison" at bounding box center [299, 471] width 137 height 14
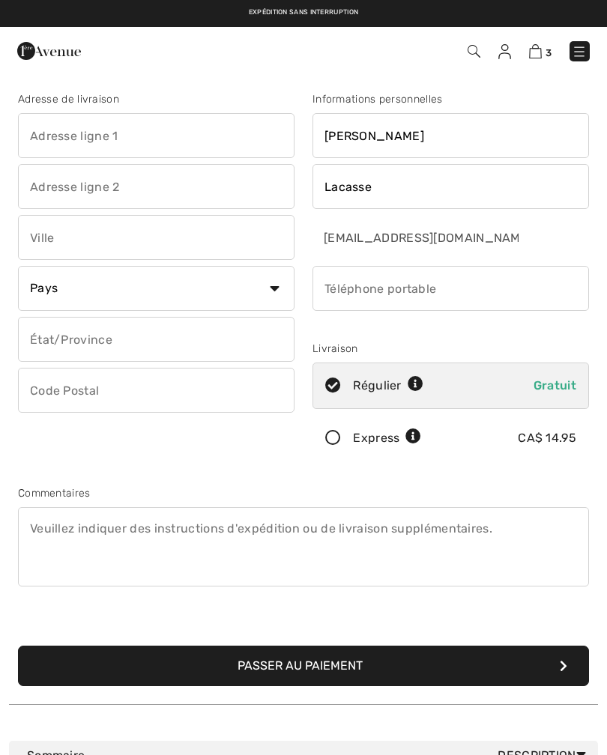
click at [76, 137] on input "text" at bounding box center [156, 135] width 276 height 45
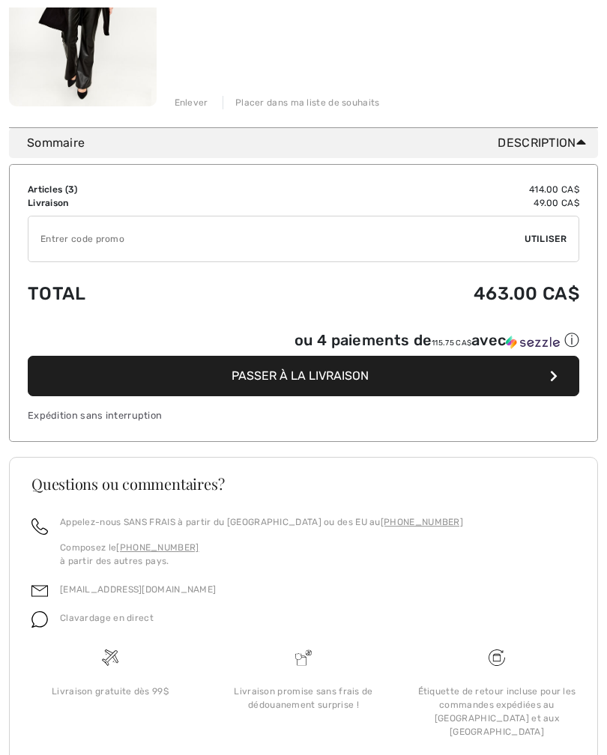
scroll to position [819, 0]
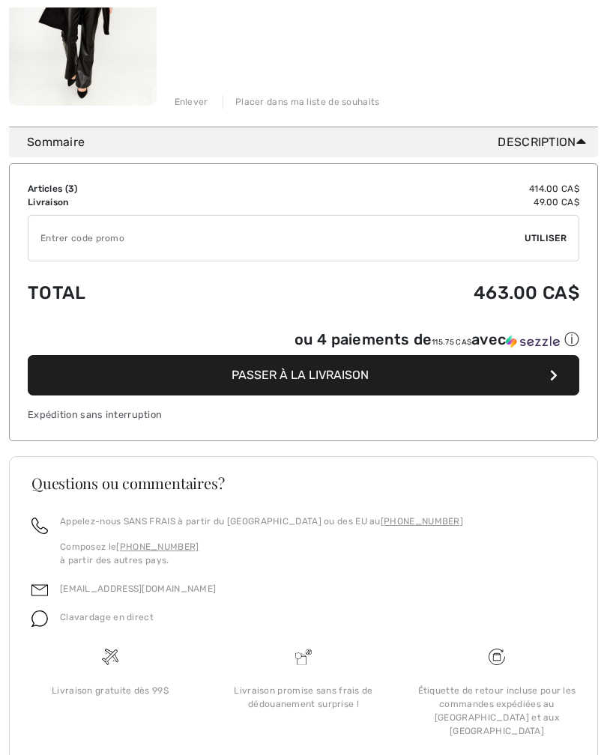
click at [553, 378] on icon "button" at bounding box center [553, 375] width 7 height 12
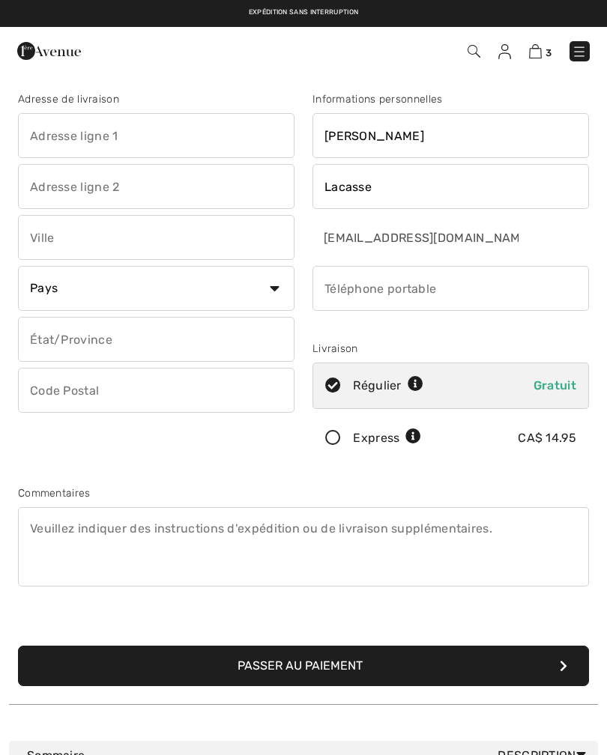
click at [50, 136] on input "text" at bounding box center [156, 135] width 276 height 45
type input "[STREET_ADDRESS]"
type input "Lévis"
select select "CA"
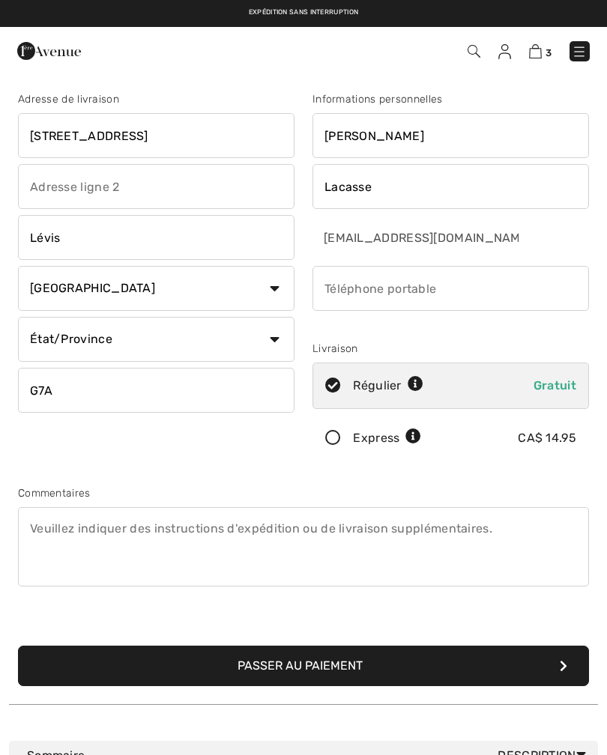
type input "G7A0W3"
click at [355, 297] on input "phone" at bounding box center [450, 288] width 276 height 45
type input "5145780934"
click at [283, 350] on select "État/Province Alberta Colombie-Britannique Ile-du-Prince-Edward Manitoba Nouvea…" at bounding box center [156, 339] width 276 height 45
select select "QC"
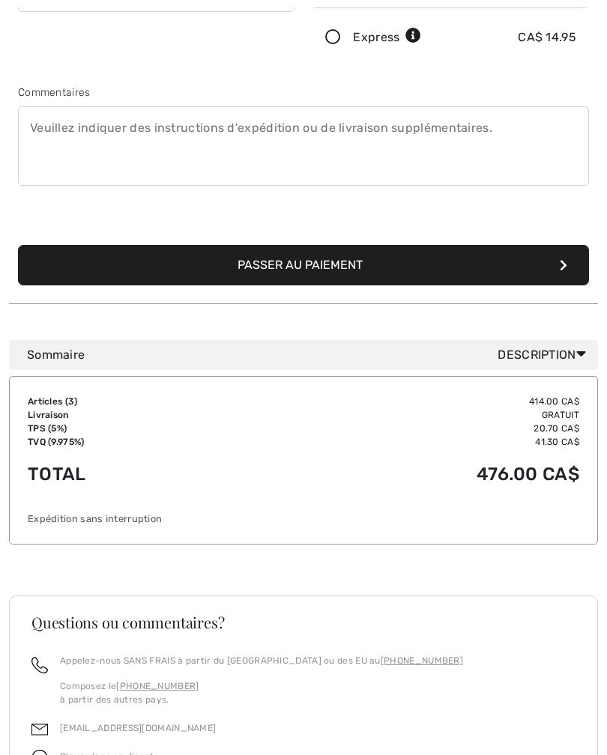
scroll to position [443, 0]
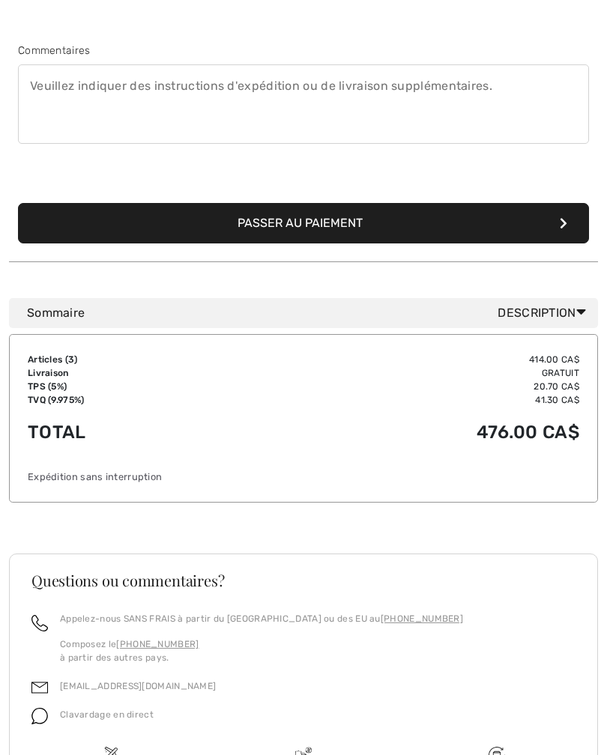
click at [291, 223] on button "Passer au paiement" at bounding box center [303, 223] width 571 height 40
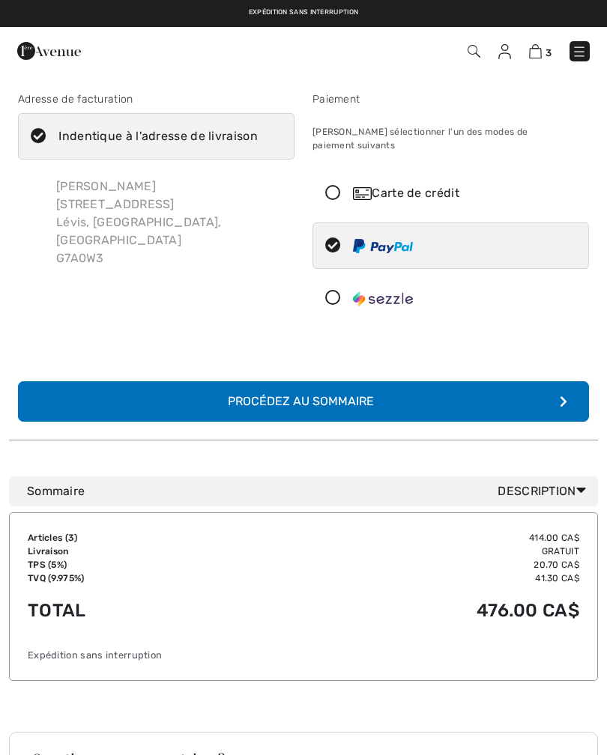
click at [328, 188] on div "Carte de crédit" at bounding box center [450, 193] width 275 height 45
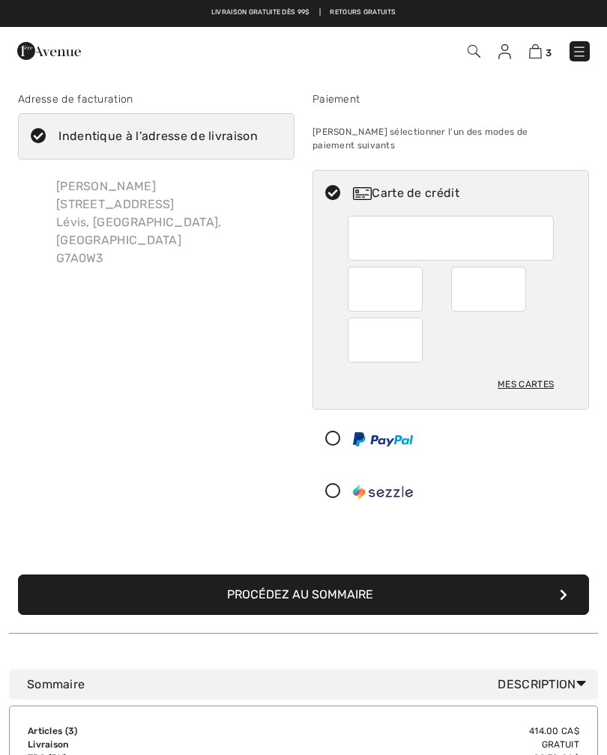
click at [487, 294] on div at bounding box center [488, 289] width 75 height 45
click at [368, 344] on div at bounding box center [384, 339] width 75 height 45
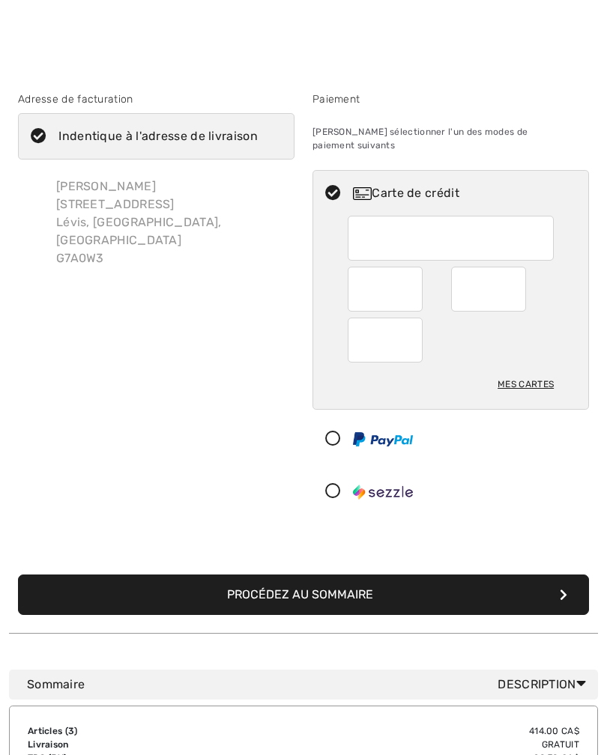
scroll to position [22, 0]
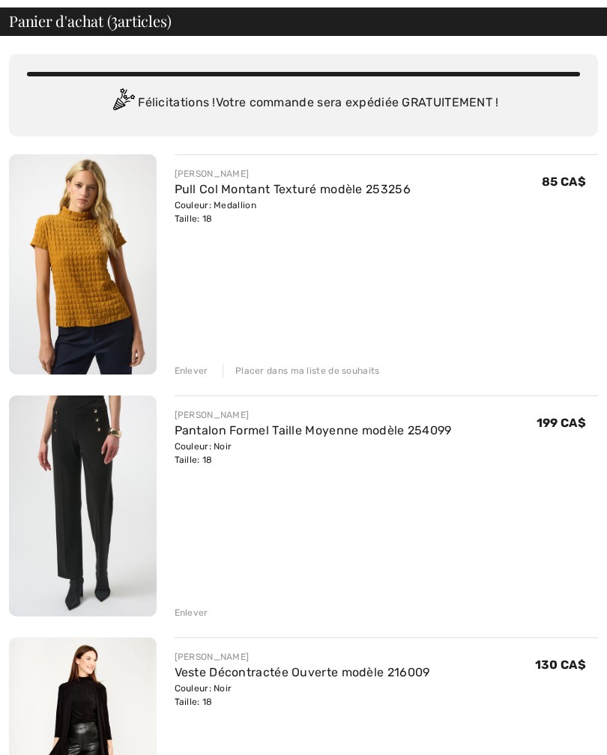
scroll to position [68, 0]
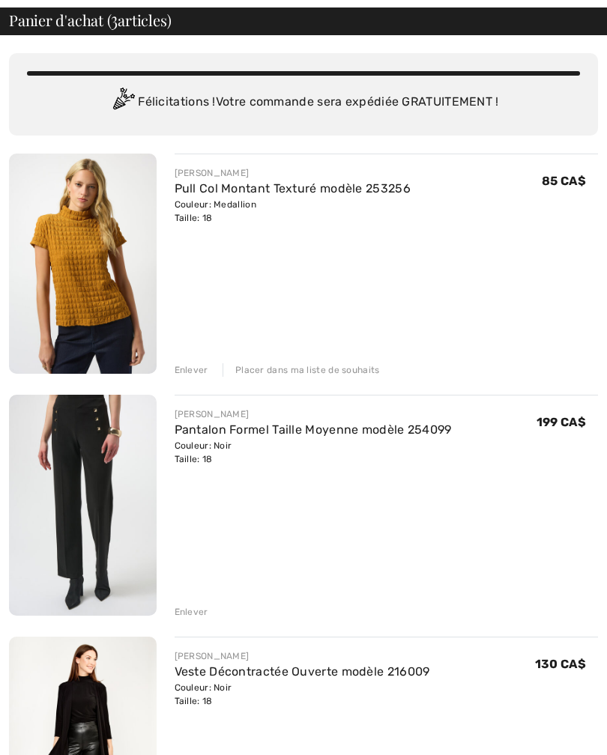
click at [89, 340] on img at bounding box center [83, 264] width 148 height 220
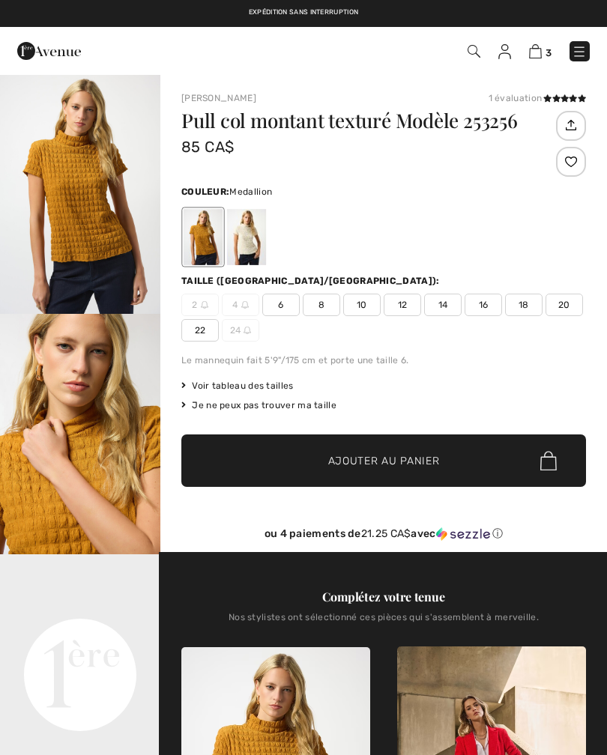
checkbox input "true"
click at [517, 313] on span "18" at bounding box center [523, 305] width 37 height 22
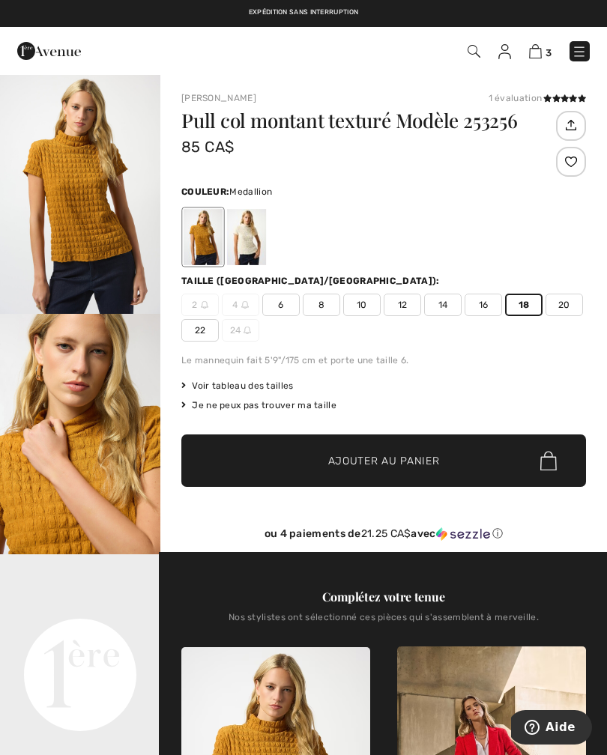
click at [375, 461] on span "Ajouter au panier" at bounding box center [384, 461] width 112 height 16
click at [398, 470] on span "✔ Ajouté au panier Ajouter au panier" at bounding box center [383, 460] width 404 height 52
click at [532, 58] on img at bounding box center [535, 51] width 13 height 14
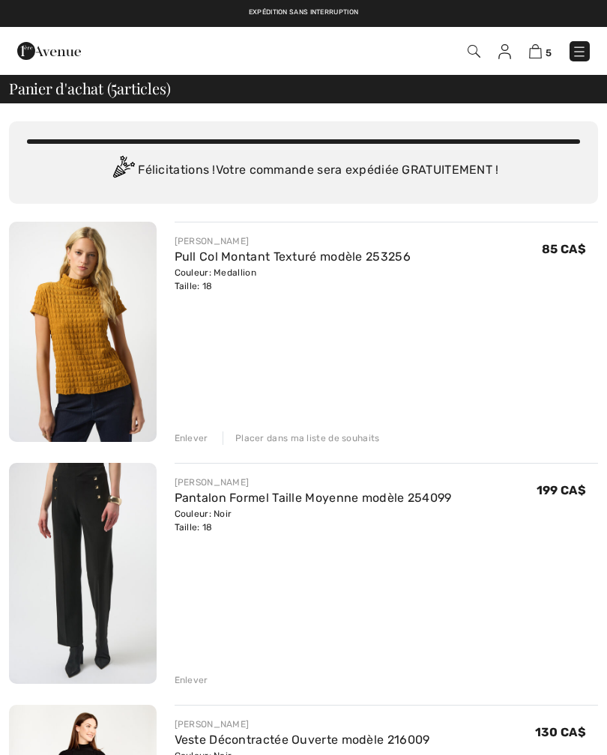
click at [198, 441] on div "Enlever" at bounding box center [191, 437] width 34 height 13
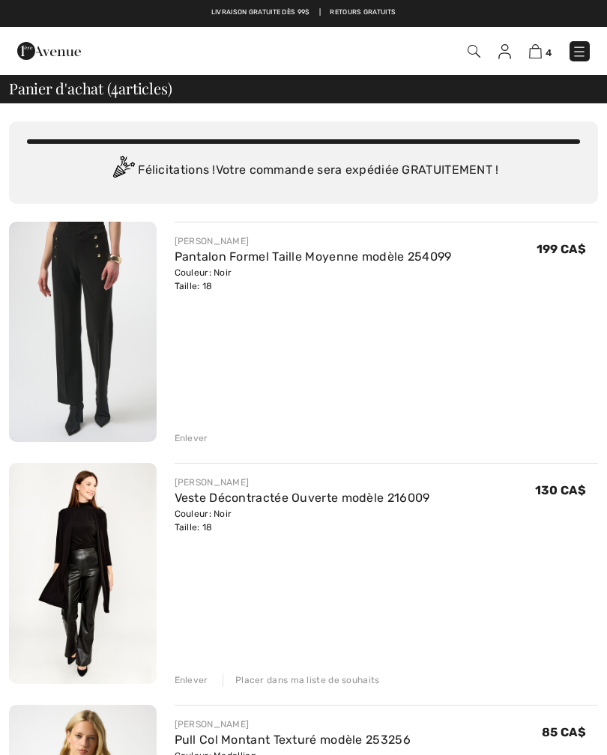
click at [190, 683] on div "Enlever" at bounding box center [191, 679] width 34 height 13
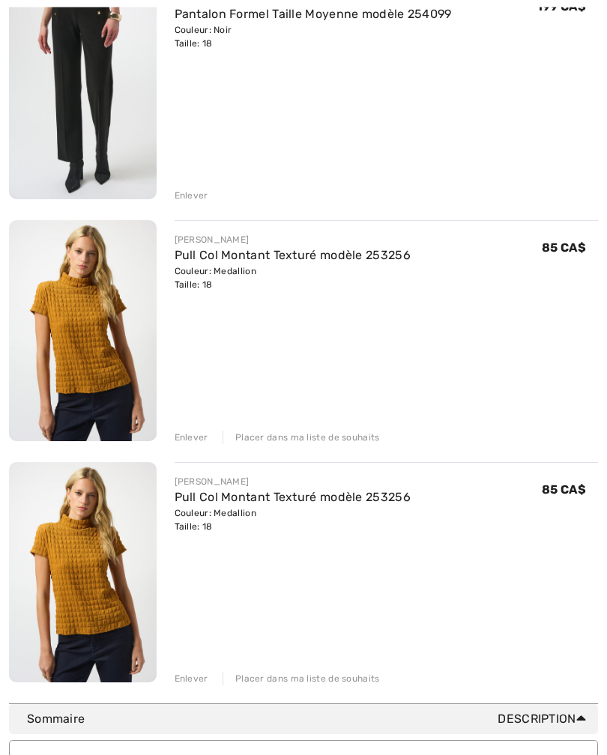
click at [185, 684] on div "Enlever" at bounding box center [191, 678] width 34 height 13
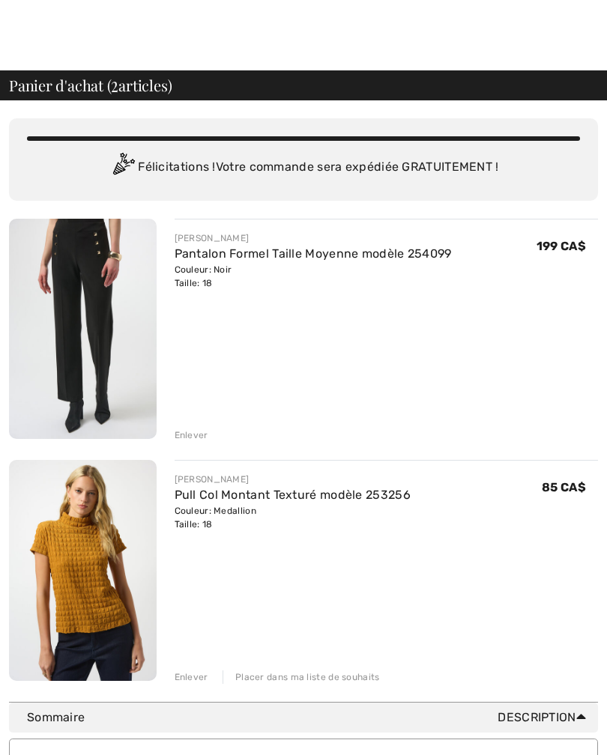
scroll to position [3, 0]
click at [200, 440] on div "Enlever" at bounding box center [191, 434] width 34 height 13
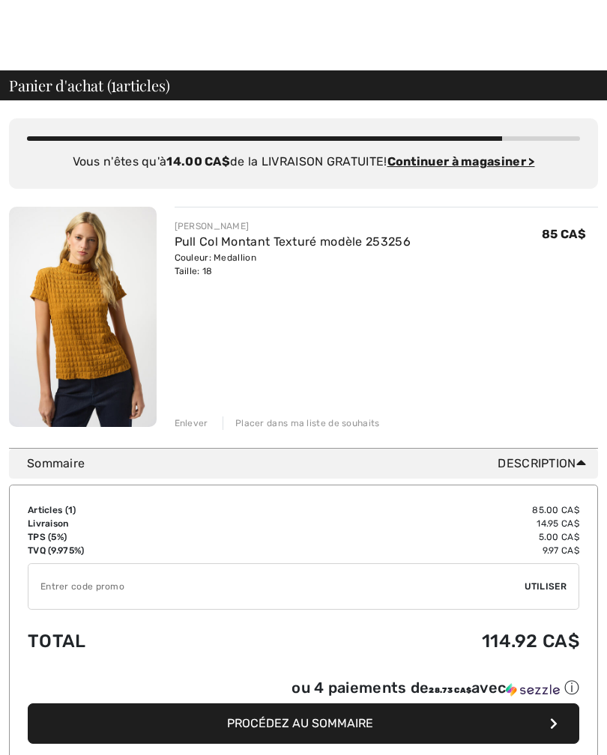
click at [306, 729] on span "Procédez au sommaire" at bounding box center [300, 723] width 146 height 14
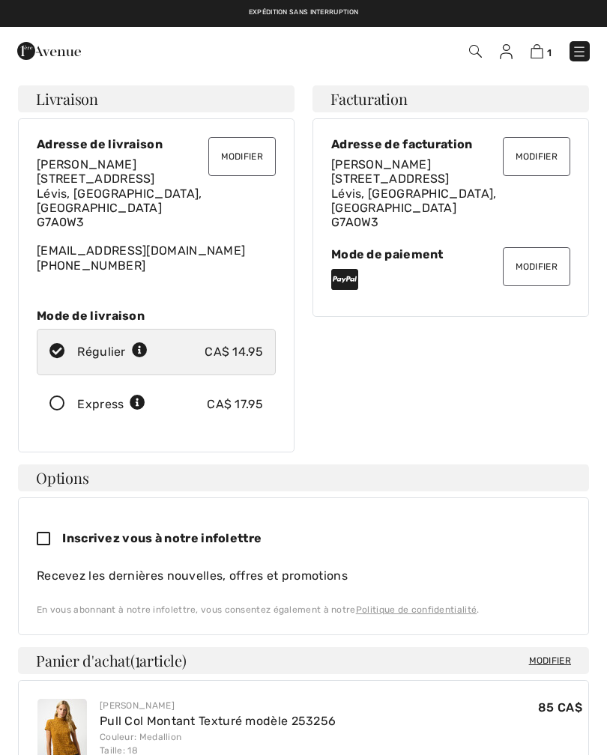
checkbox input "true"
click at [533, 255] on button "Modifier" at bounding box center [535, 266] width 67 height 39
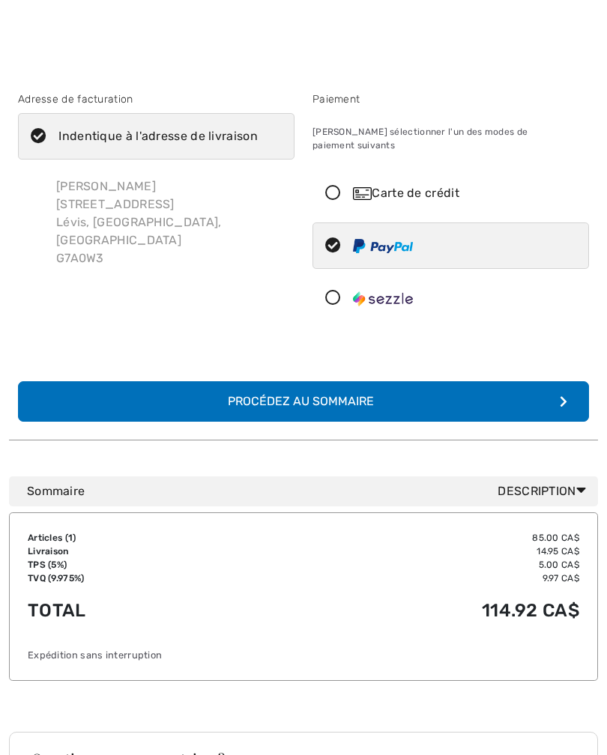
scroll to position [28, 0]
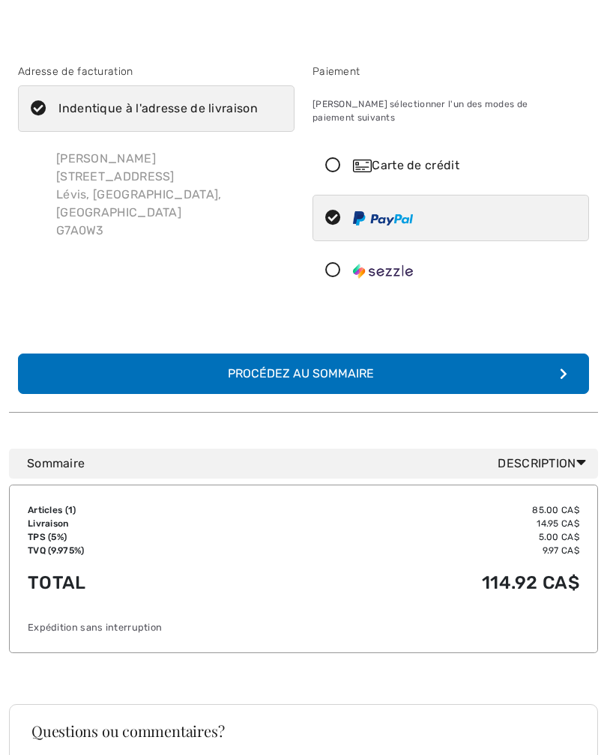
checkbox input "true"
click at [329, 158] on icon at bounding box center [333, 166] width 40 height 16
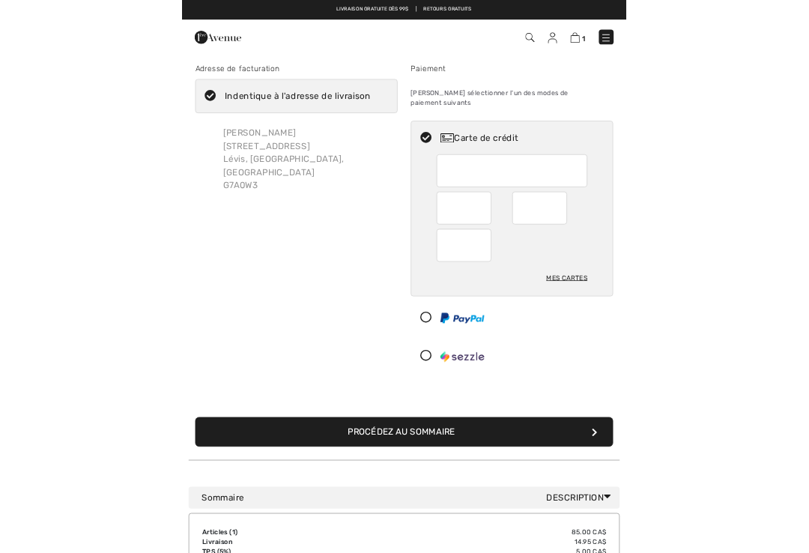
scroll to position [0, 0]
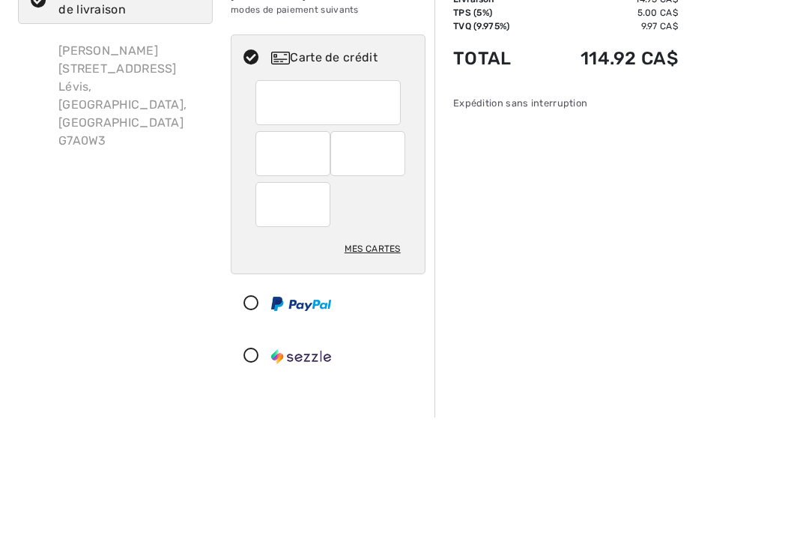
click at [288, 267] on div at bounding box center [292, 289] width 75 height 45
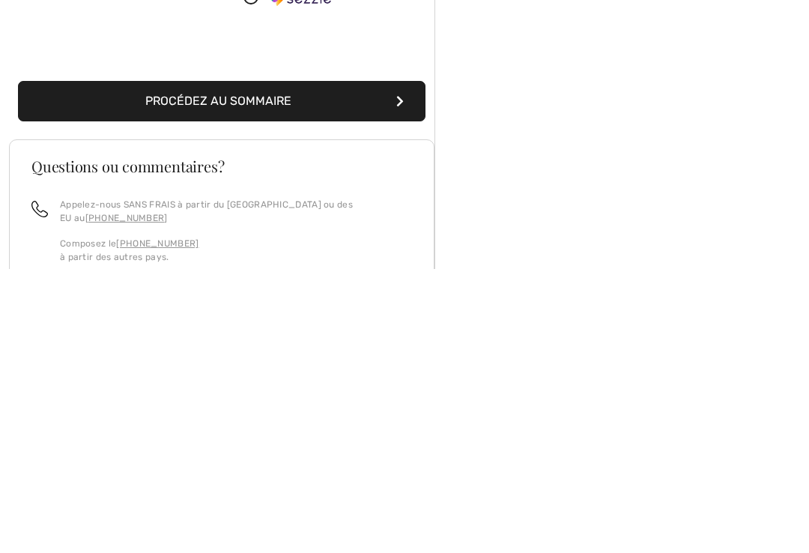
click at [257, 365] on button "Procédez au sommaire" at bounding box center [221, 385] width 407 height 40
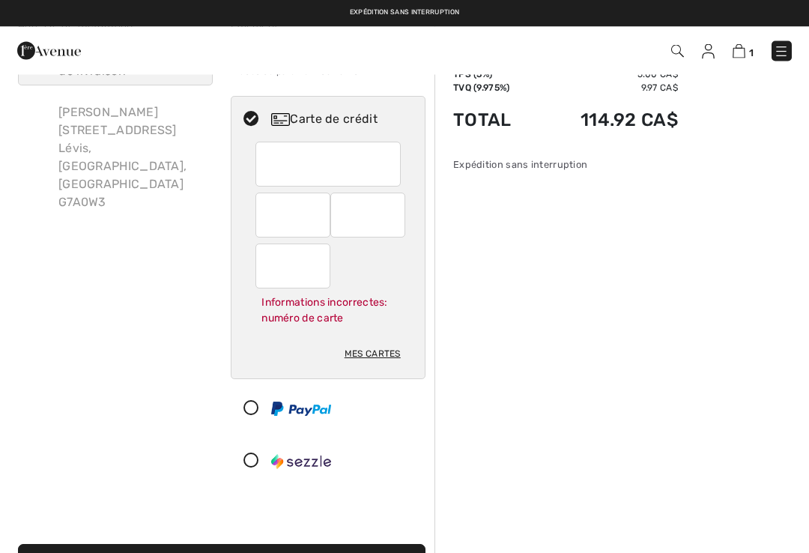
scroll to position [62, 0]
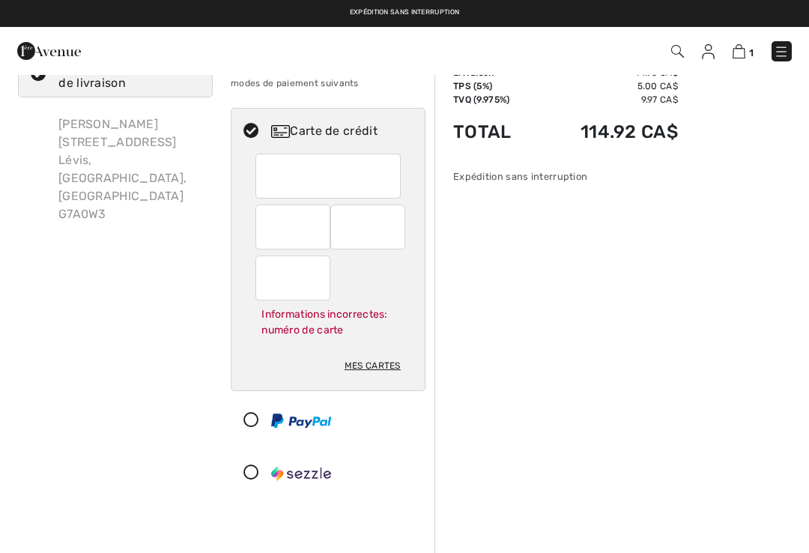
click at [400, 170] on div at bounding box center [327, 176] width 145 height 45
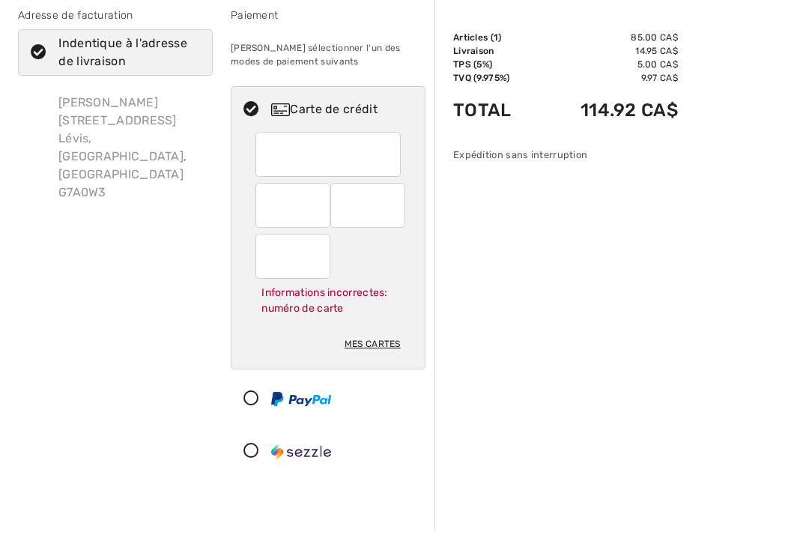
scroll to position [84, 0]
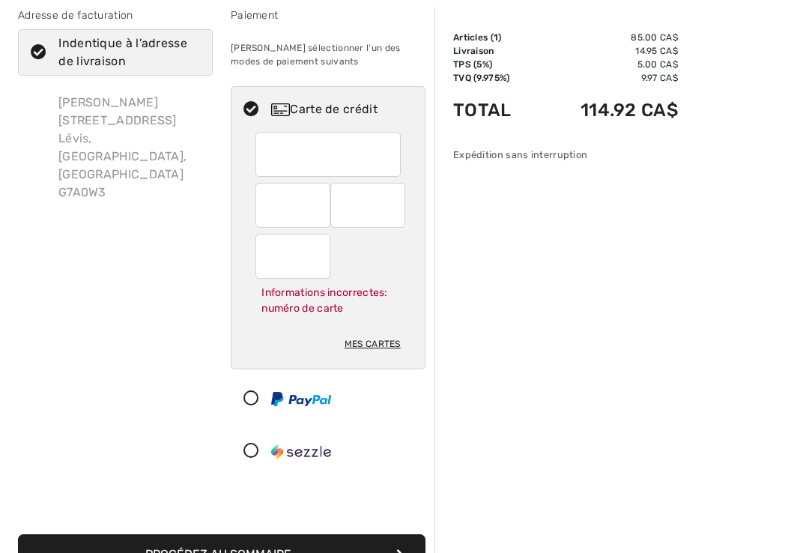
click at [338, 291] on div "Informations incorrectes: numéro de carte" at bounding box center [327, 300] width 145 height 43
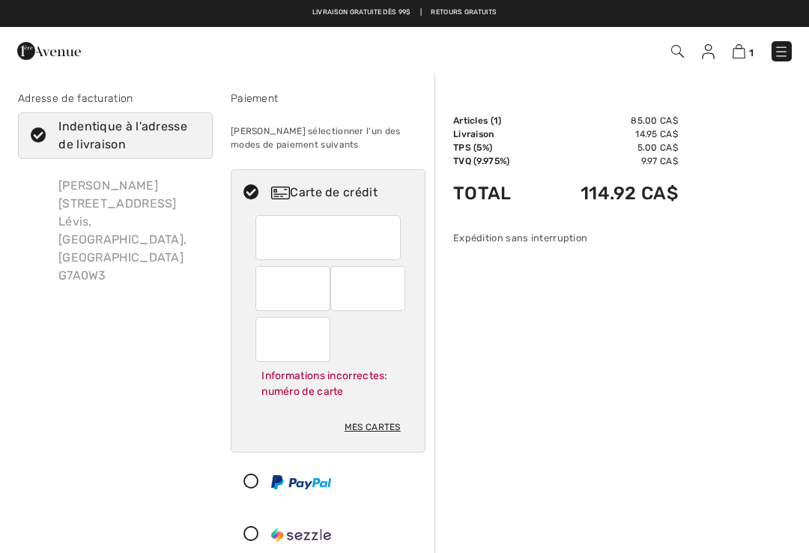
scroll to position [0, 0]
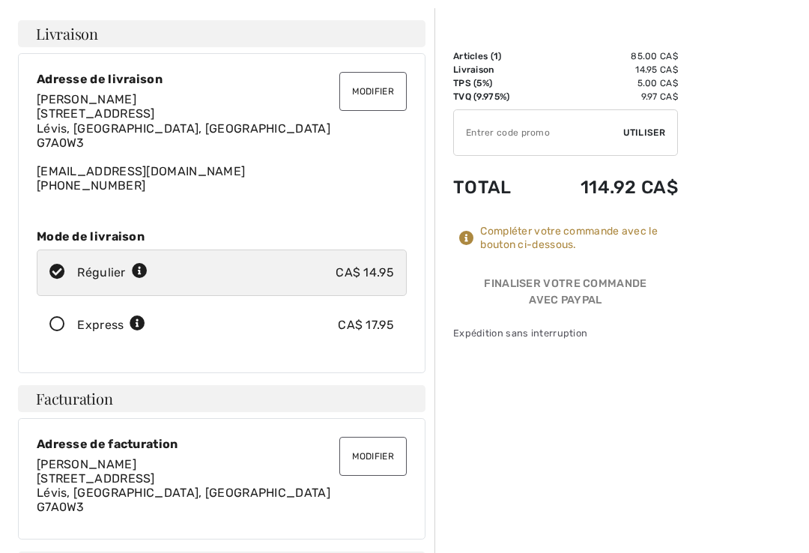
scroll to position [65, 0]
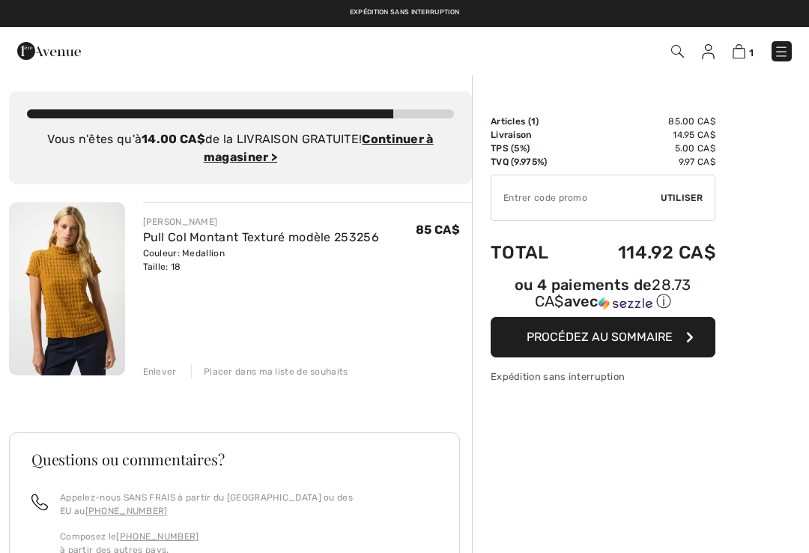
click at [708, 58] on img at bounding box center [708, 51] width 13 height 15
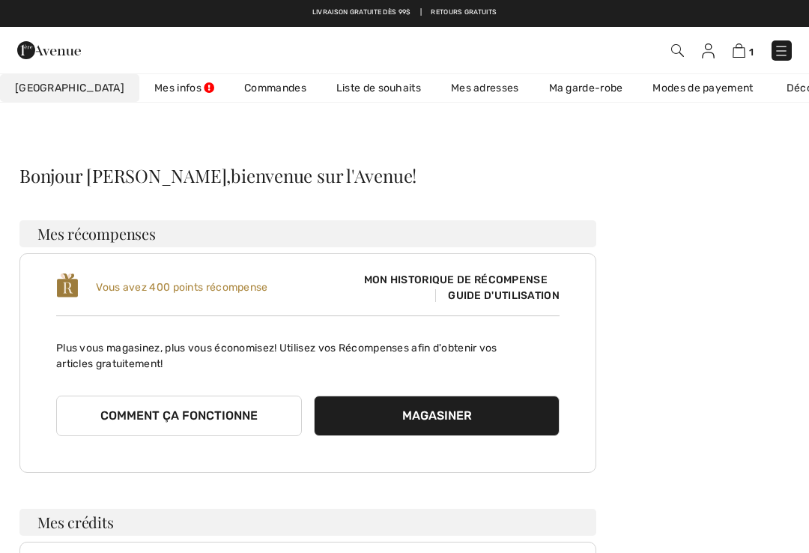
click at [779, 51] on img at bounding box center [780, 50] width 15 height 15
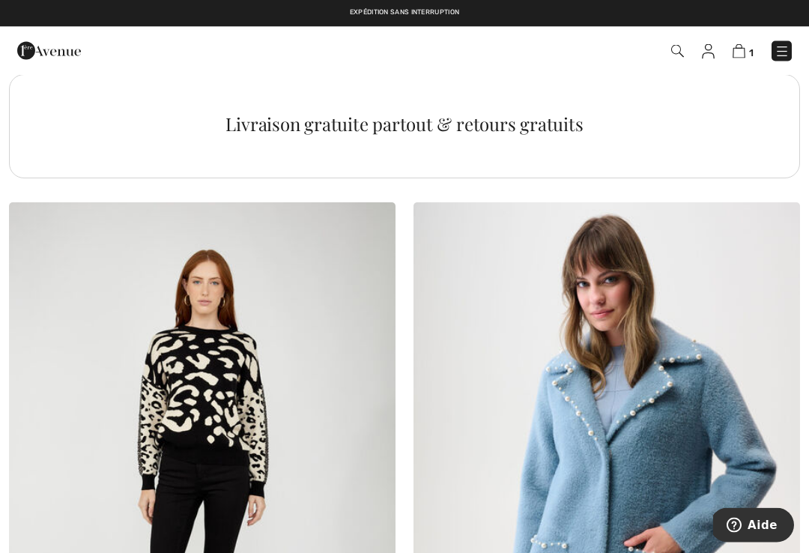
scroll to position [4040, 0]
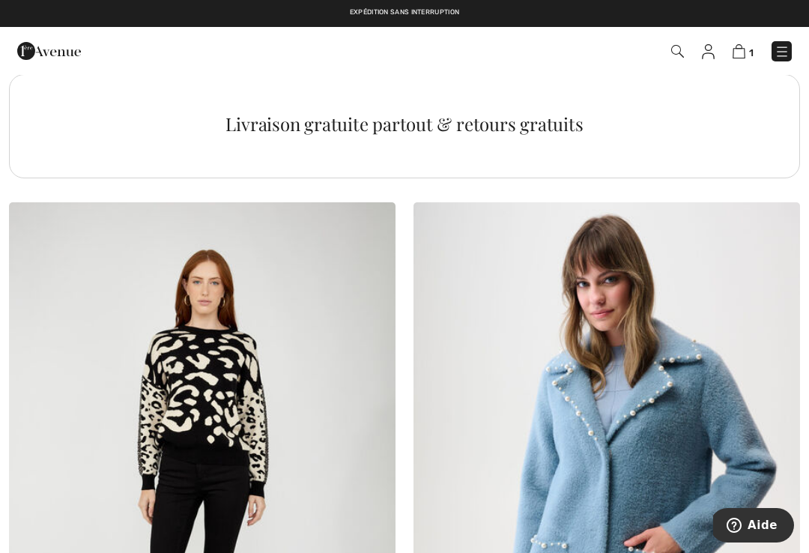
click at [797, 40] on div "1 Commander" at bounding box center [570, 51] width 465 height 31
click at [781, 53] on img at bounding box center [781, 51] width 15 height 15
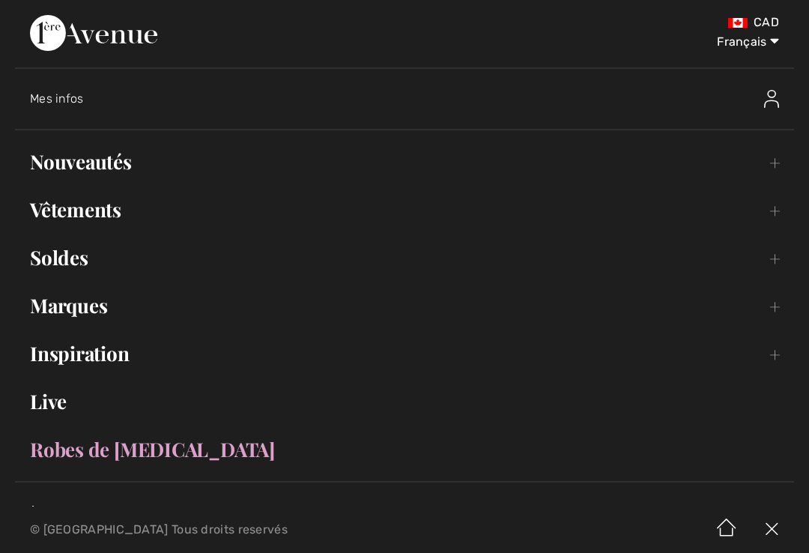
scroll to position [0, 0]
click at [778, 92] on img at bounding box center [771, 99] width 15 height 18
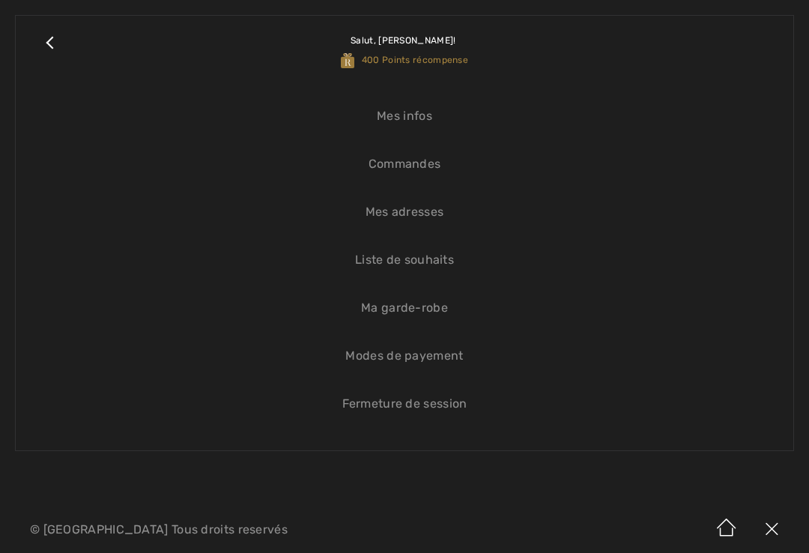
click at [451, 265] on link "Liste de souhaits" at bounding box center [404, 259] width 747 height 33
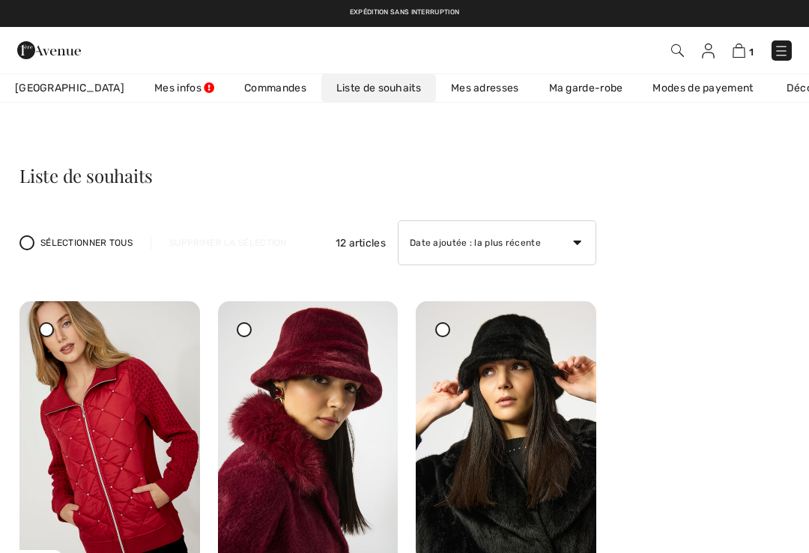
checkbox input "true"
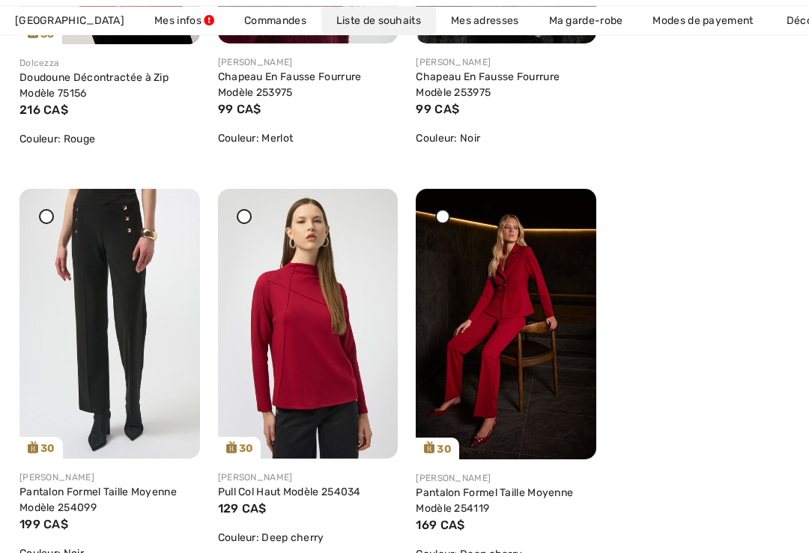
scroll to position [527, 0]
click at [61, 228] on img at bounding box center [109, 324] width 180 height 270
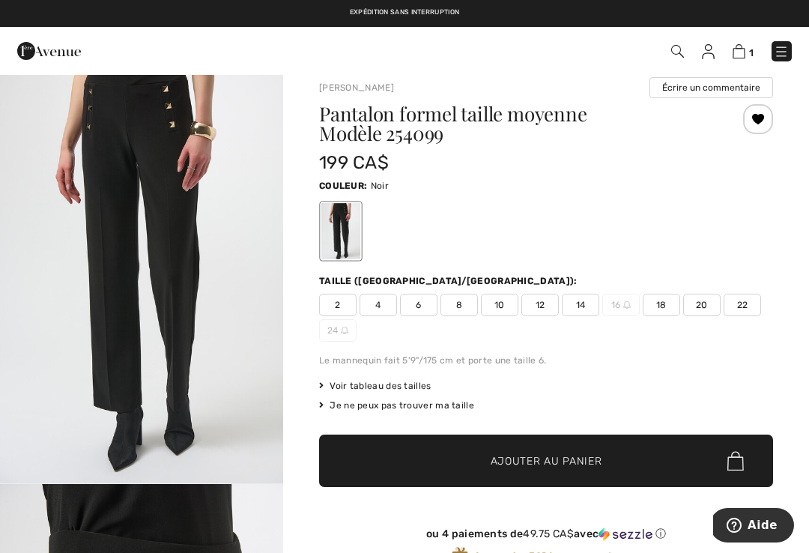
click at [666, 303] on span "18" at bounding box center [660, 305] width 37 height 22
click at [556, 449] on span "✔ Ajouté au panier Ajouter au panier" at bounding box center [546, 460] width 454 height 52
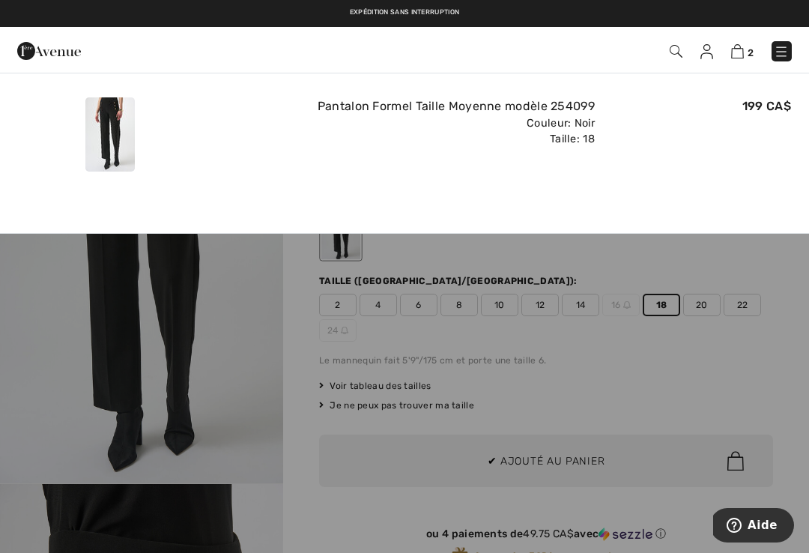
click at [742, 46] on img at bounding box center [737, 51] width 13 height 14
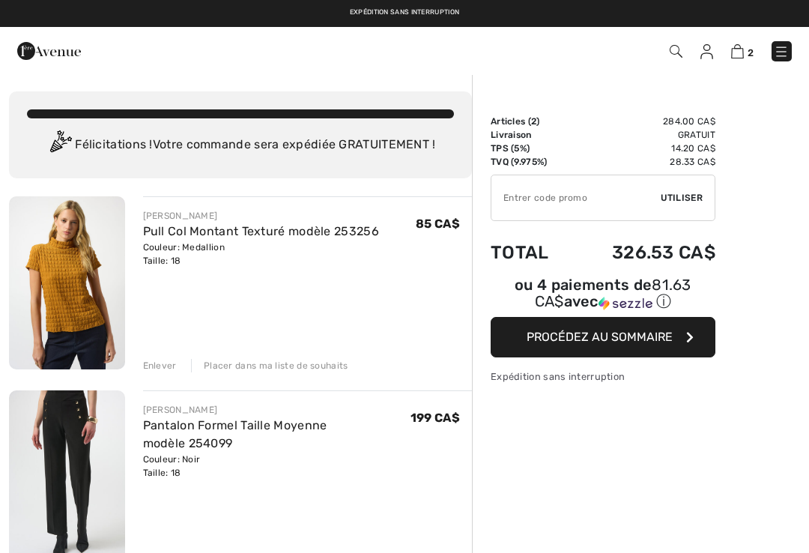
checkbox input "true"
click at [593, 336] on span "Procédez au sommaire" at bounding box center [599, 336] width 146 height 14
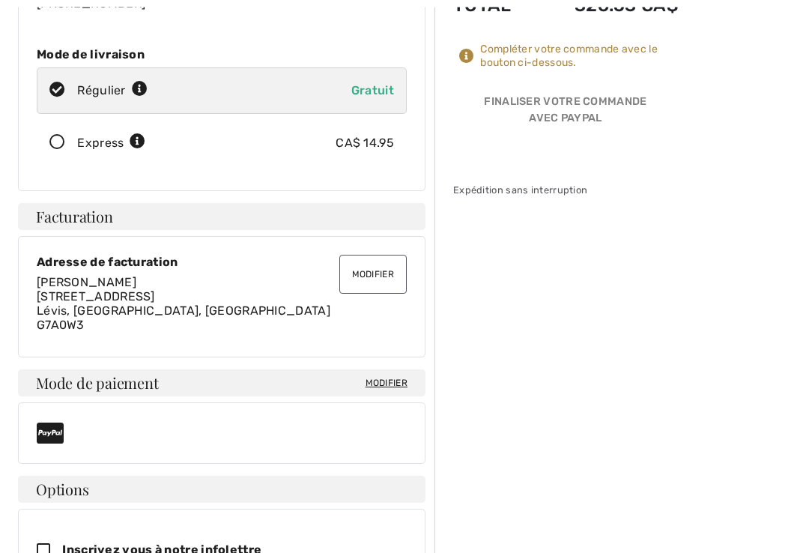
scroll to position [247, 0]
click at [391, 376] on span "Modifier" at bounding box center [386, 382] width 42 height 13
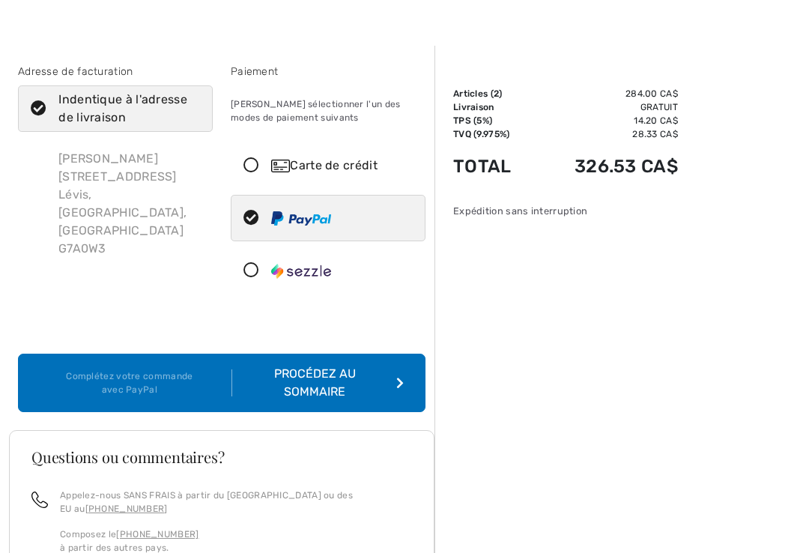
click at [263, 167] on icon at bounding box center [251, 166] width 40 height 16
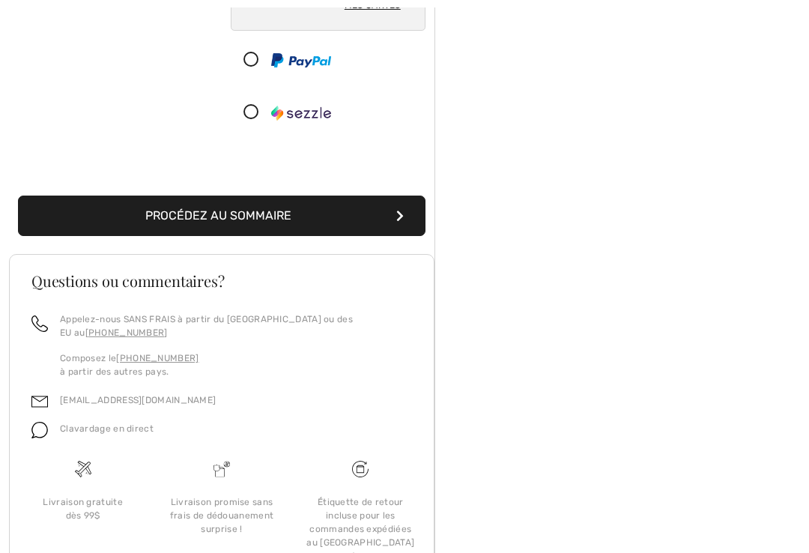
scroll to position [380, 0]
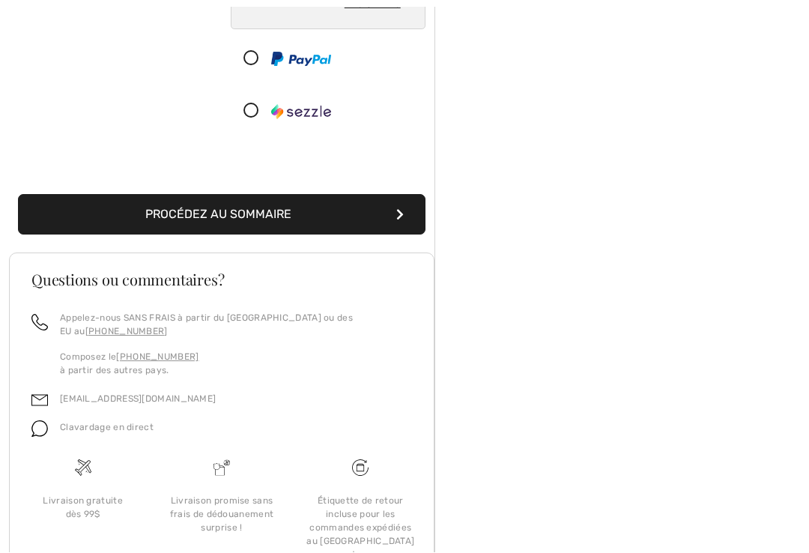
click at [806, 58] on div "Sommaire Description Articles ( 2 ) 284.00 CA$ Code promo 0.00 CA$ Livraison Gr…" at bounding box center [621, 172] width 374 height 956
click at [310, 208] on button "Procédez au sommaire" at bounding box center [221, 214] width 407 height 40
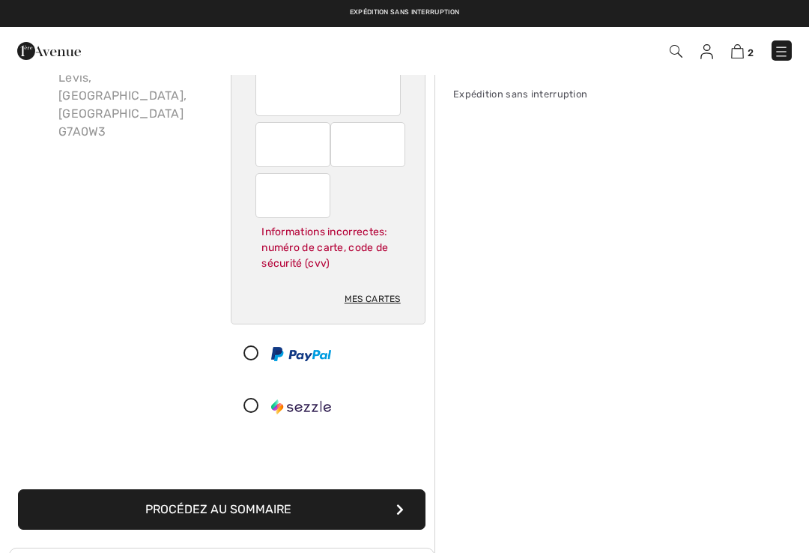
scroll to position [62, 0]
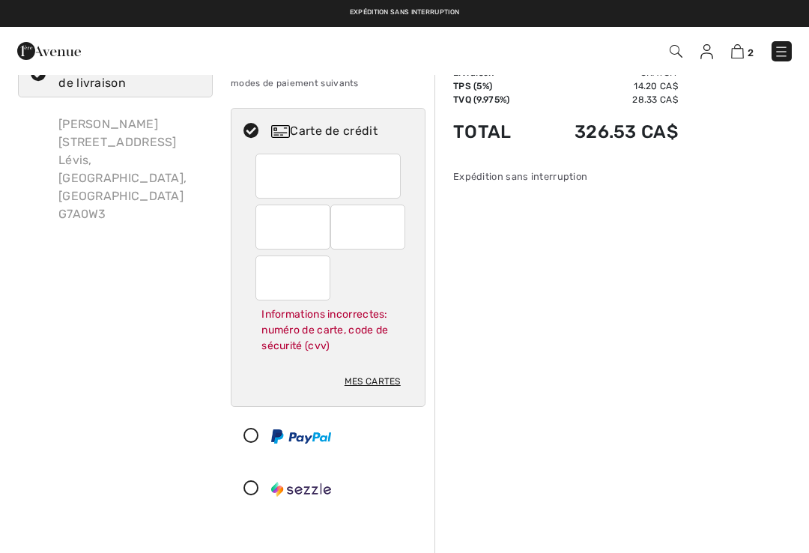
click at [255, 486] on icon at bounding box center [251, 489] width 40 height 16
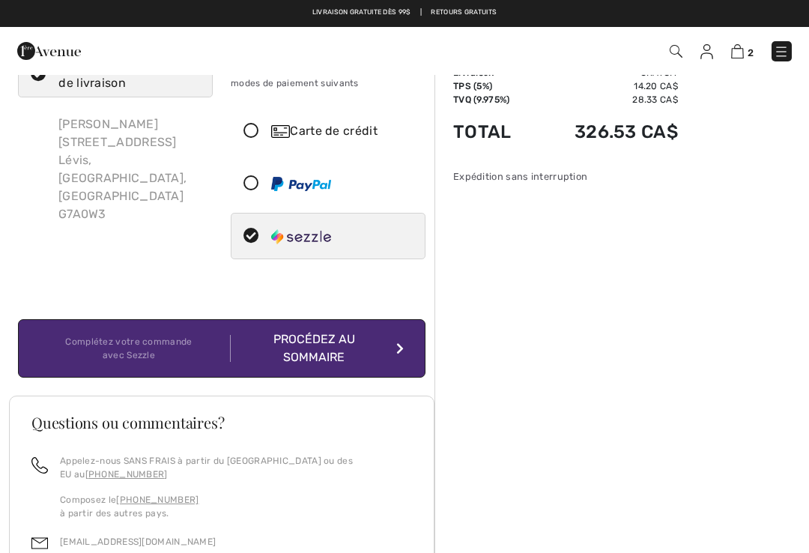
click at [401, 351] on icon "submit" at bounding box center [399, 348] width 7 height 12
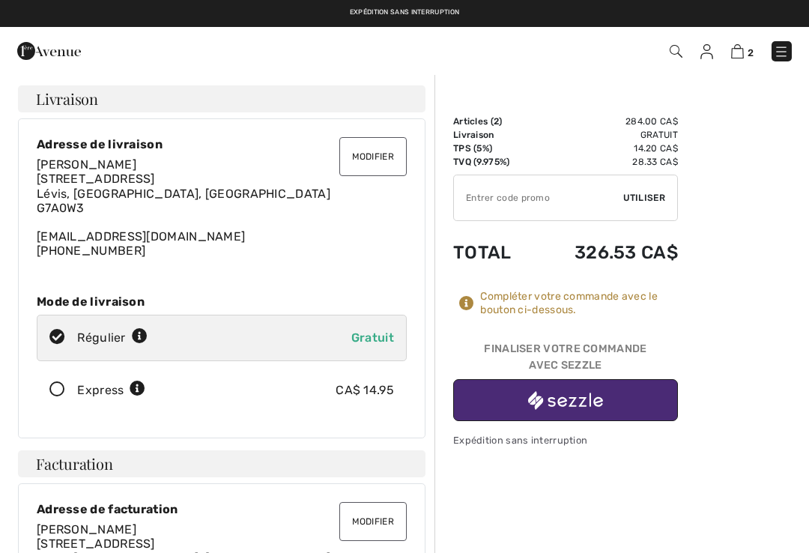
click at [536, 391] on img "button" at bounding box center [565, 400] width 75 height 19
